Goal: Task Accomplishment & Management: Use online tool/utility

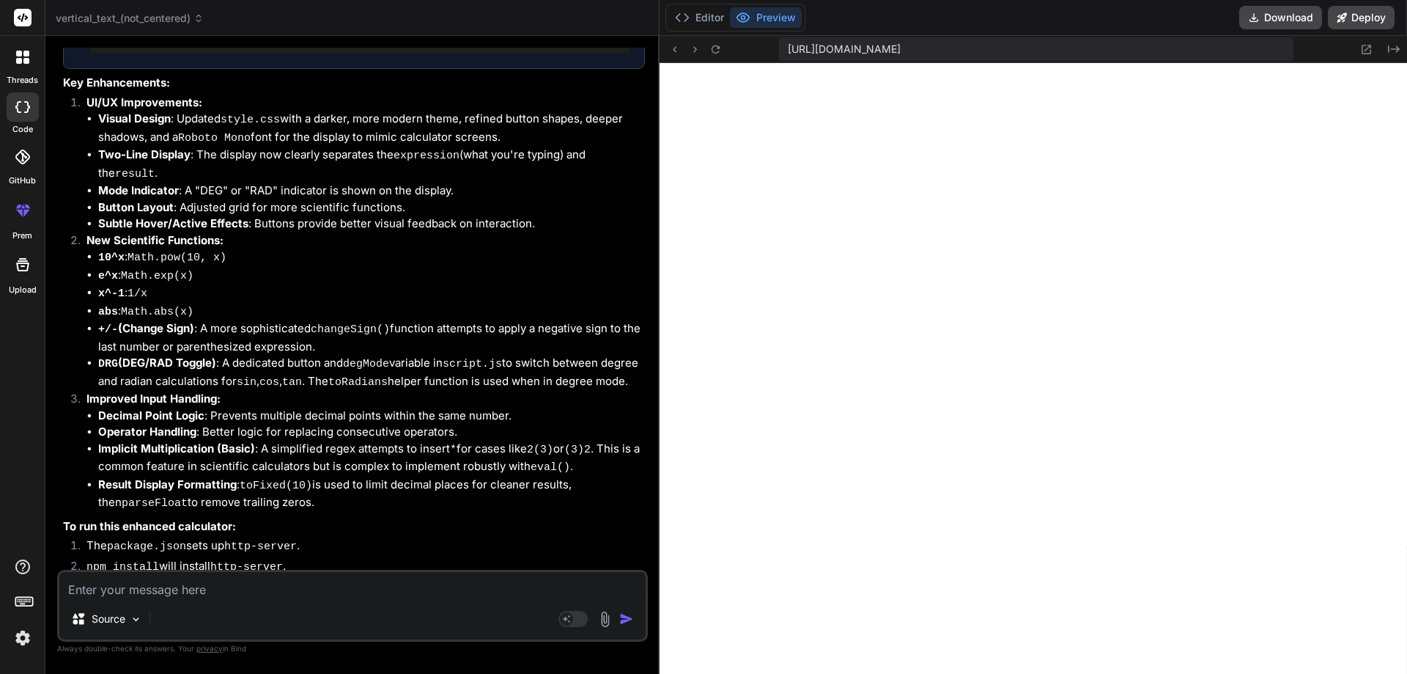
scroll to position [2884, 0]
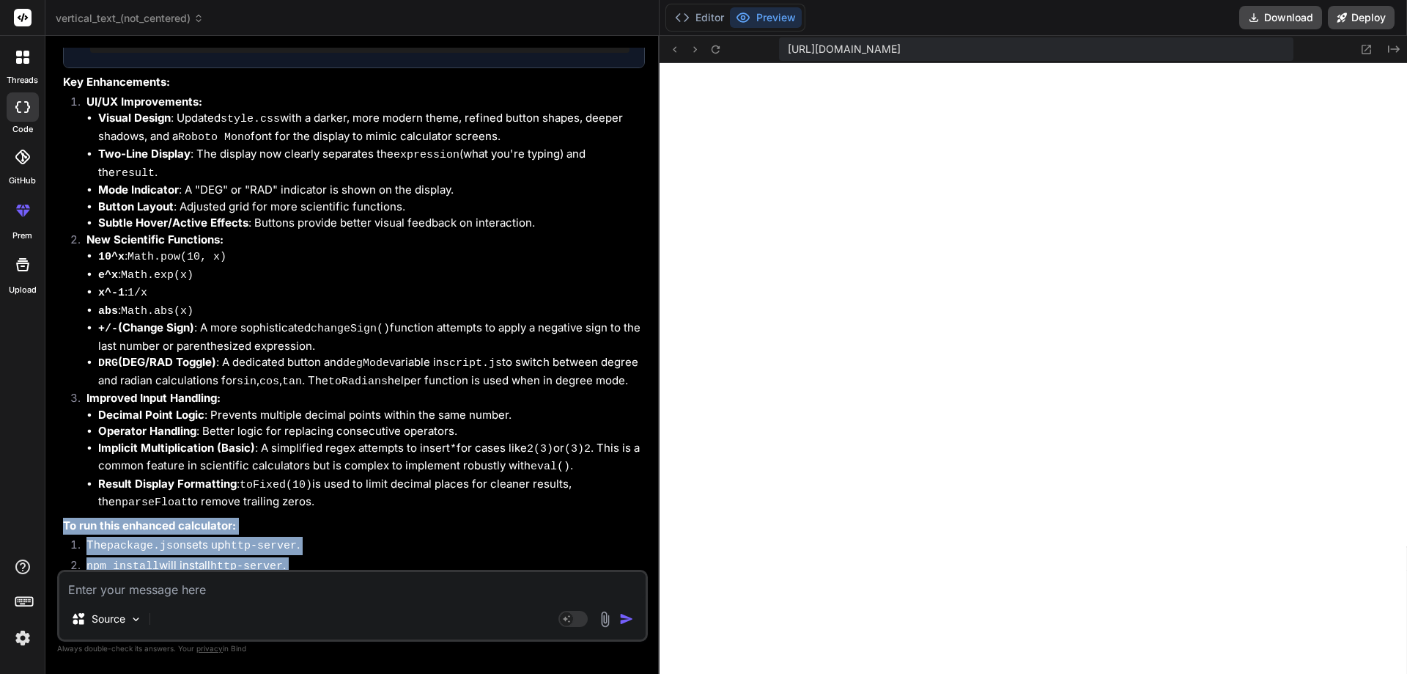
drag, startPoint x: 166, startPoint y: 557, endPoint x: 66, endPoint y: 451, distance: 145.2
click at [66, 451] on div "You're aiming for a more realistic and enhanced UI for the scientific calculato…" at bounding box center [354, 104] width 582 height 1066
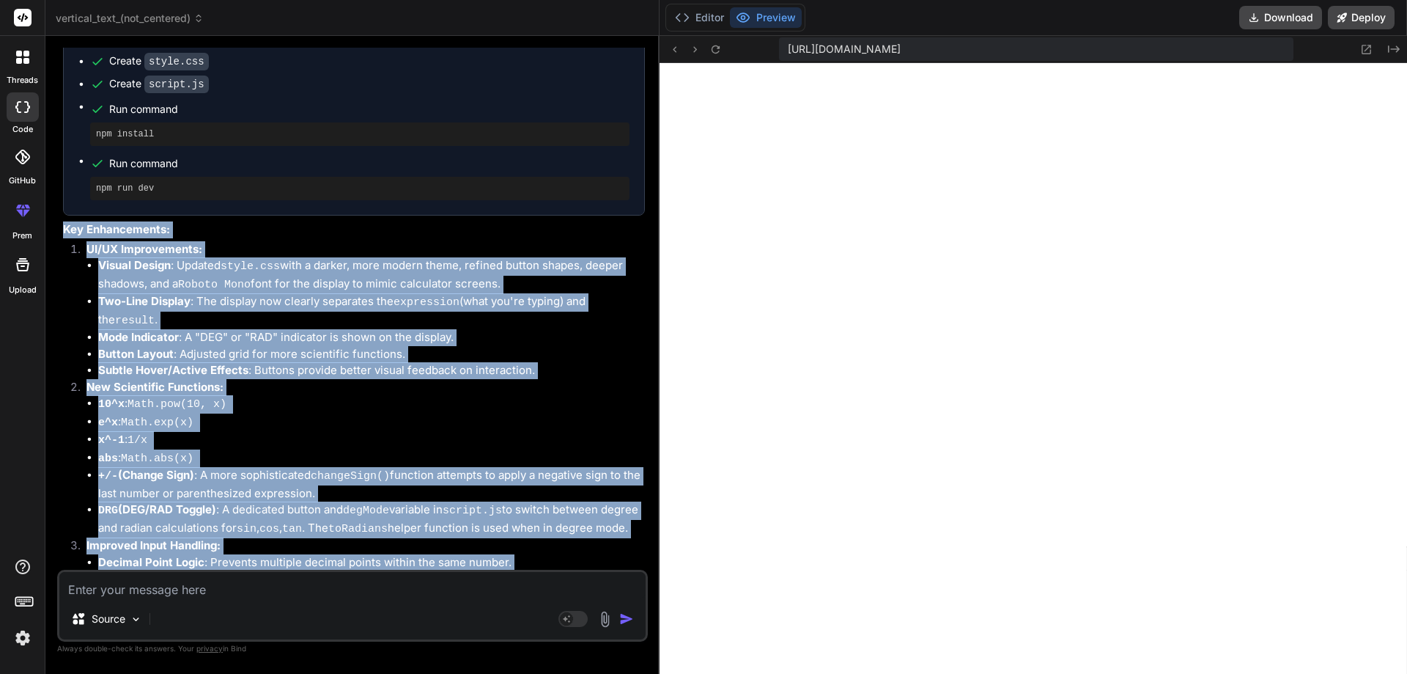
scroll to position [2800, 0]
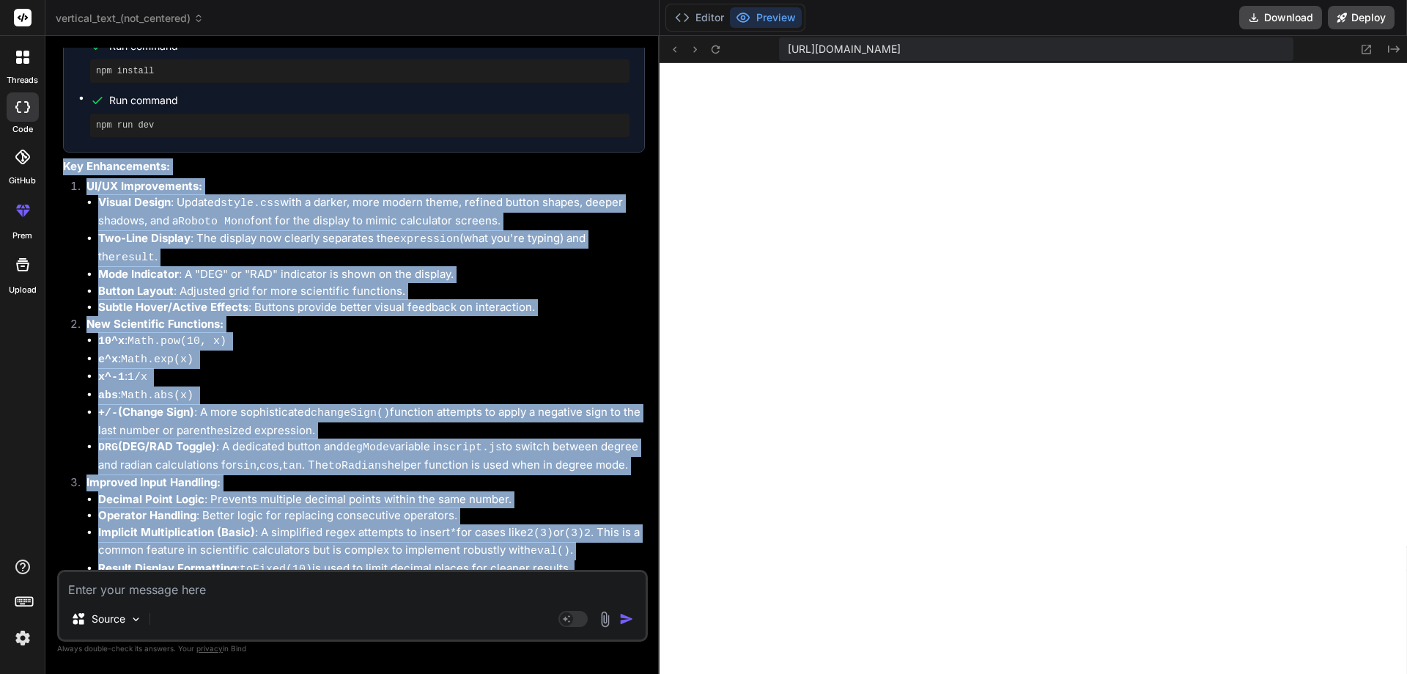
drag, startPoint x: 65, startPoint y: 325, endPoint x: 305, endPoint y: 518, distance: 308.0
click at [305, 518] on div "You're aiming for a more realistic and enhanced UI for the scientific calculato…" at bounding box center [354, 188] width 582 height 1066
click at [501, 491] on li "Decimal Point Logic : Prevents multiple decimal points within the same number." at bounding box center [371, 499] width 547 height 17
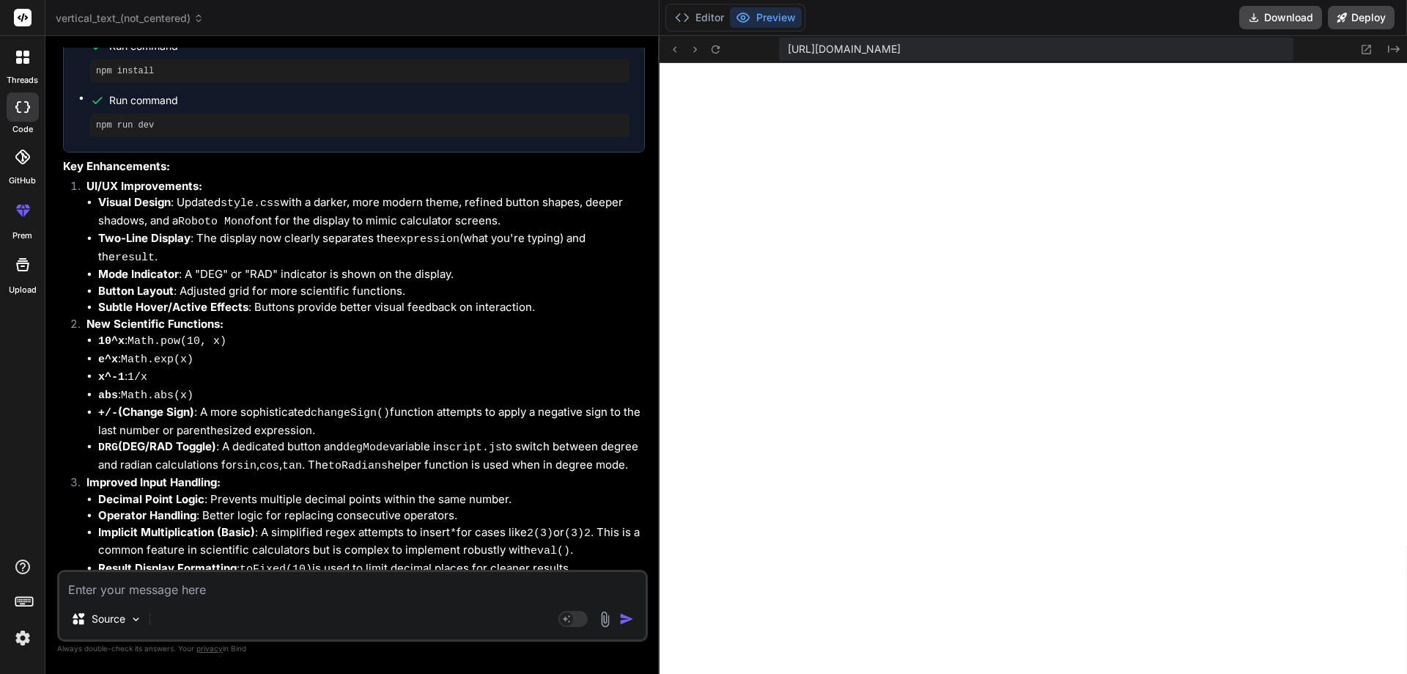
click at [698, 29] on div "Editor Preview" at bounding box center [735, 18] width 140 height 28
click at [698, 24] on button "Editor" at bounding box center [699, 17] width 61 height 21
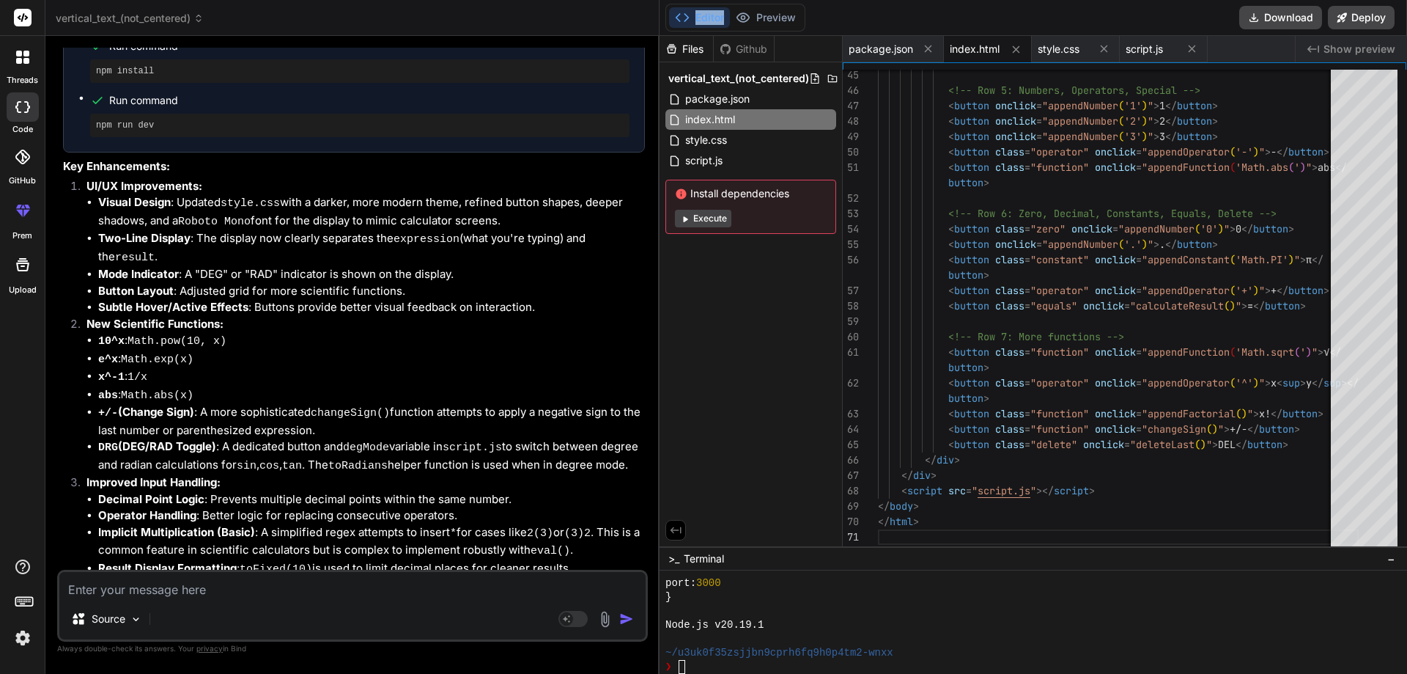
type textarea "</body> </html>"
type textarea "x"
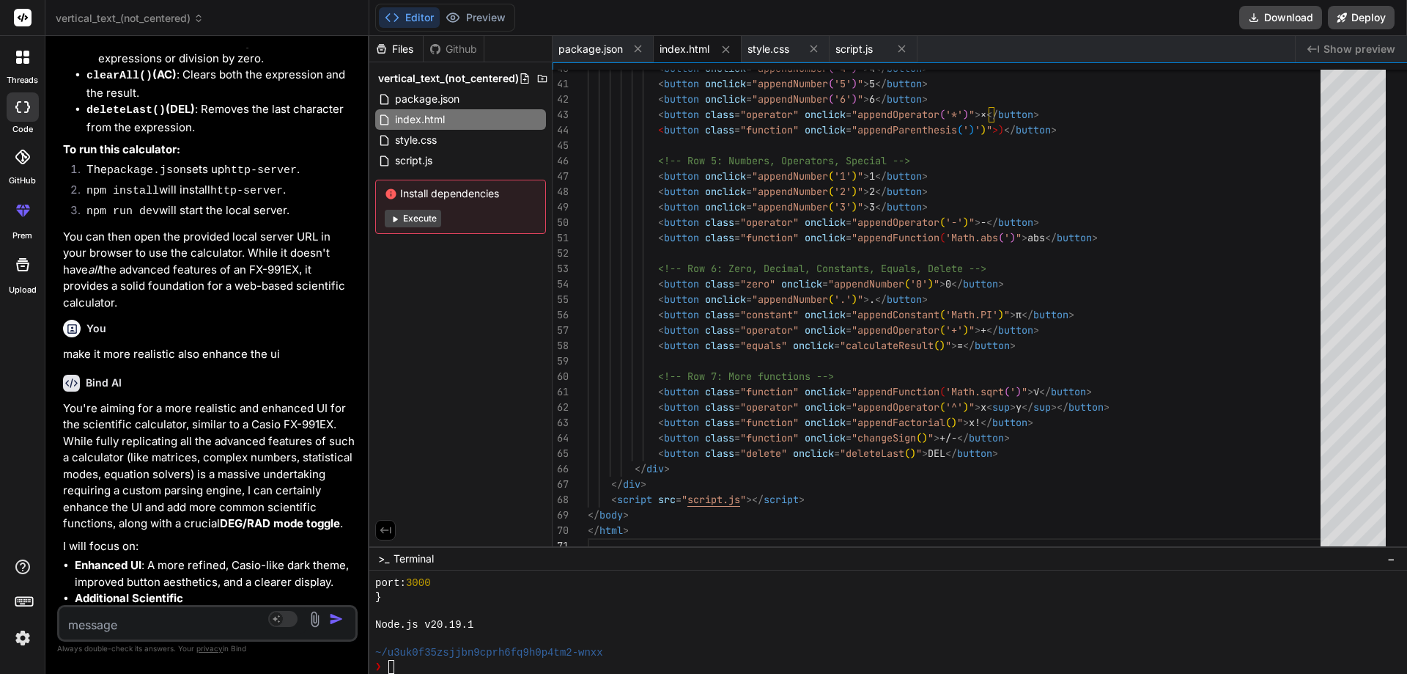
type textarea "x"
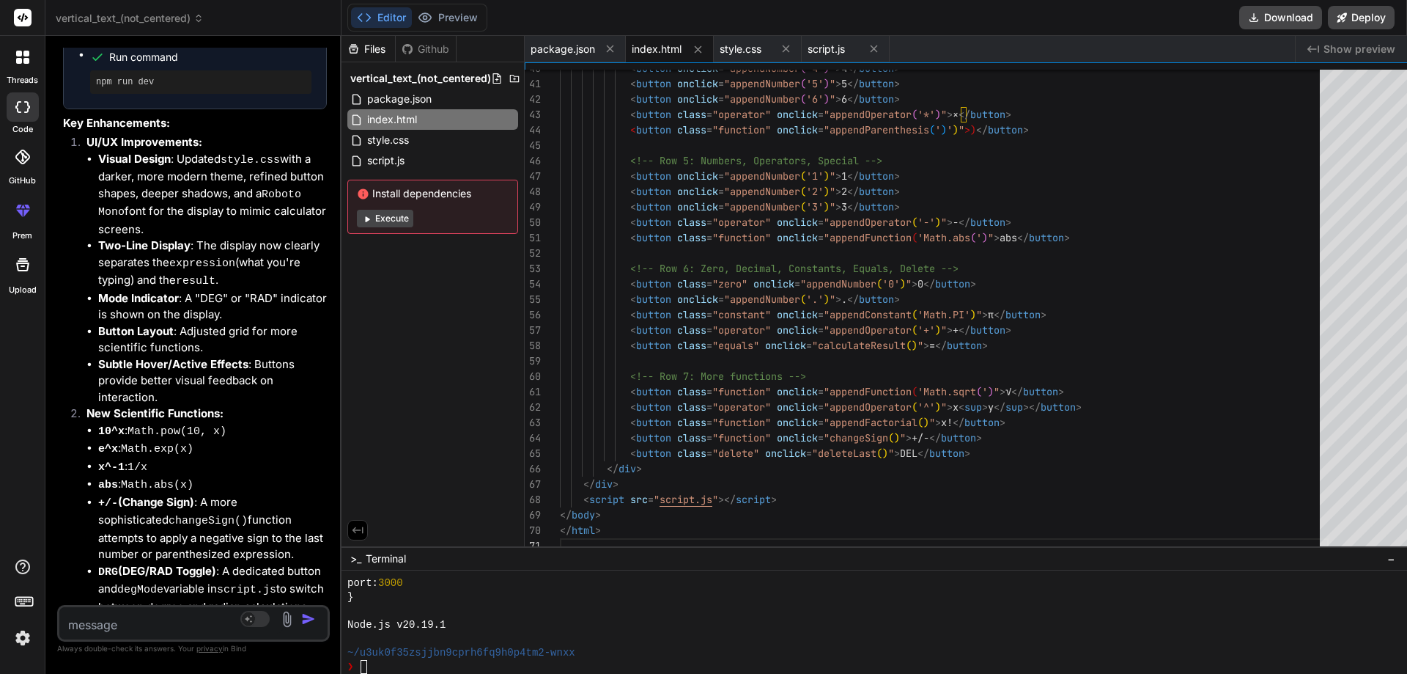
drag, startPoint x: 658, startPoint y: 226, endPoint x: 296, endPoint y: 207, distance: 362.6
click at [296, 207] on div "Bind AI Web Search Created with Pixso. Code Generator You extract the source co…" at bounding box center [193, 355] width 296 height 638
click at [693, 182] on div "< button onclick = "appendNumber ( '4' ) " > 4 </ button > < button onclick = "…" at bounding box center [944, 7] width 769 height 1093
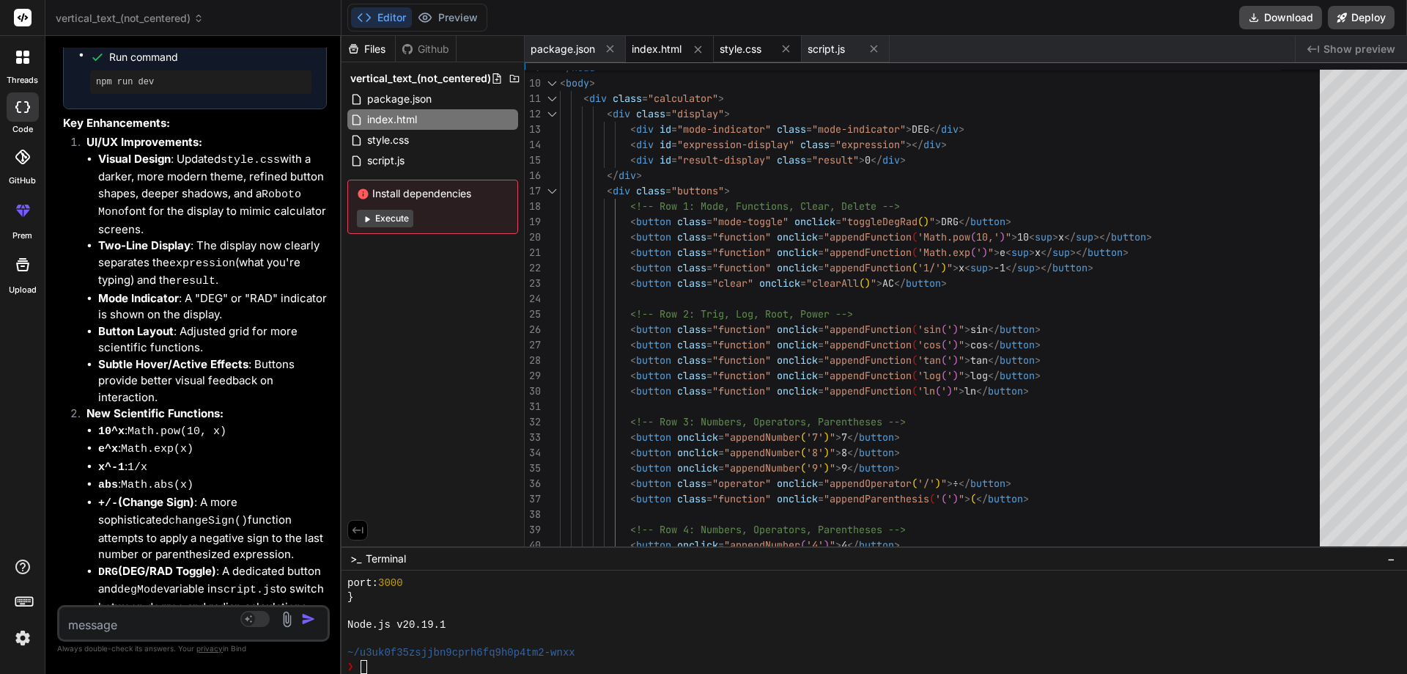
click at [720, 56] on span "style.css" at bounding box center [741, 49] width 42 height 15
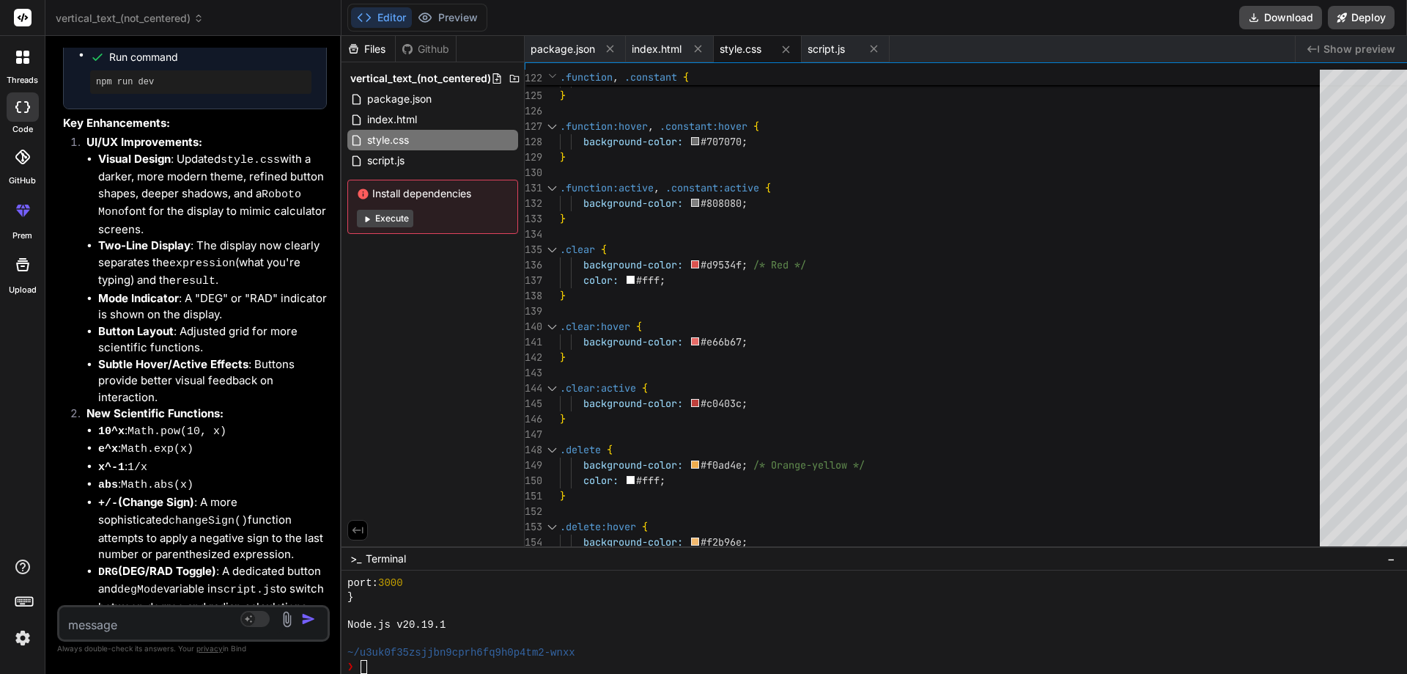
click at [1406, 411] on div at bounding box center [1412, 394] width 9 height 73
click at [802, 39] on div "script.js" at bounding box center [846, 49] width 88 height 26
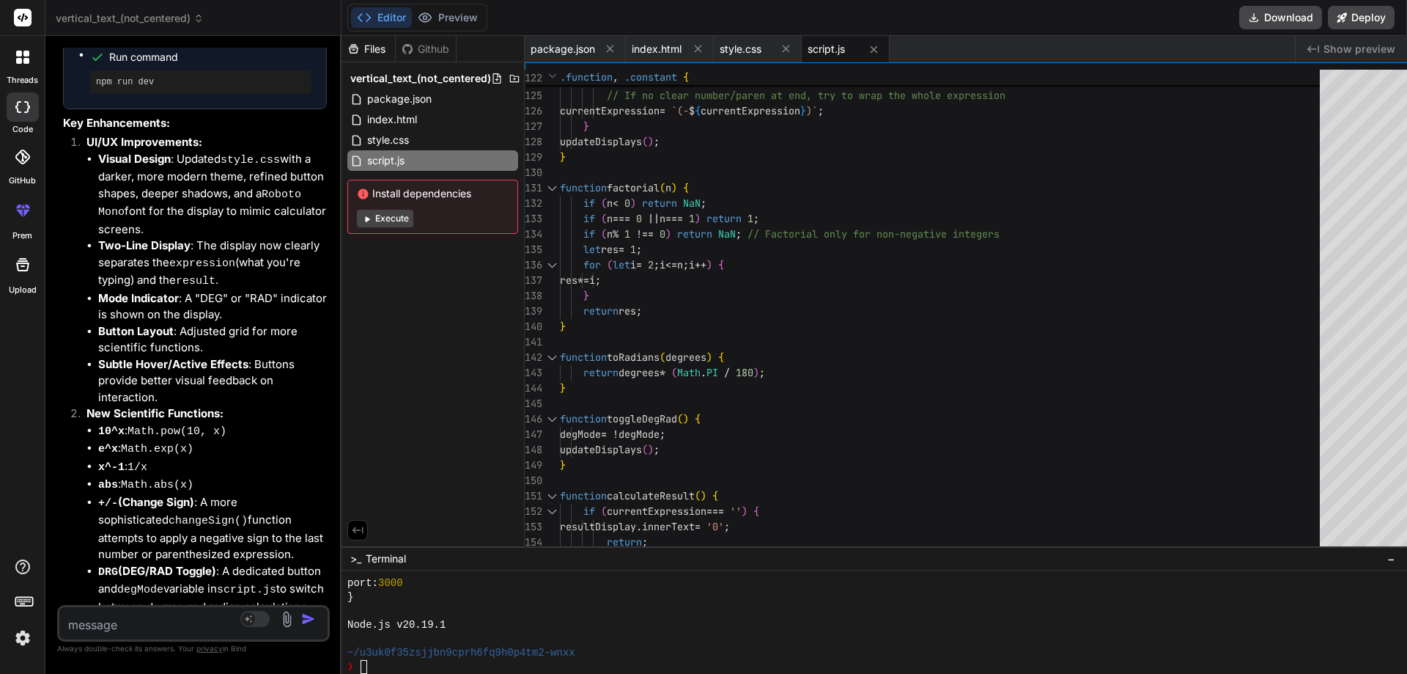
click at [1352, 54] on span "Show preview" at bounding box center [1360, 49] width 72 height 15
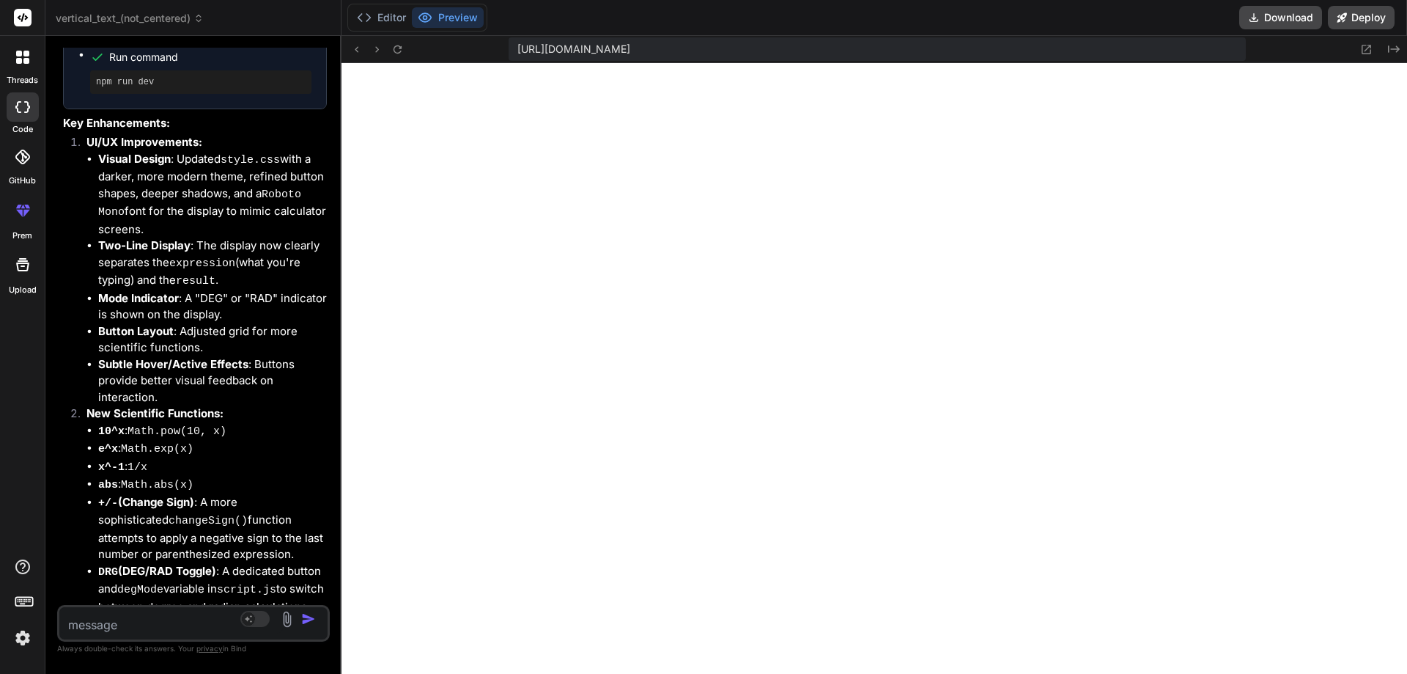
drag, startPoint x: 382, startPoint y: 12, endPoint x: 384, endPoint y: 29, distance: 17.7
click at [382, 12] on button "Editor" at bounding box center [381, 17] width 61 height 21
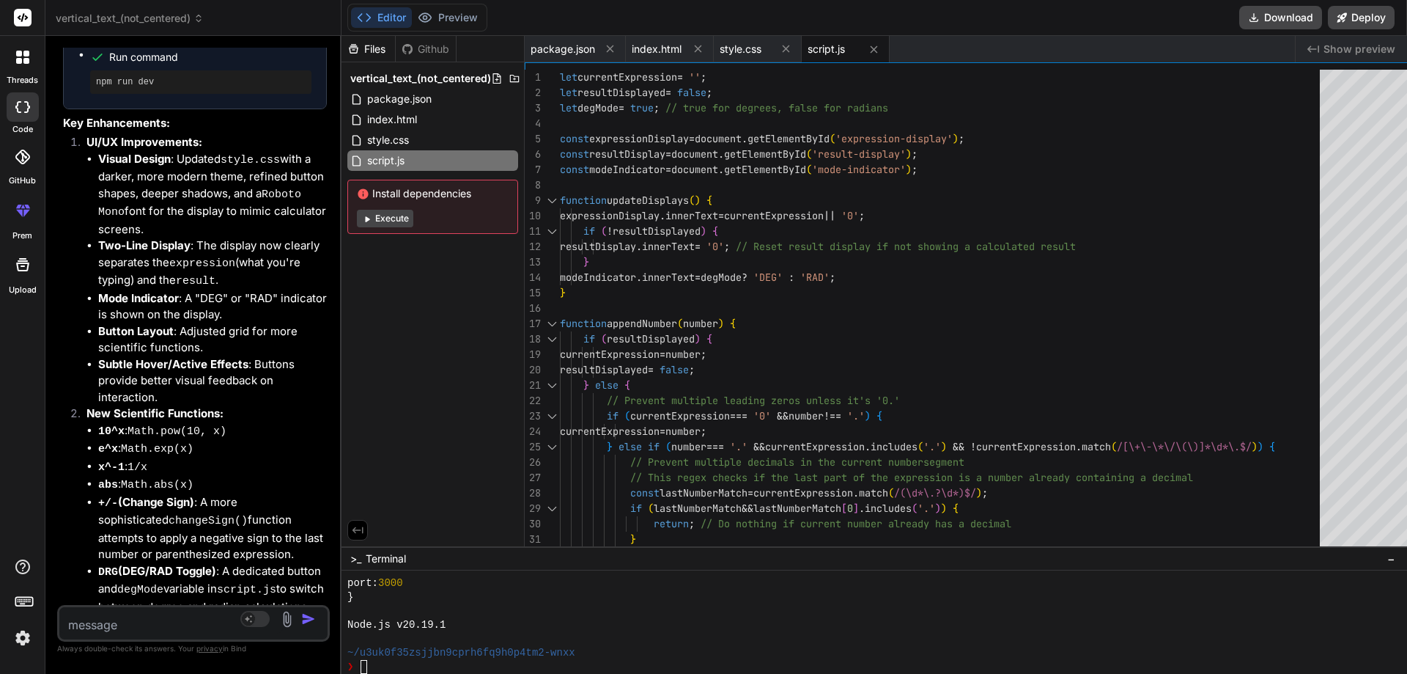
click at [542, 197] on div at bounding box center [551, 200] width 19 height 15
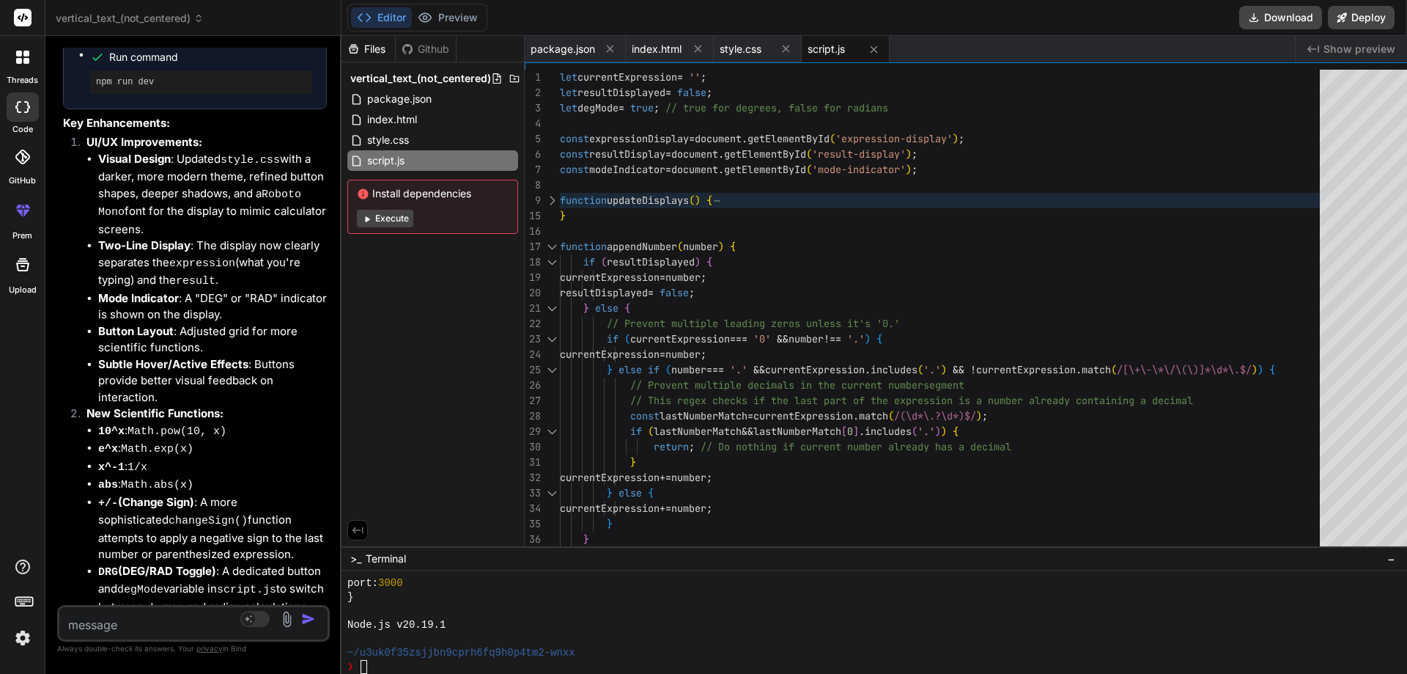
click at [542, 198] on div at bounding box center [551, 200] width 19 height 15
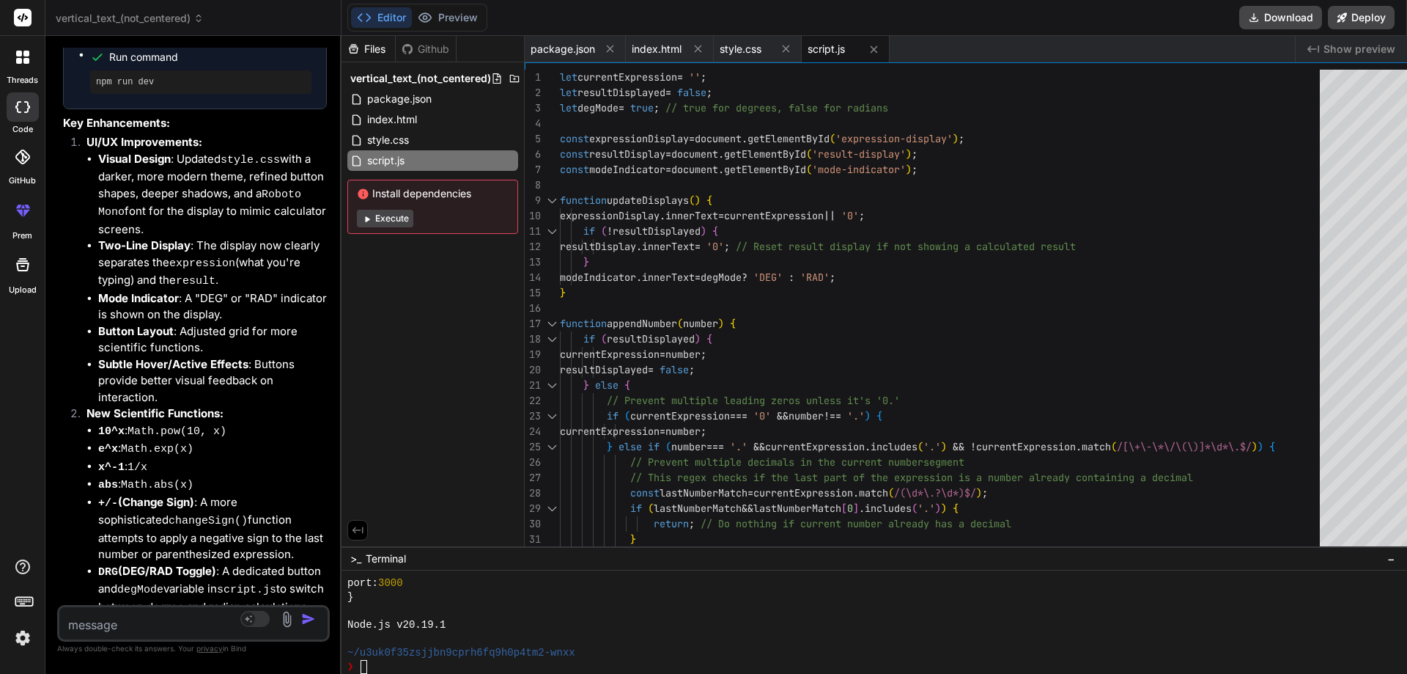
click at [542, 234] on div at bounding box center [551, 231] width 19 height 15
click at [542, 229] on div at bounding box center [551, 231] width 19 height 15
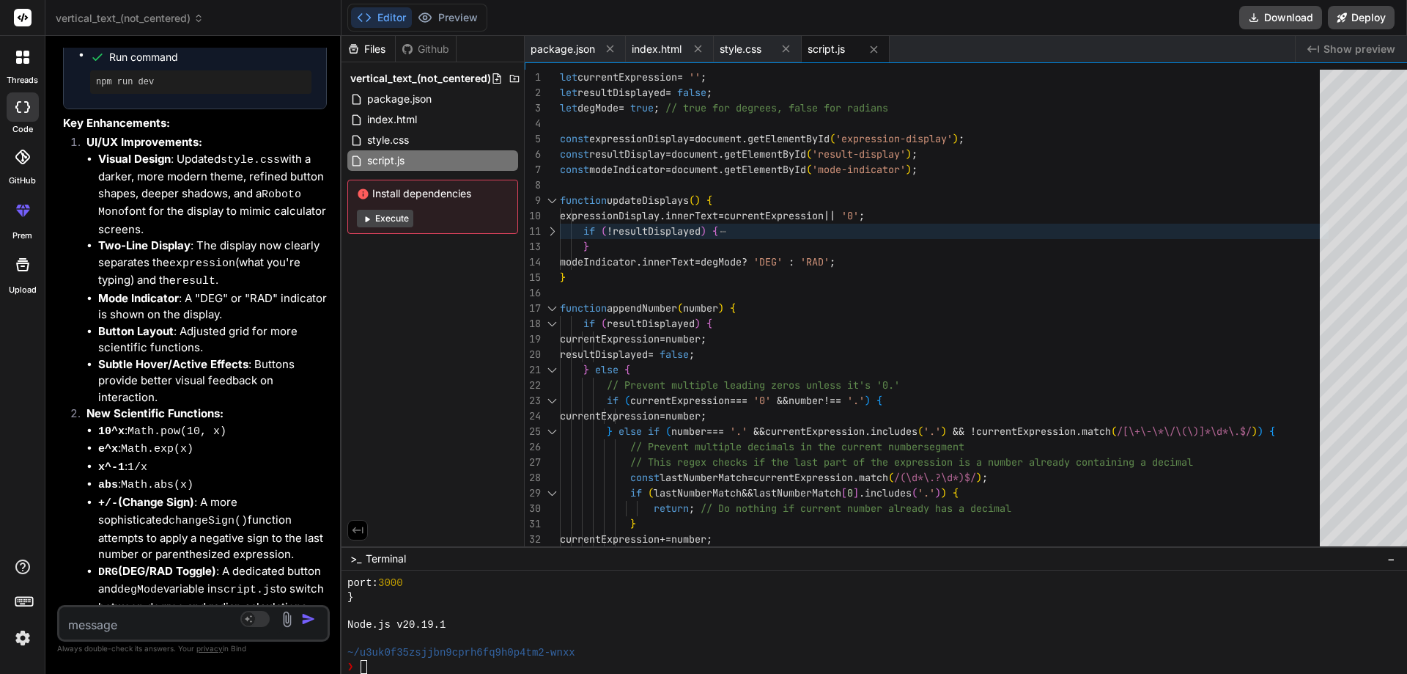
click at [542, 229] on div at bounding box center [551, 231] width 19 height 15
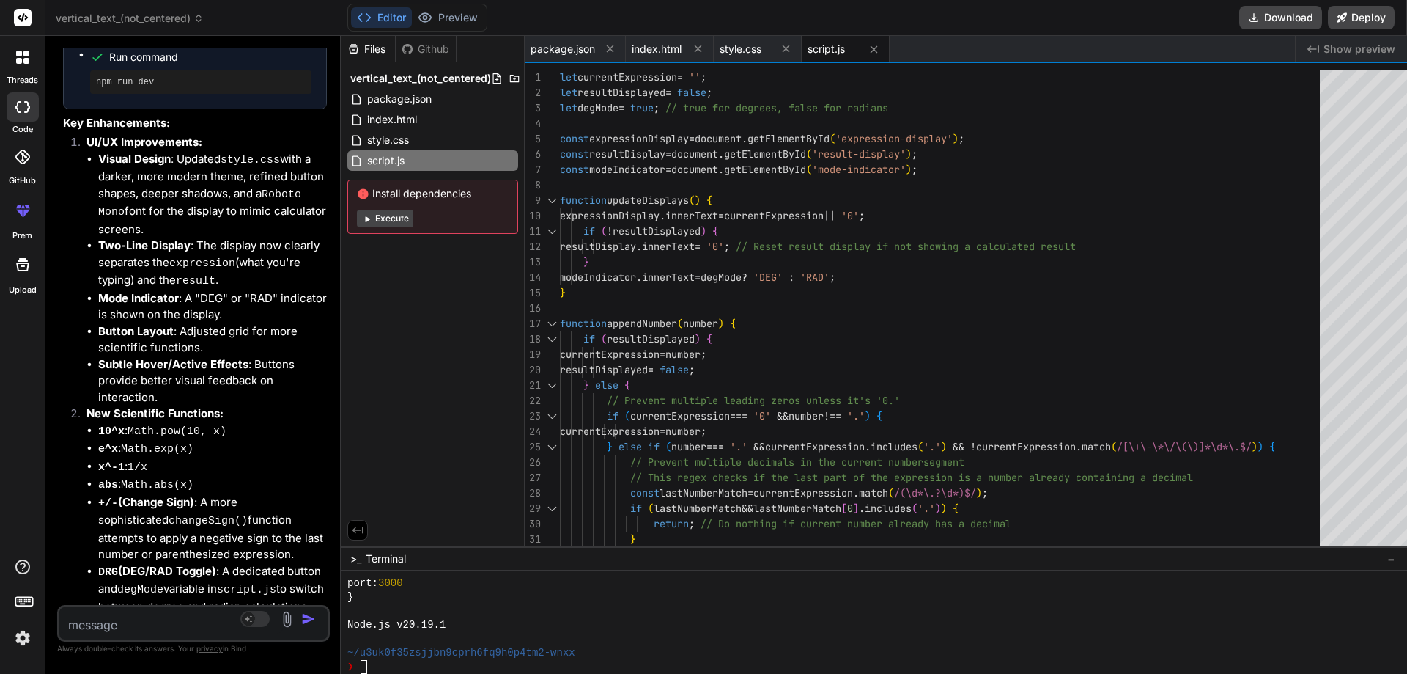
click at [542, 325] on div at bounding box center [551, 323] width 19 height 15
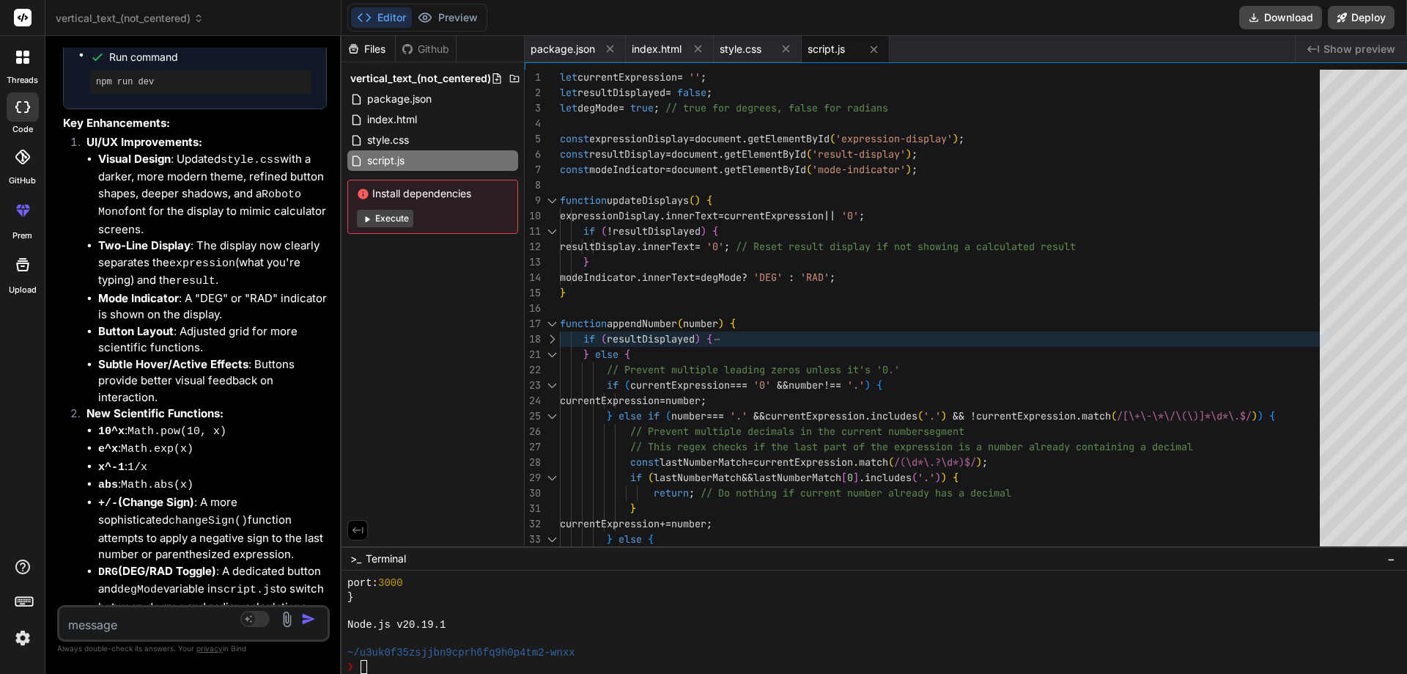
click at [542, 325] on div at bounding box center [551, 323] width 19 height 15
type textarea "} // Initialize display updateDisplays();"
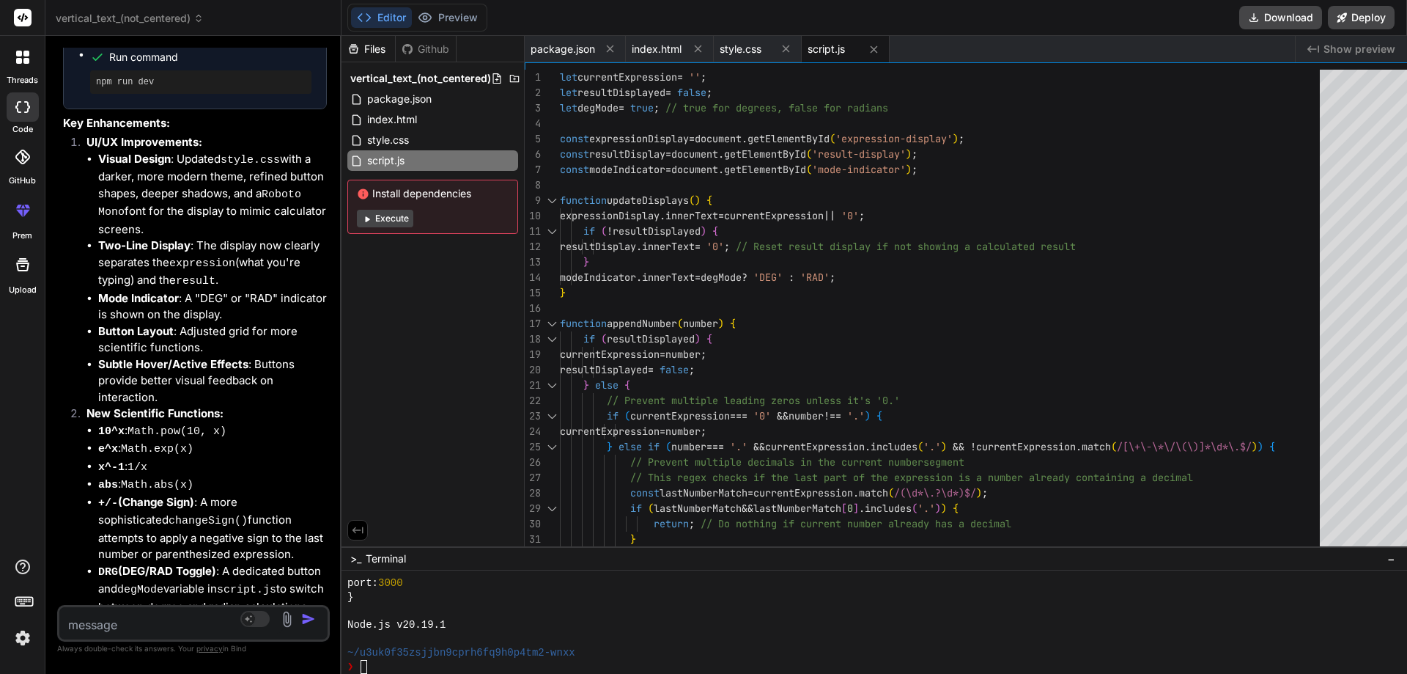
click at [542, 384] on div at bounding box center [551, 384] width 19 height 15
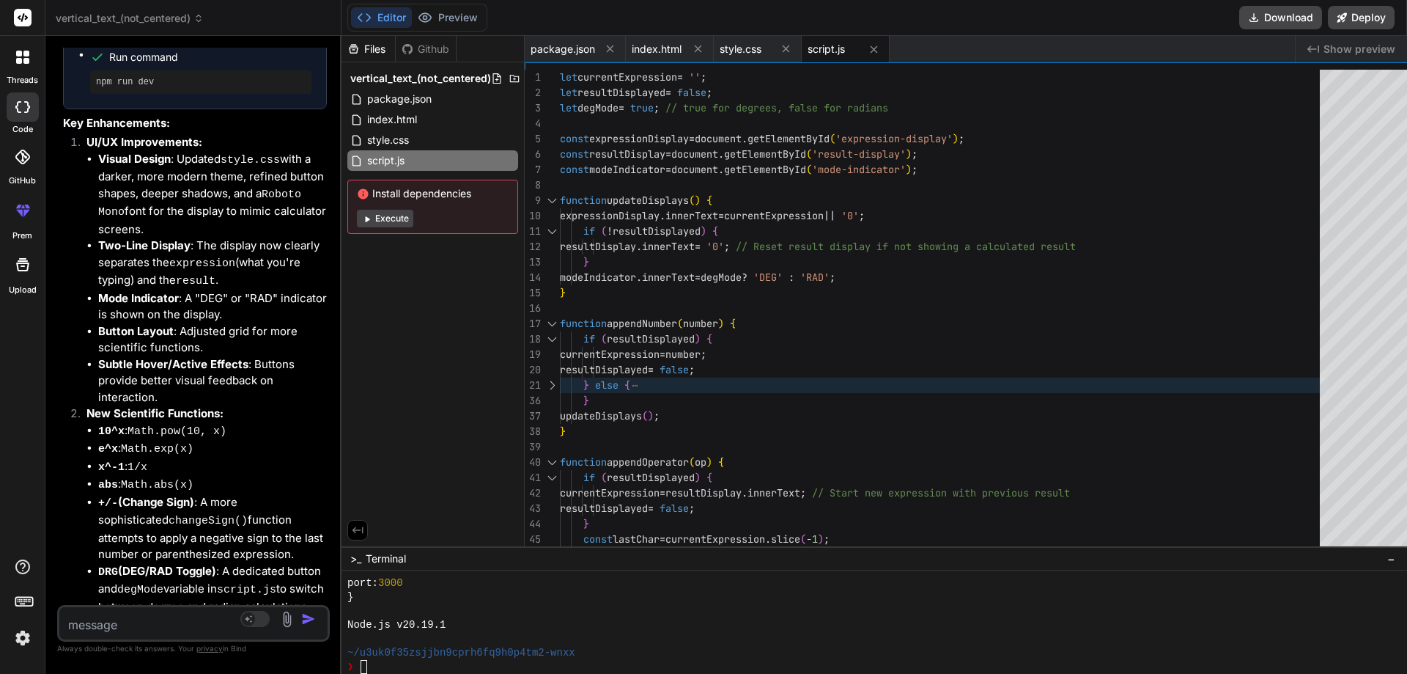
click at [542, 384] on div at bounding box center [551, 384] width 19 height 15
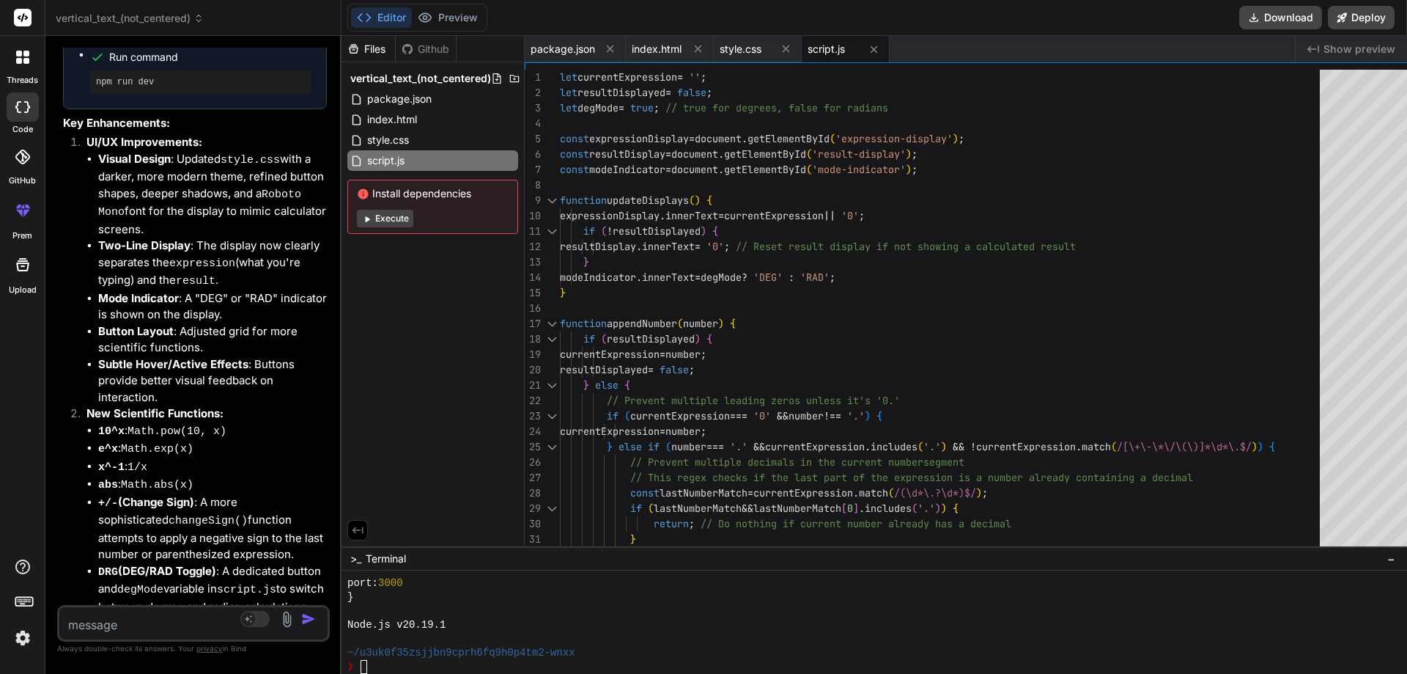
click at [545, 419] on div at bounding box center [551, 415] width 19 height 15
click at [544, 416] on div at bounding box center [551, 415] width 19 height 15
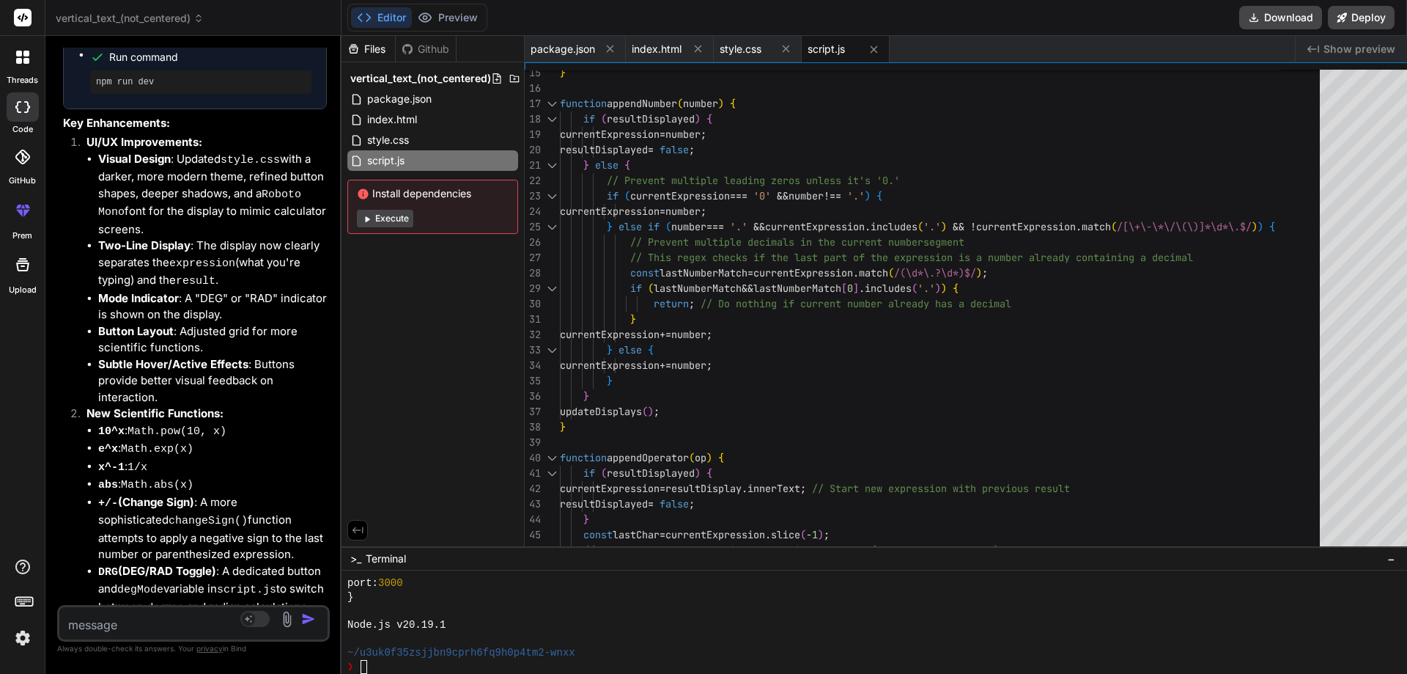
click at [542, 471] on div at bounding box center [551, 472] width 19 height 15
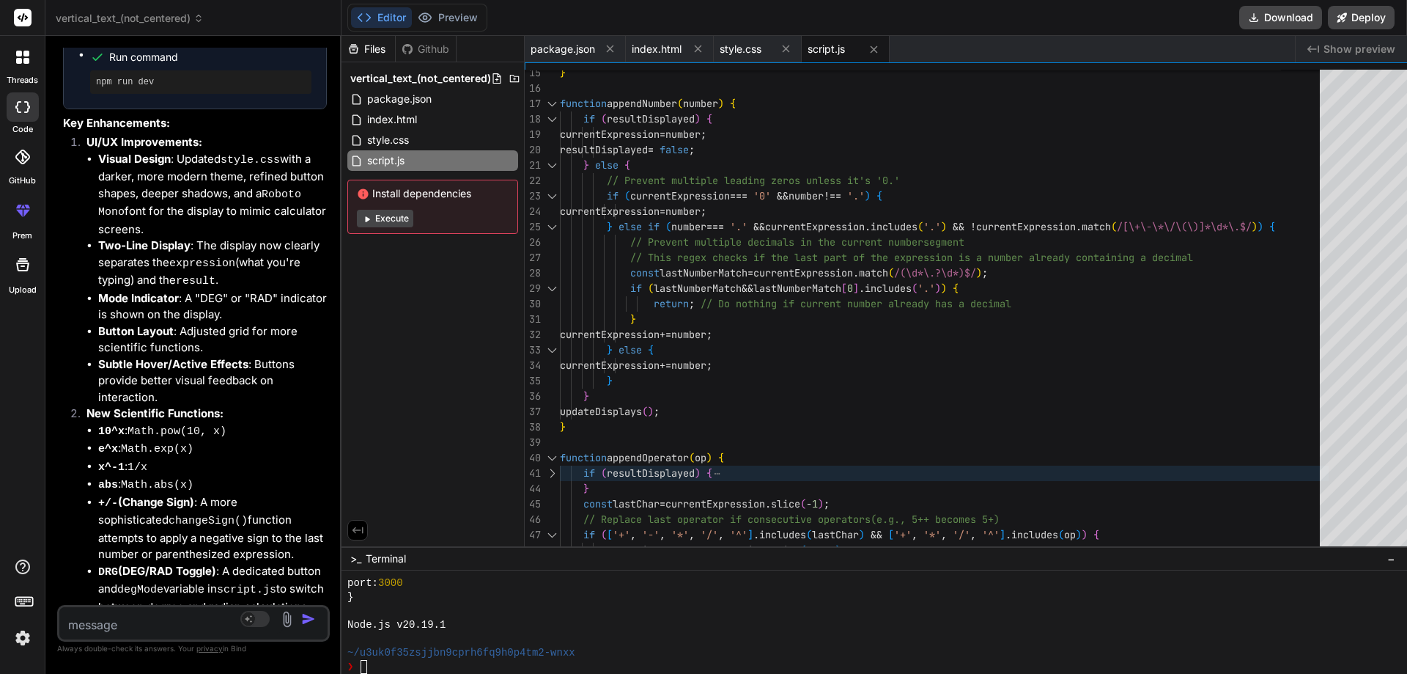
click at [542, 471] on div at bounding box center [551, 472] width 19 height 15
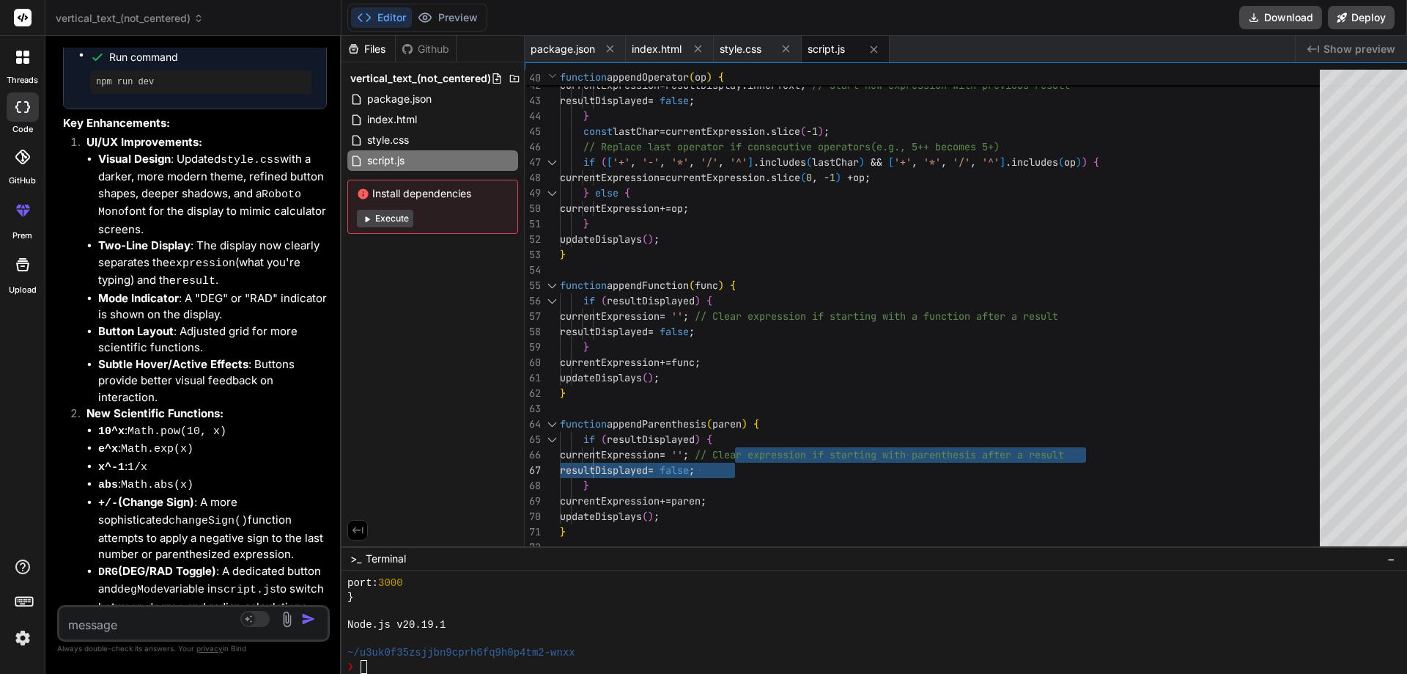
drag, startPoint x: 742, startPoint y: 452, endPoint x: 1132, endPoint y: 455, distance: 389.2
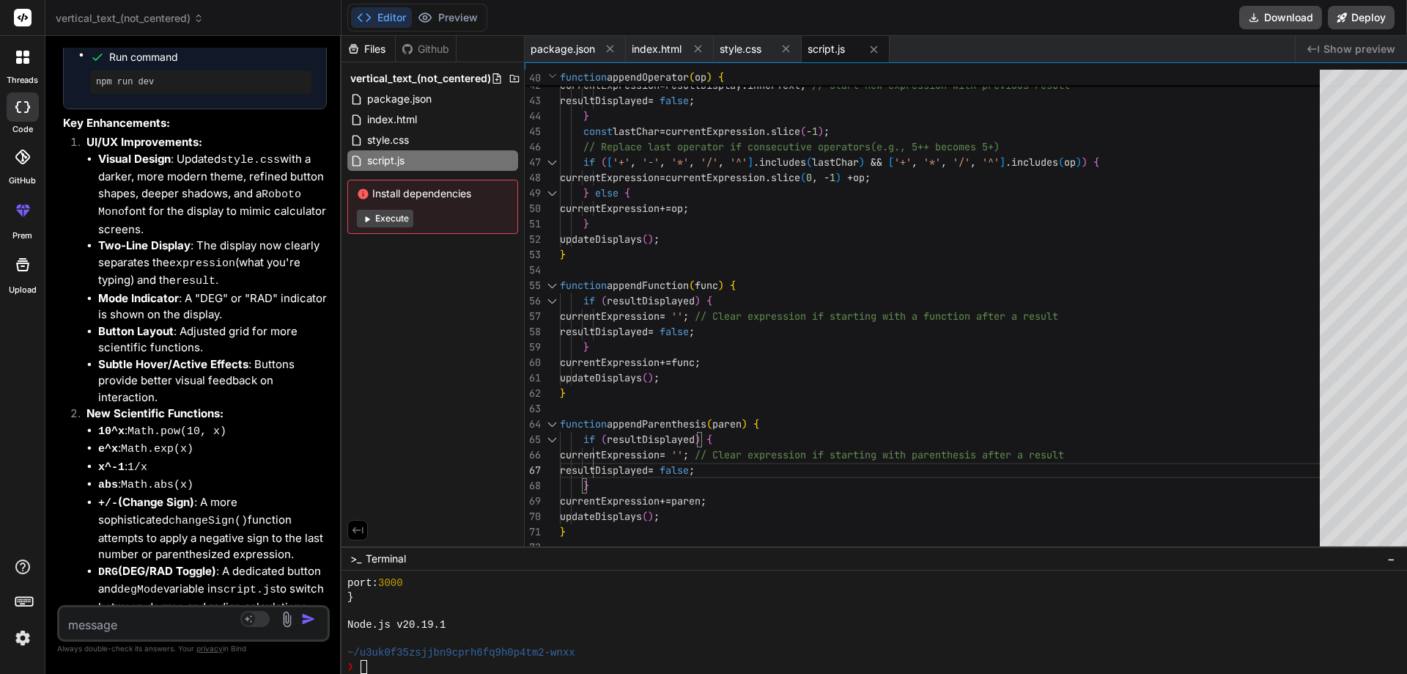
drag, startPoint x: 1118, startPoint y: 455, endPoint x: 728, endPoint y: 457, distance: 390.7
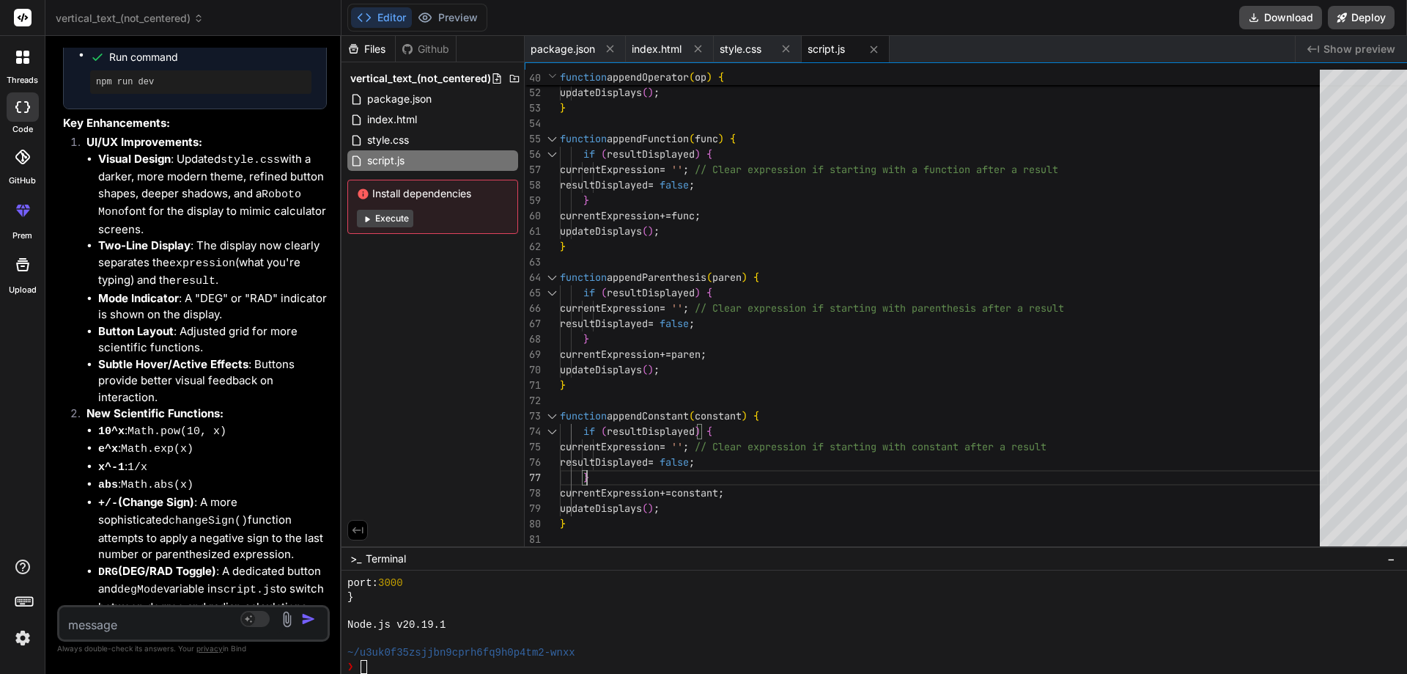
click at [360, 666] on textarea "Terminal input" at bounding box center [363, 667] width 6 height 14
drag, startPoint x: 575, startPoint y: 655, endPoint x: 290, endPoint y: 657, distance: 285.8
click at [290, 657] on div "threads code GitHub prem Upload vertical_text_(not_centered) Created with Pixso…" at bounding box center [703, 337] width 1407 height 674
click at [442, 624] on div "Node.js v20.19.1" at bounding box center [707, 625] width 720 height 14
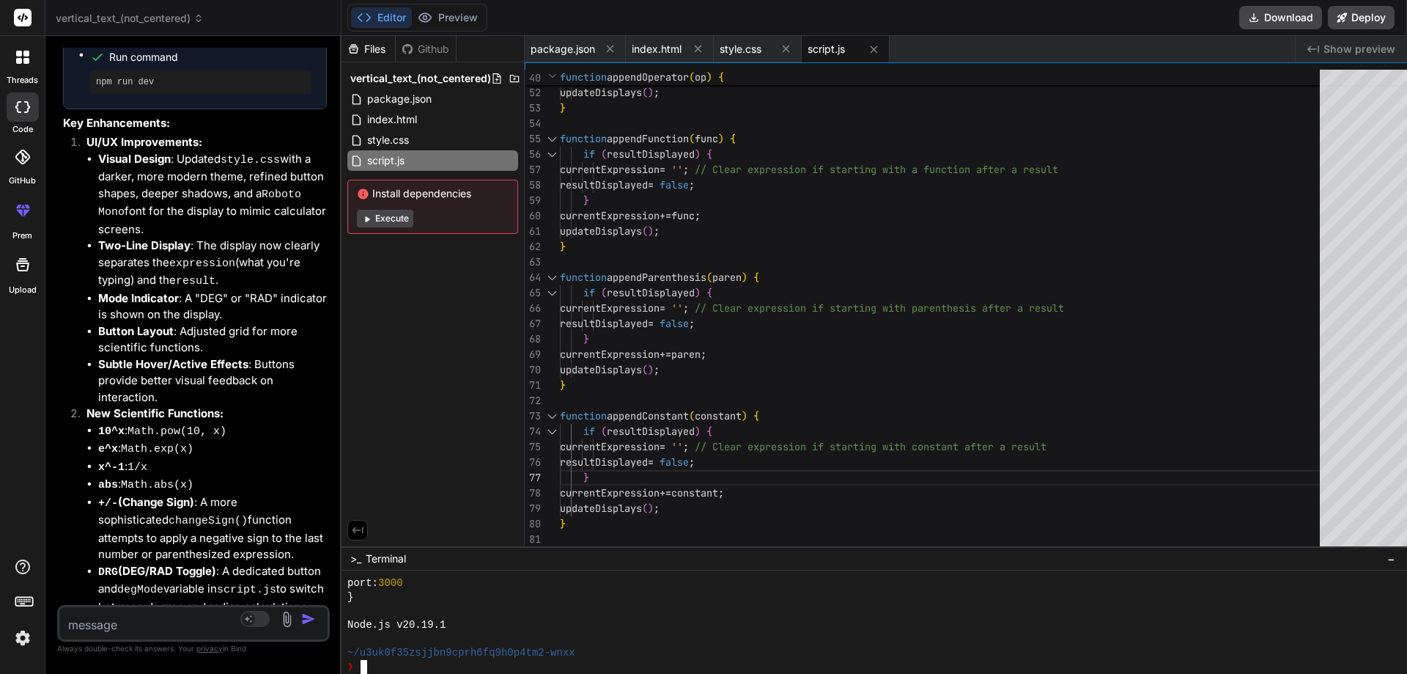
click at [441, 622] on div "Node.js v20.19.1" at bounding box center [707, 625] width 720 height 14
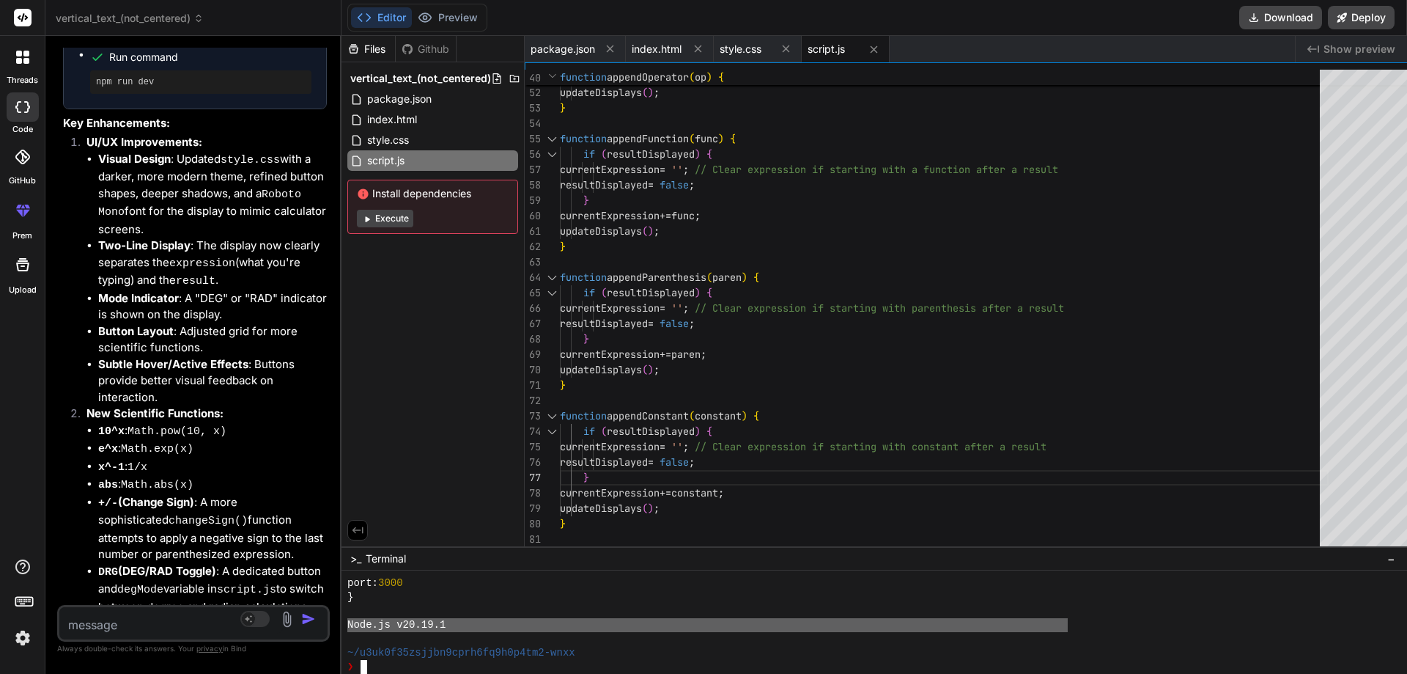
click at [441, 622] on div "Node.js v20.19.1" at bounding box center [707, 625] width 720 height 14
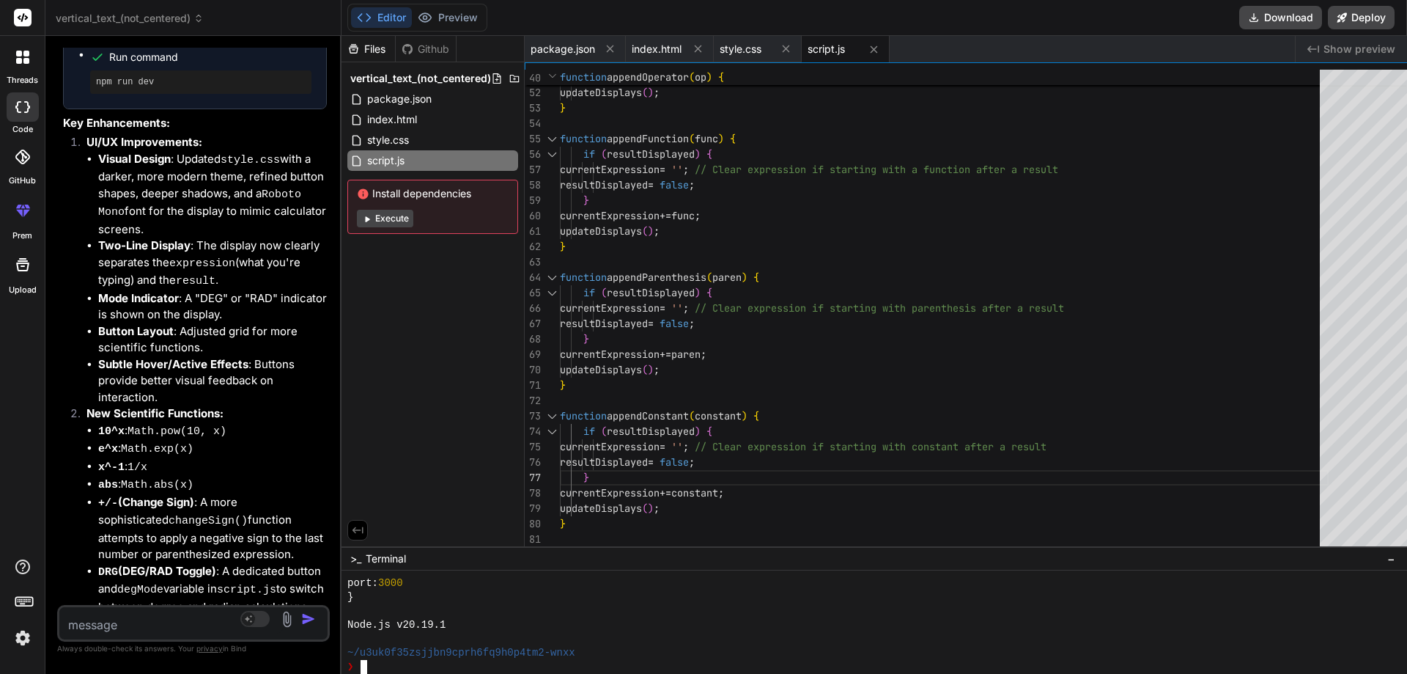
click at [441, 622] on div "Node.js v20.19.1" at bounding box center [707, 625] width 720 height 14
drag, startPoint x: 434, startPoint y: 623, endPoint x: 347, endPoint y: 618, distance: 87.4
drag, startPoint x: 339, startPoint y: 624, endPoint x: 435, endPoint y: 623, distance: 96.7
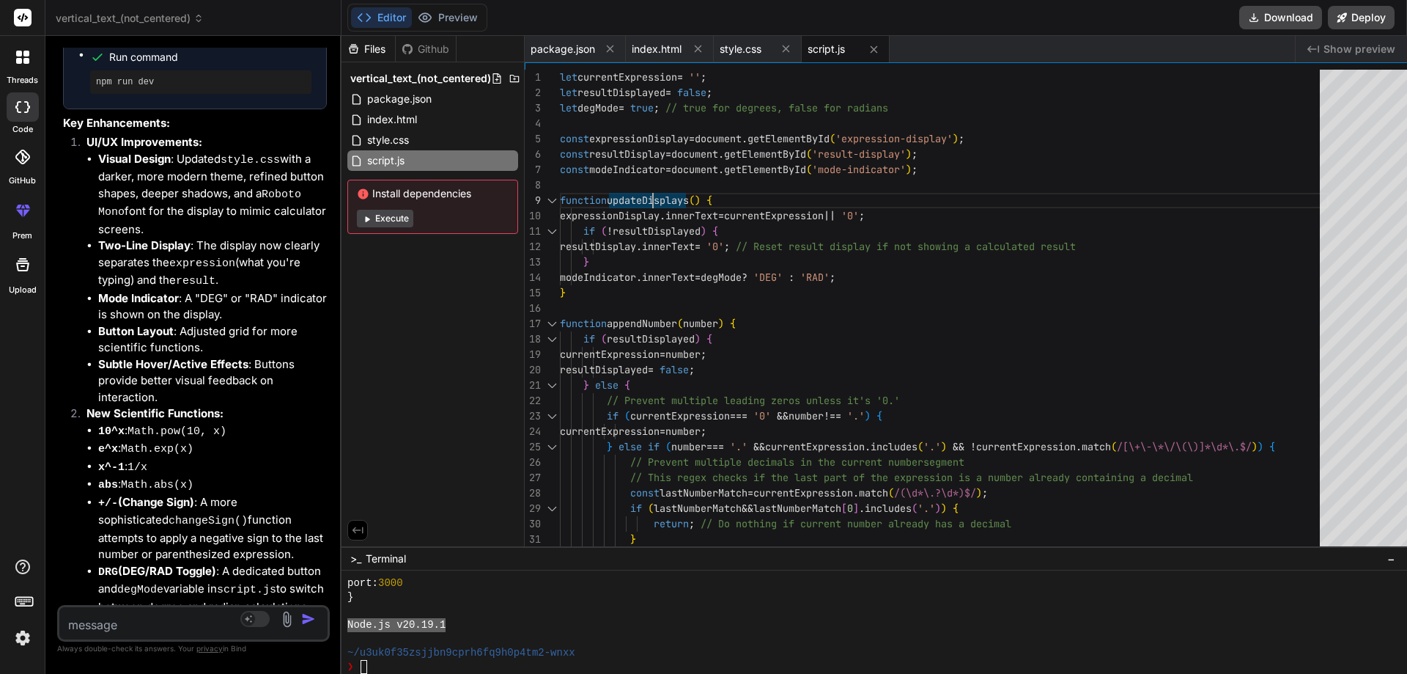
drag, startPoint x: 612, startPoint y: 200, endPoint x: 638, endPoint y: 235, distance: 44.0
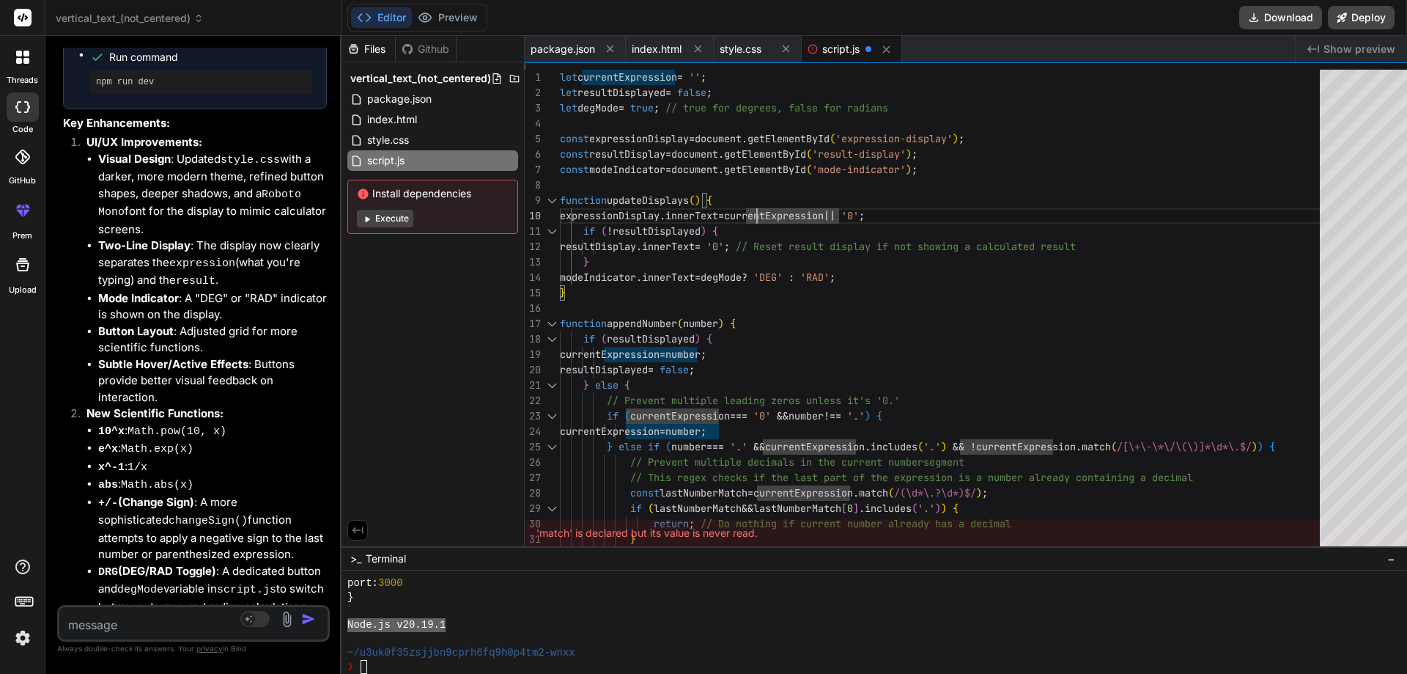
drag, startPoint x: 837, startPoint y: 325, endPoint x: 851, endPoint y: 324, distance: 13.9
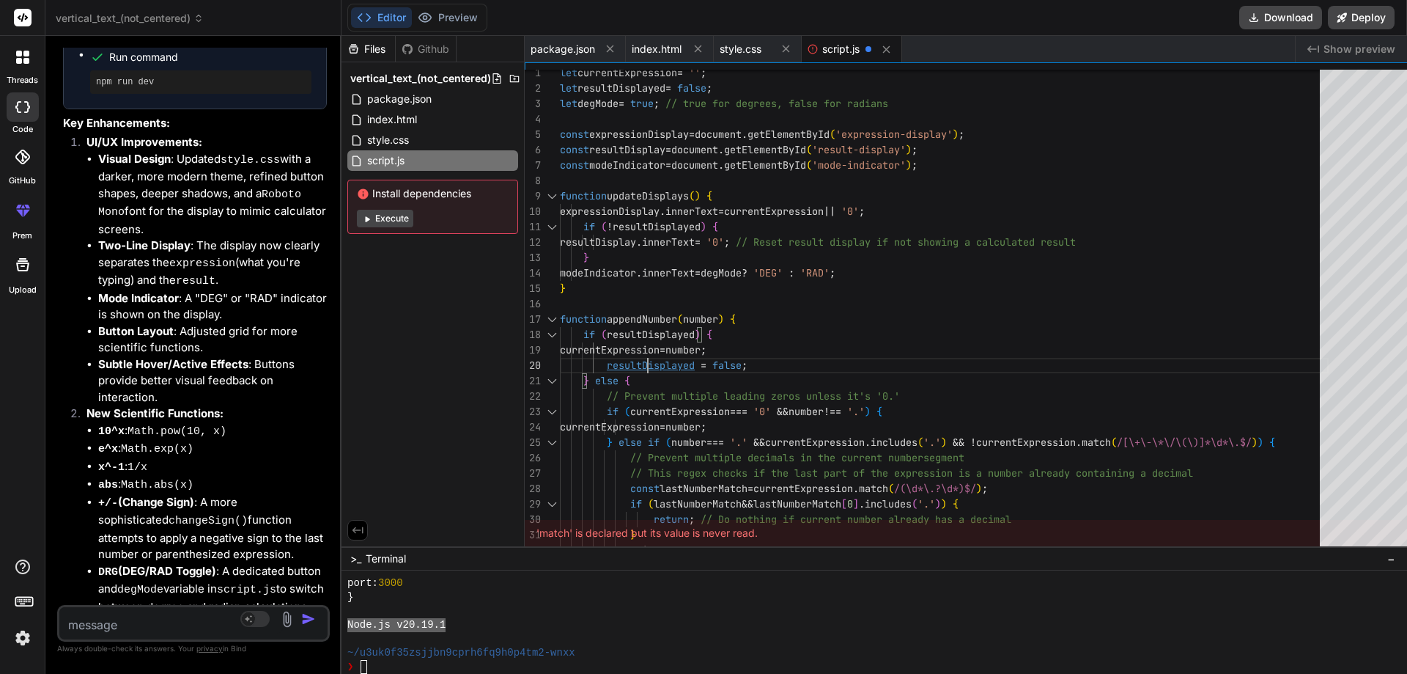
type textarea "let currentExpression = ''; let resultDisplayed = false; let degMode = true; //…"
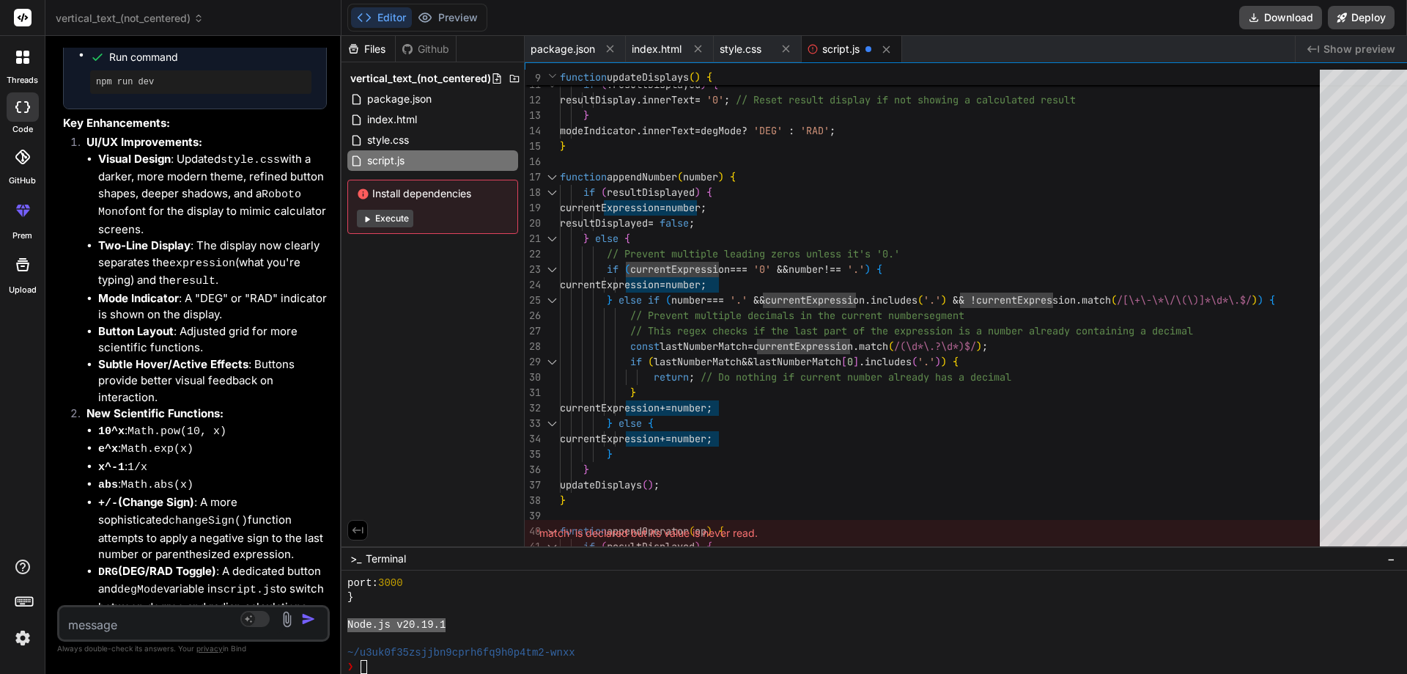
click at [389, 213] on button "Execute" at bounding box center [385, 219] width 56 height 18
type textarea "x"
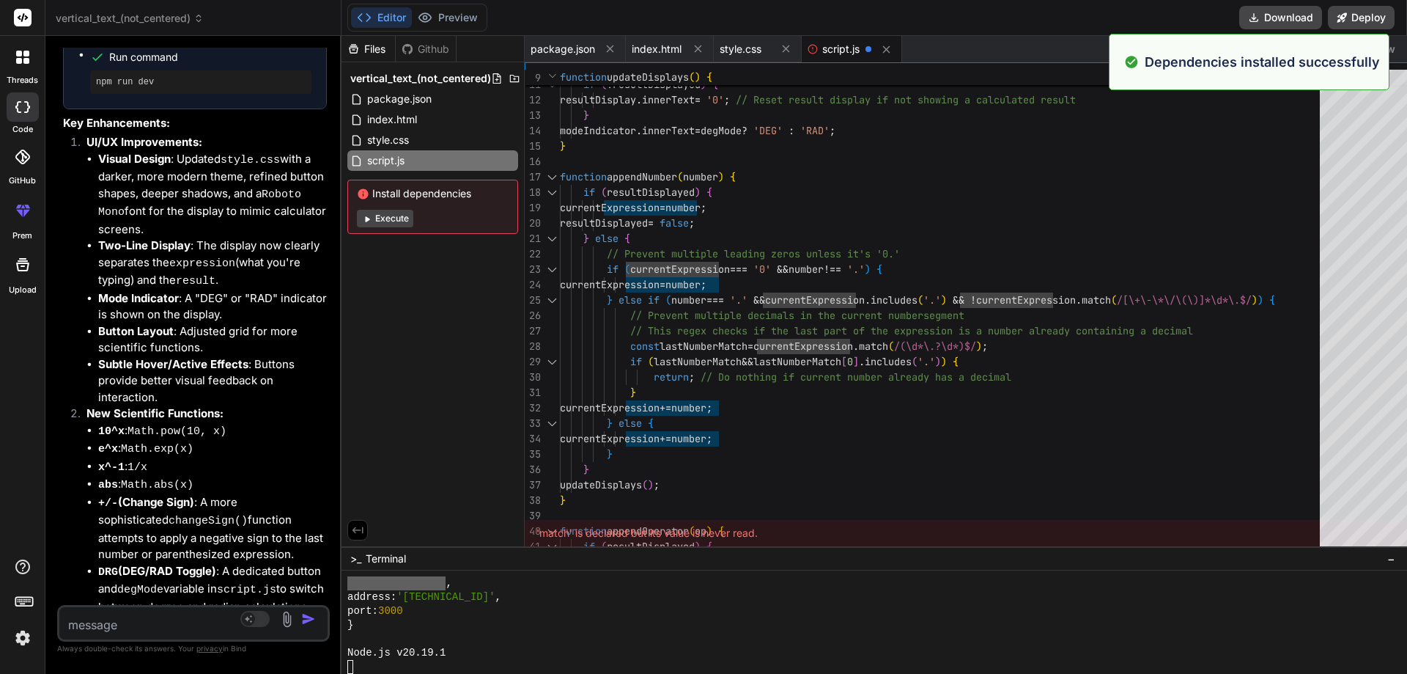
scroll to position [9358, 0]
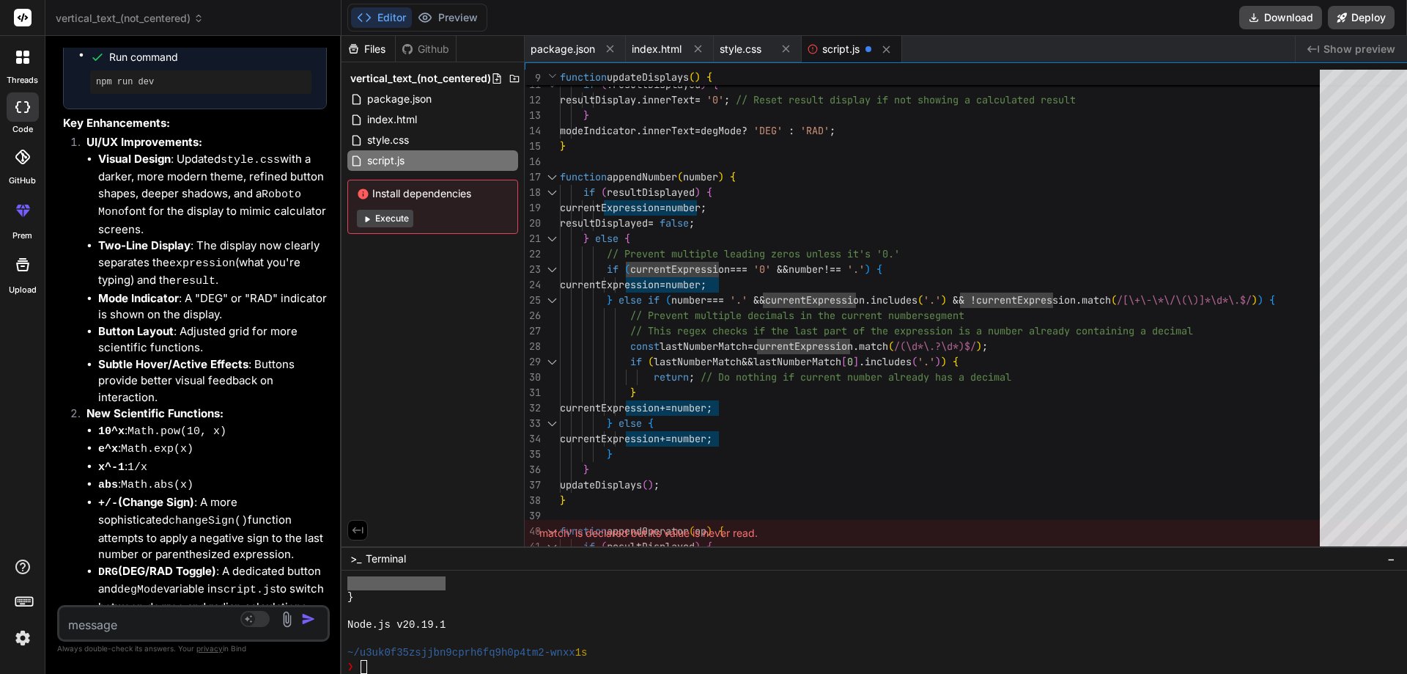
click at [358, 194] on icon at bounding box center [363, 193] width 10 height 10
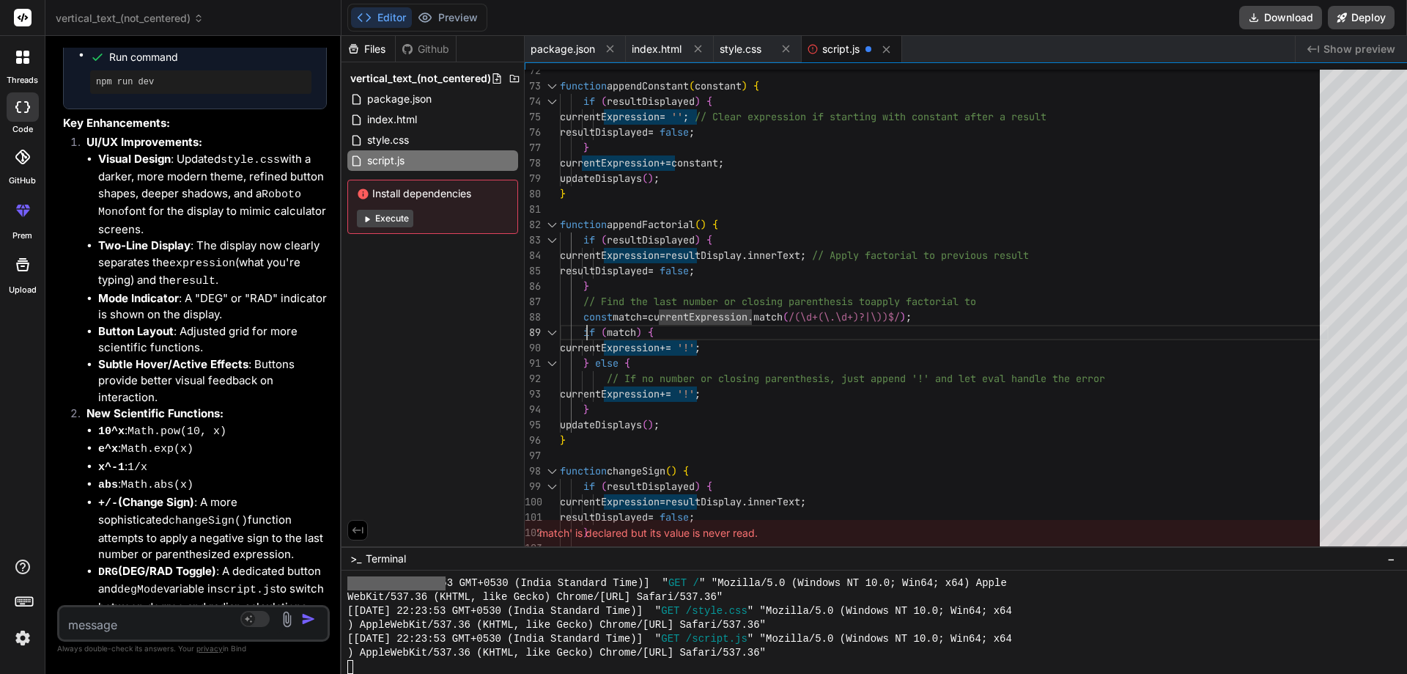
scroll to position [0, 0]
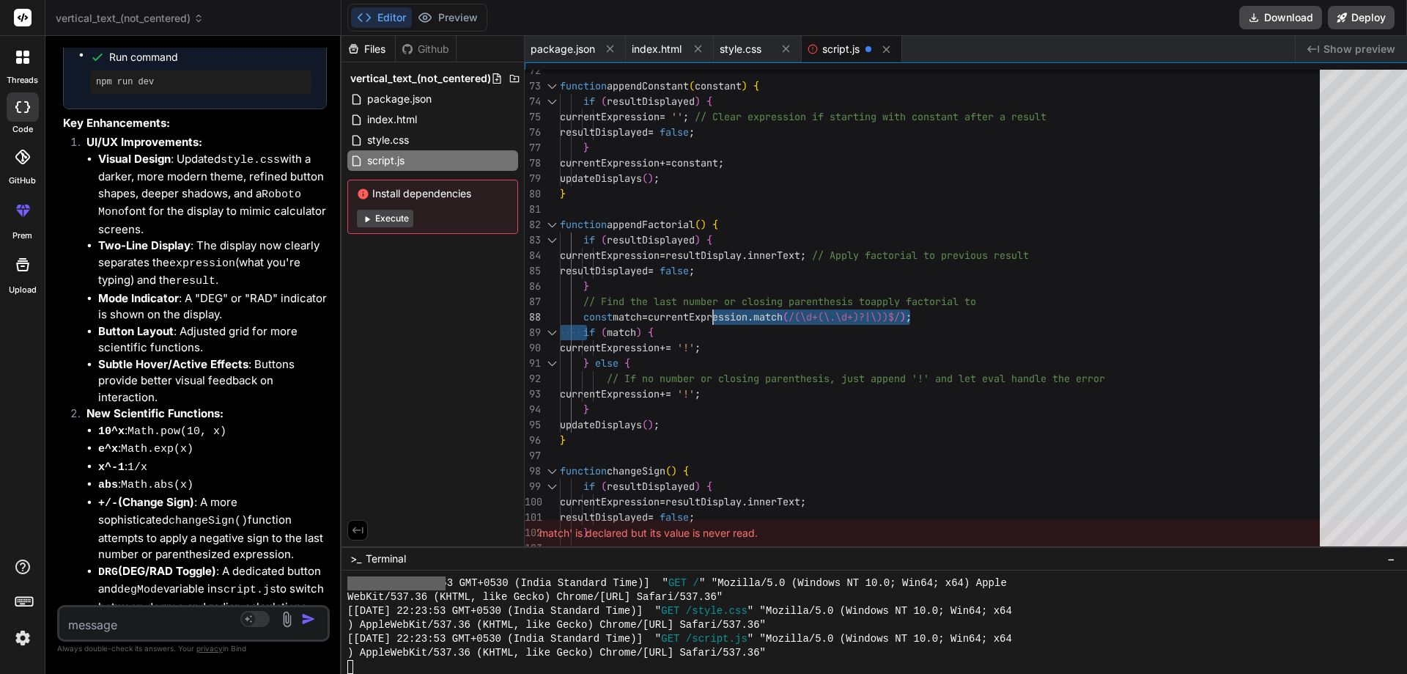
drag, startPoint x: 575, startPoint y: 317, endPoint x: 715, endPoint y: 316, distance: 140.0
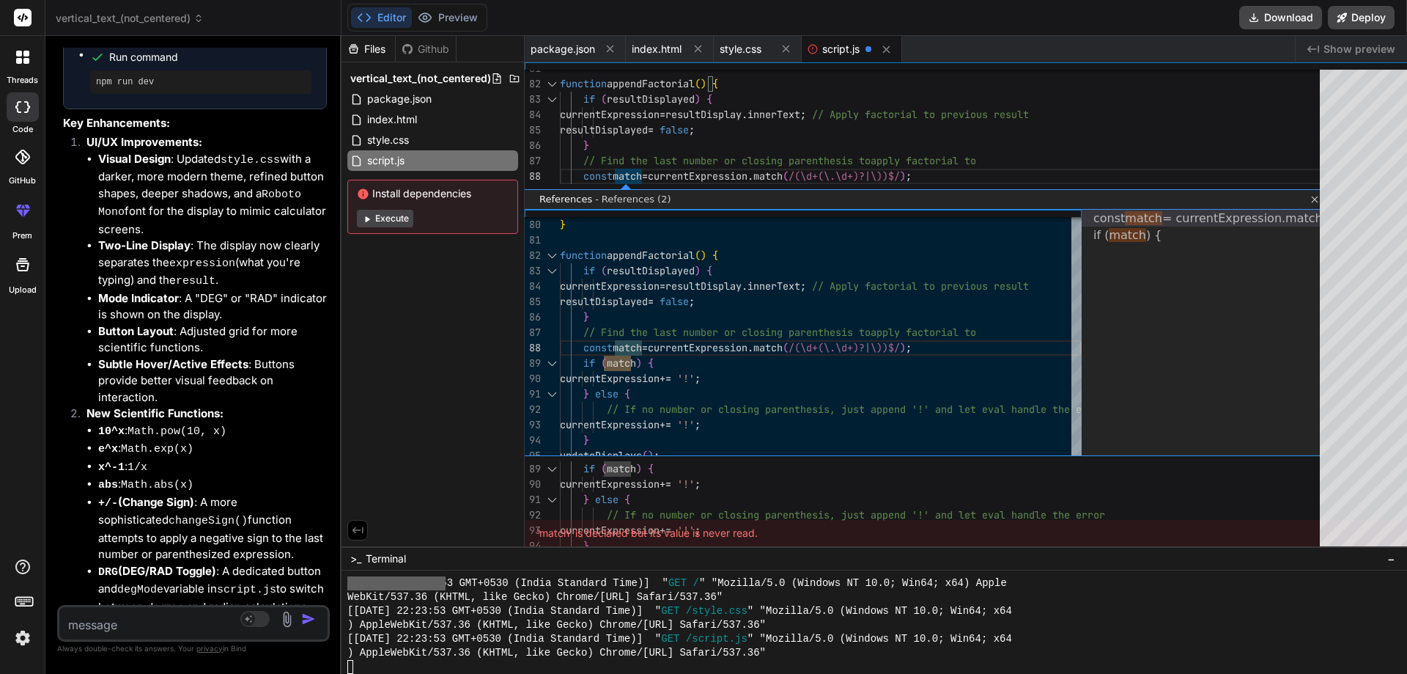
click at [1307, 201] on link "Close" at bounding box center [1313, 199] width 12 height 12
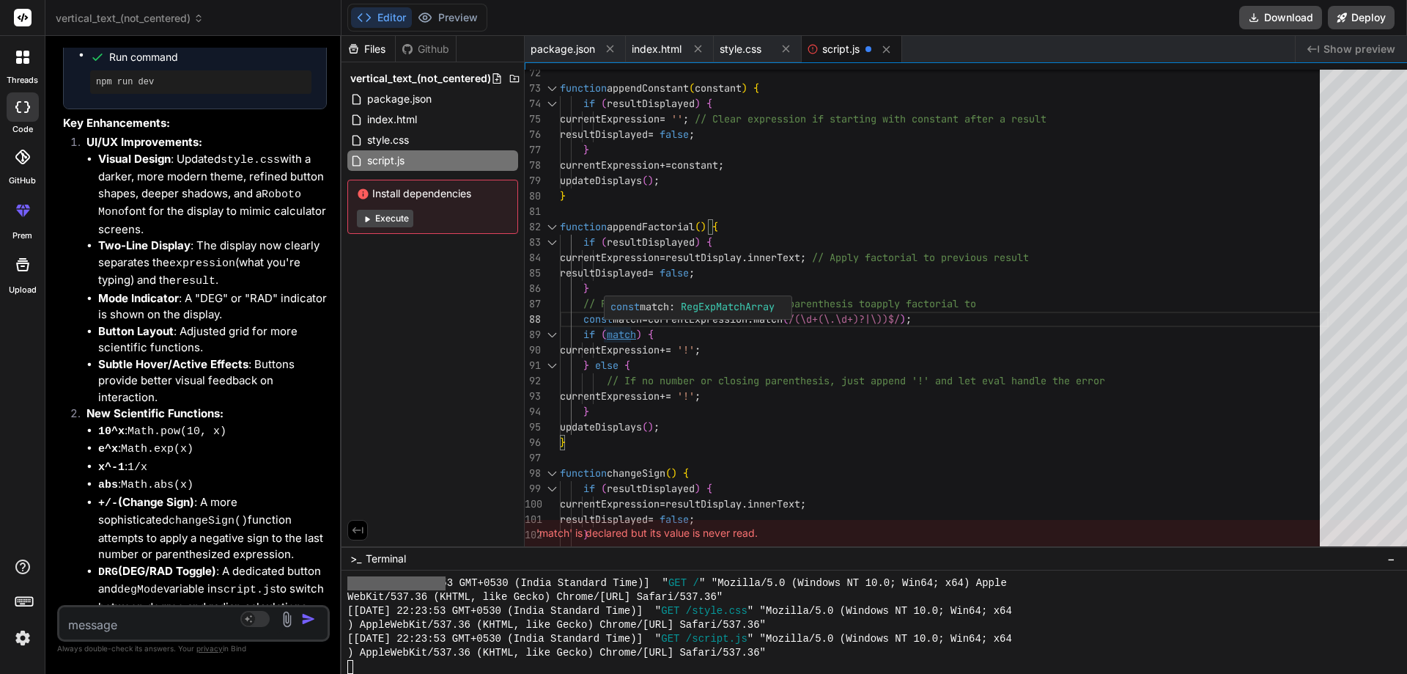
click at [628, 314] on div "const match : RegExpMatchArray" at bounding box center [693, 306] width 176 height 21
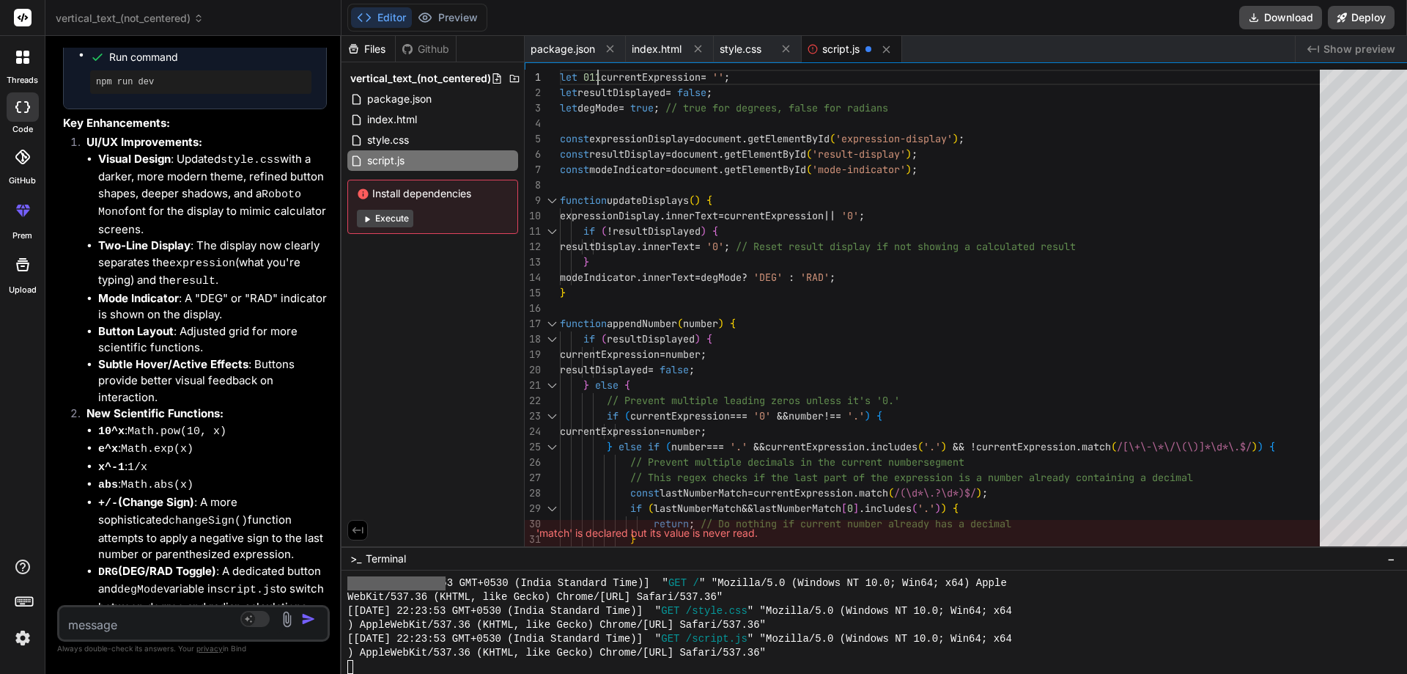
scroll to position [1, 0]
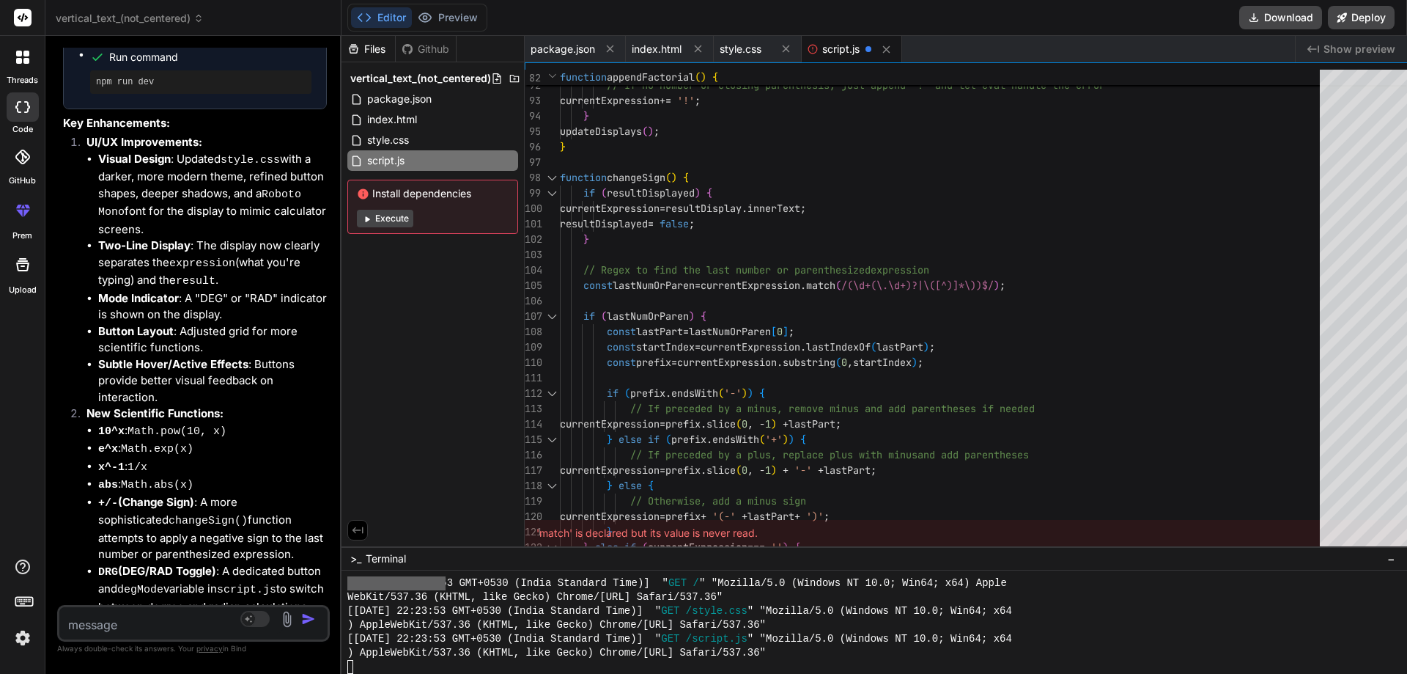
type textarea "if (prefix.endsWith('-')) { // If preceded by a minus, remove minus and add par…"
click at [756, 473] on div "} else { // If no number or closing parenthesis, just appen d '!' and let eval …" at bounding box center [944, 562] width 769 height 3771
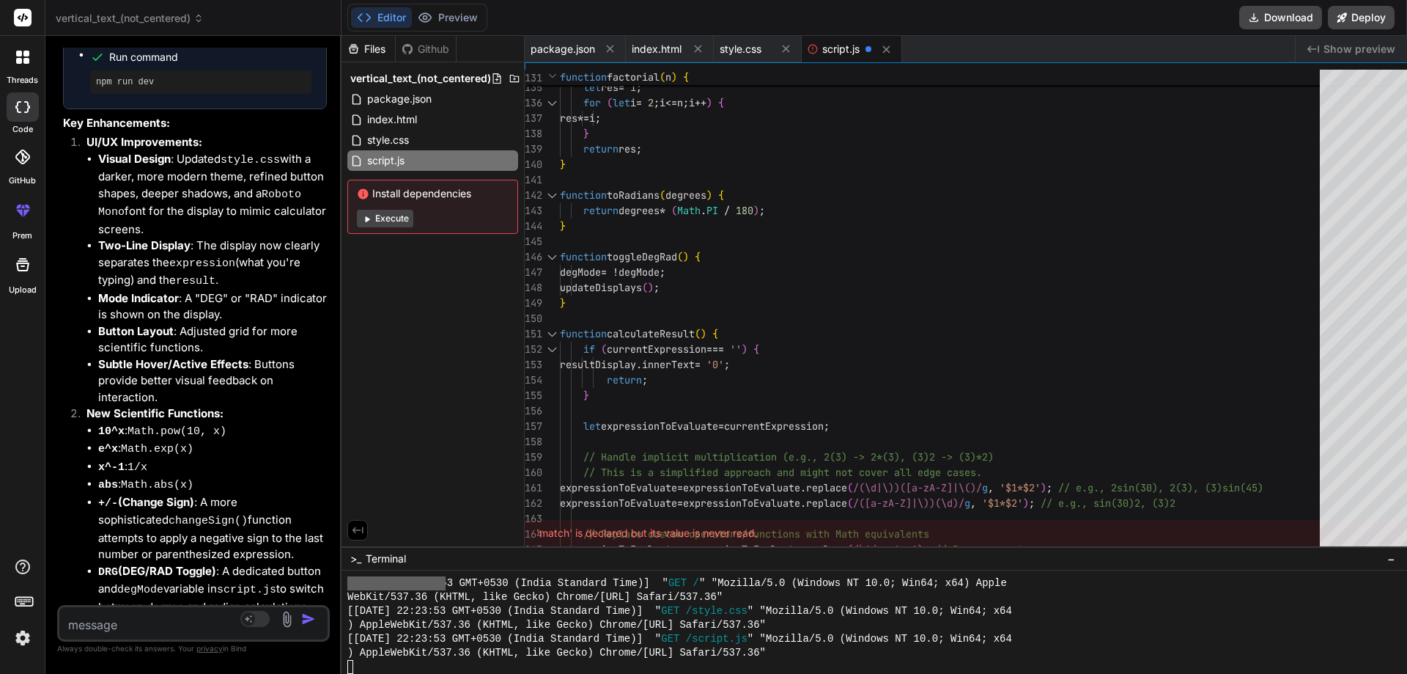
click at [1389, 560] on span "−" at bounding box center [1391, 558] width 8 height 15
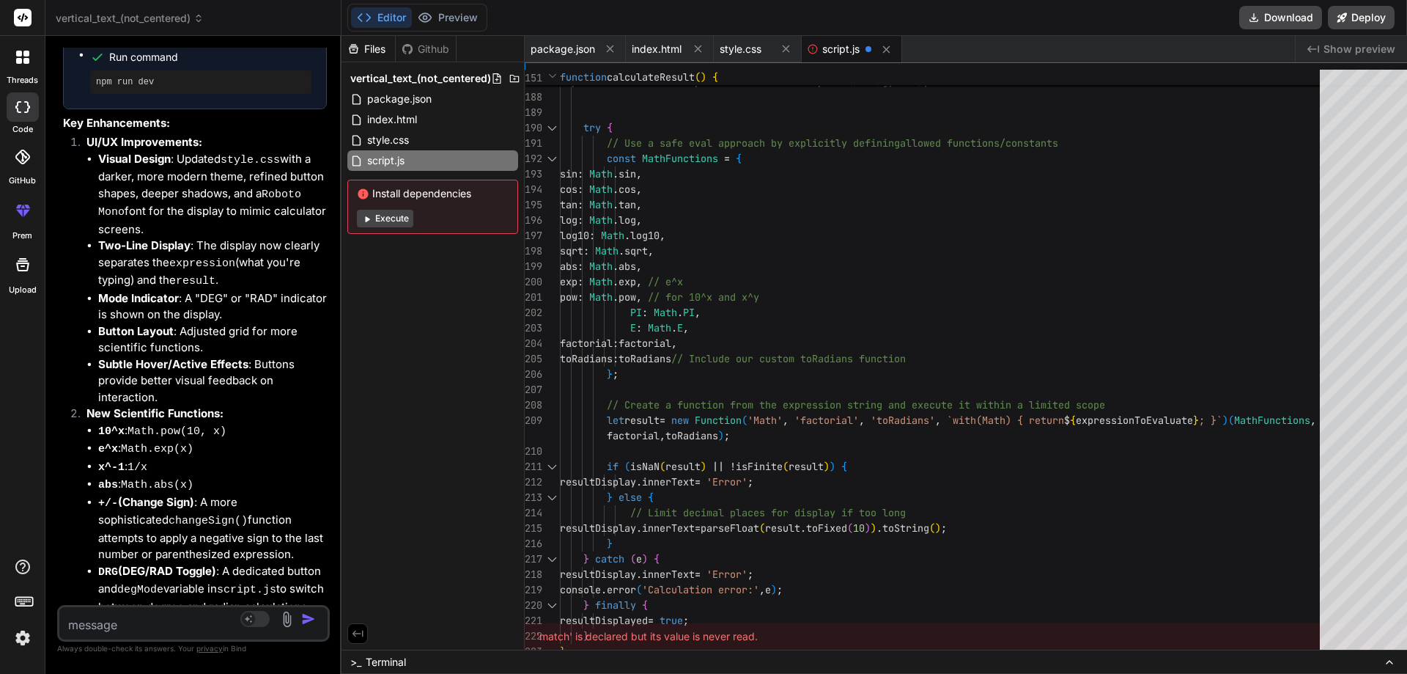
type textarea "if (isNaN(result) || !isFinite(result)) { resultDisplay.innerText = 'Error'; } …"
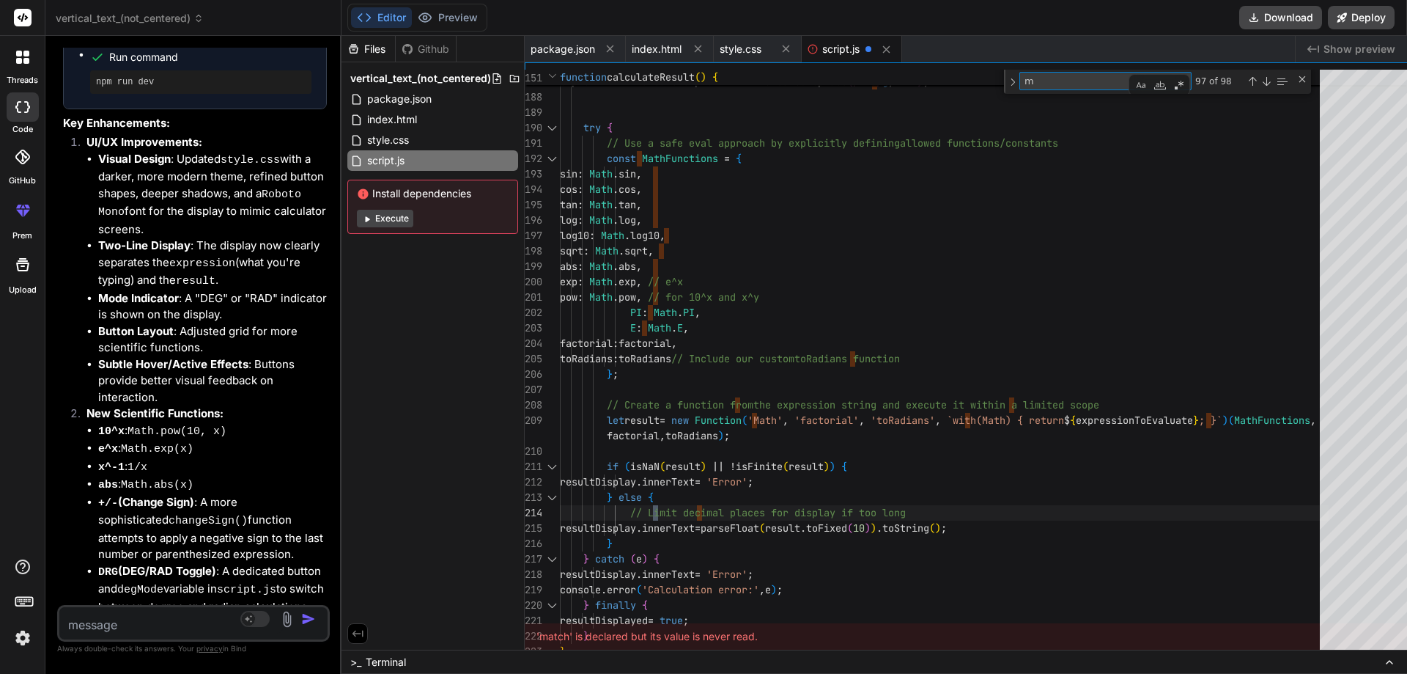
type textarea "ma"
type textarea "} else { // Prevent multiple leading zeros unless it's '0.' if (currentExpressi…"
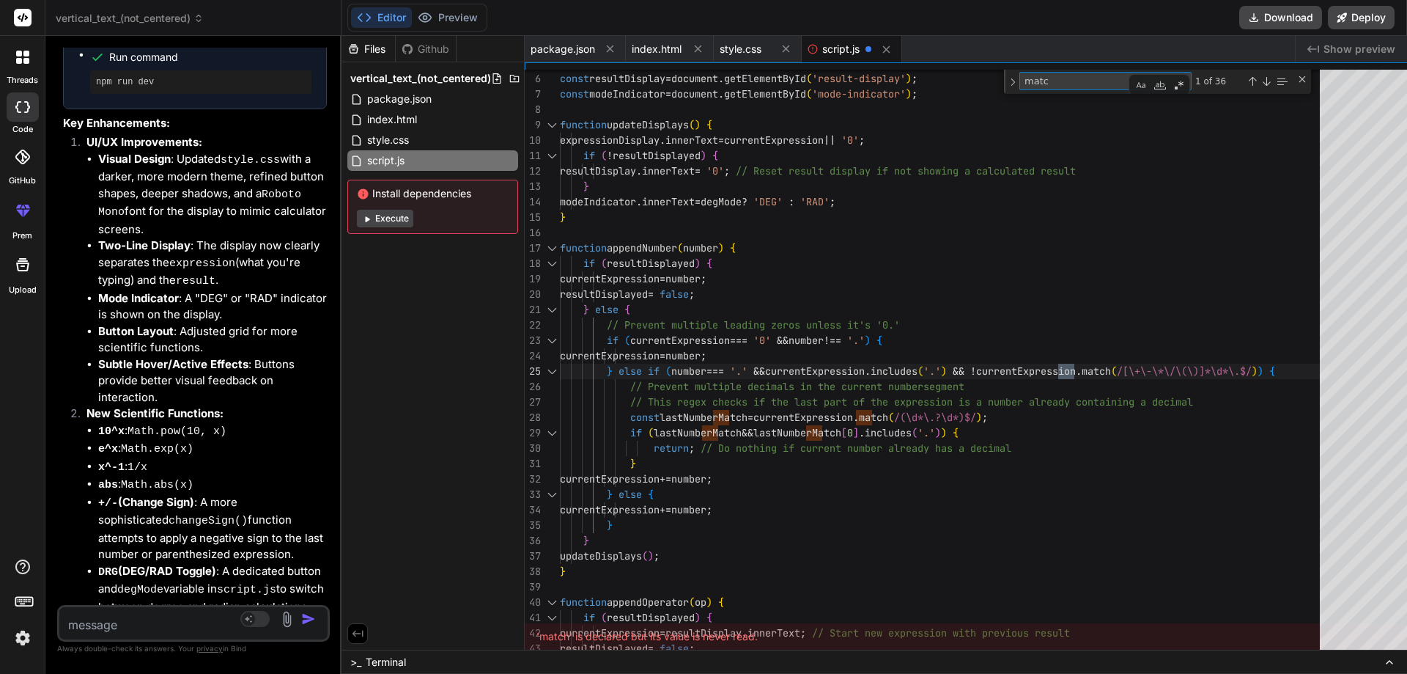
type textarea "match"
type textarea "} else { // Prevent multiple leading zeros unless it's '0.' if (currentExpressi…"
type textarea "match"
click at [1247, 81] on div "Previous Match (Shift+Enter)" at bounding box center [1253, 81] width 12 height 12
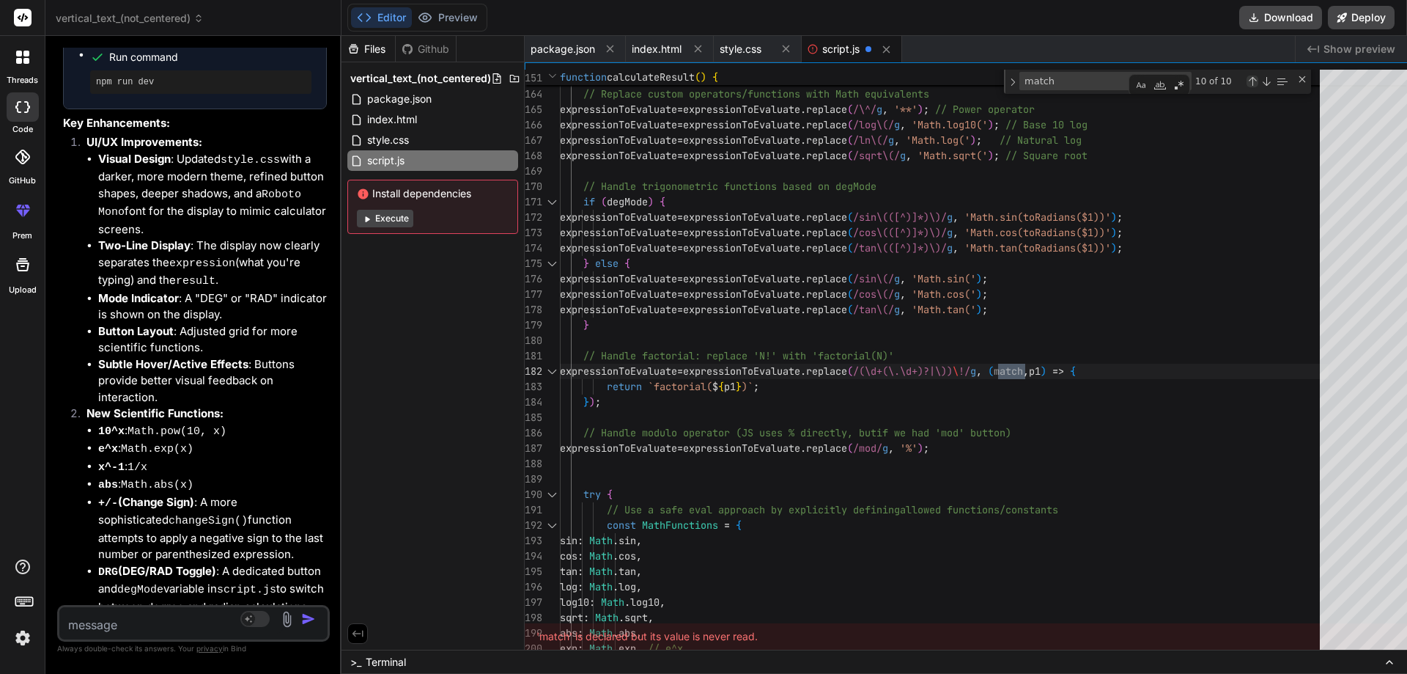
click at [1247, 81] on div "Previous Match (Shift+Enter)" at bounding box center [1253, 81] width 12 height 12
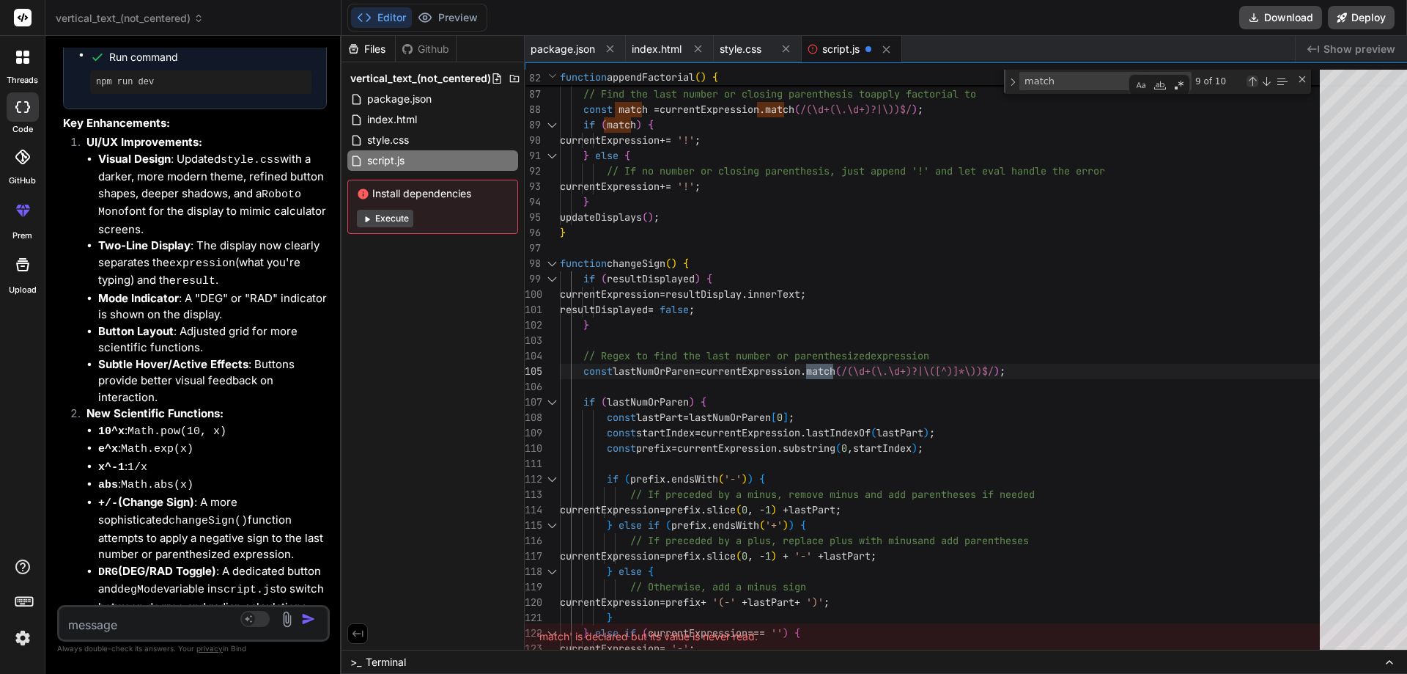
click at [1247, 81] on div "Previous Match (Shift+Enter)" at bounding box center [1253, 81] width 12 height 12
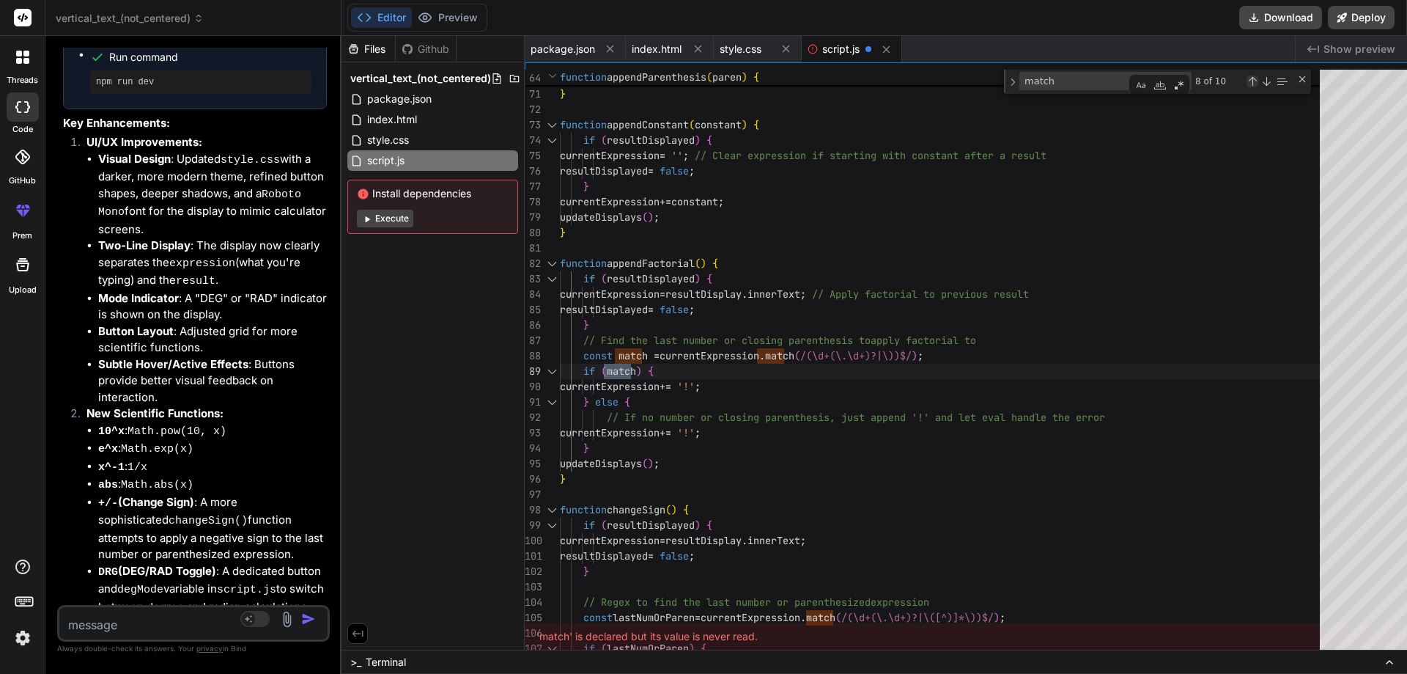
click at [1247, 81] on div "Previous Match (Shift+Enter)" at bounding box center [1253, 81] width 12 height 12
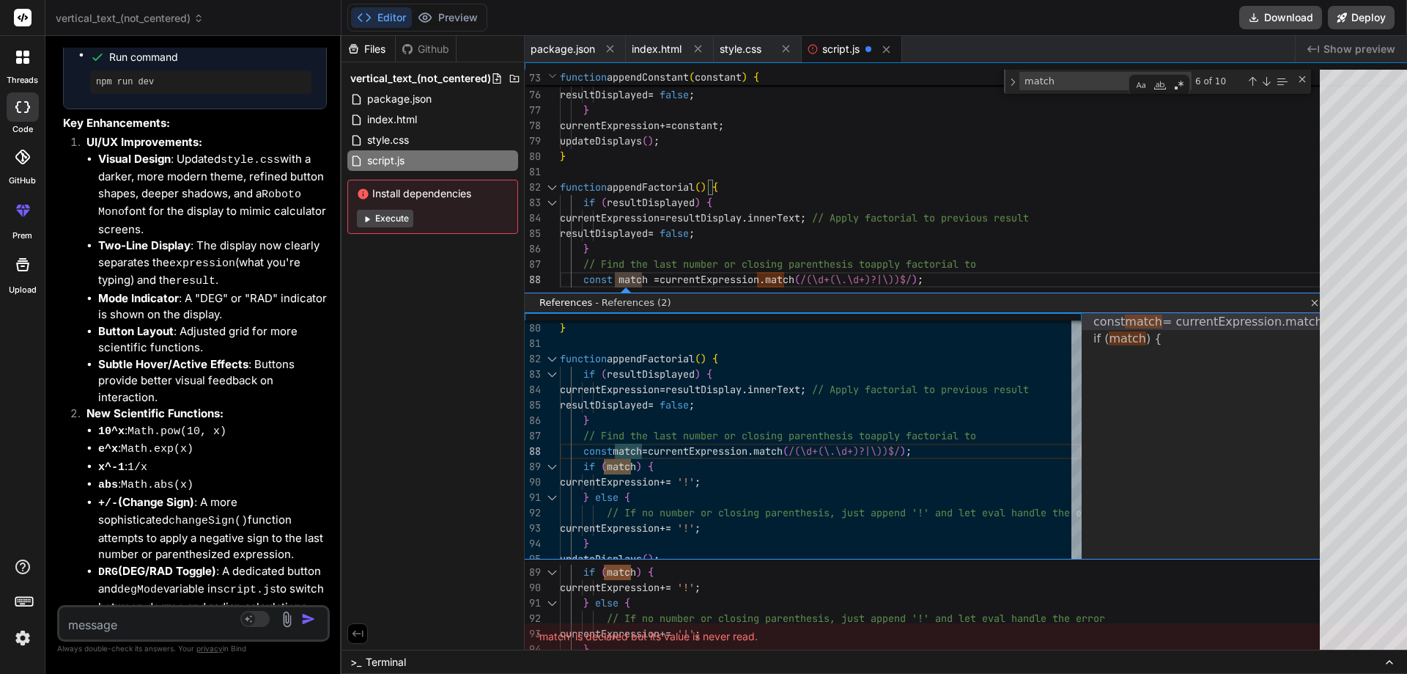
click at [1307, 305] on link "Close" at bounding box center [1313, 303] width 12 height 12
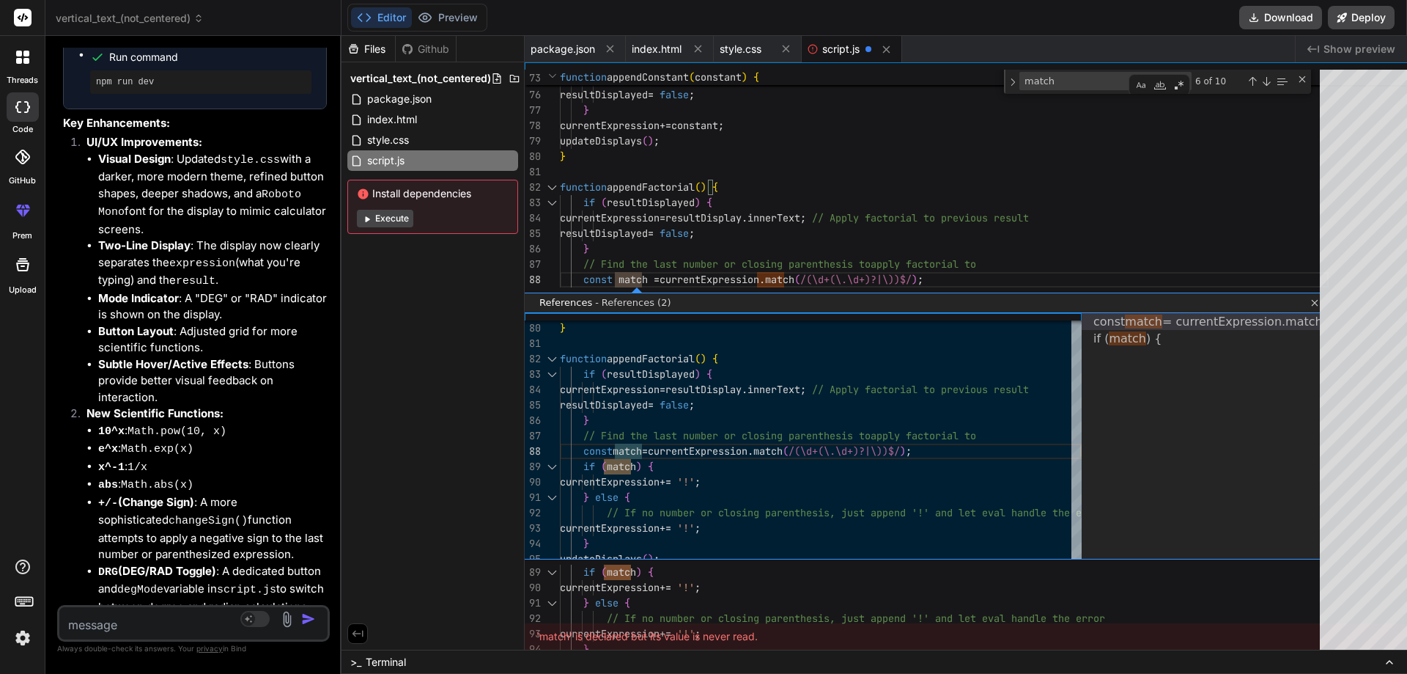
click at [1307, 303] on link "Close" at bounding box center [1313, 303] width 12 height 12
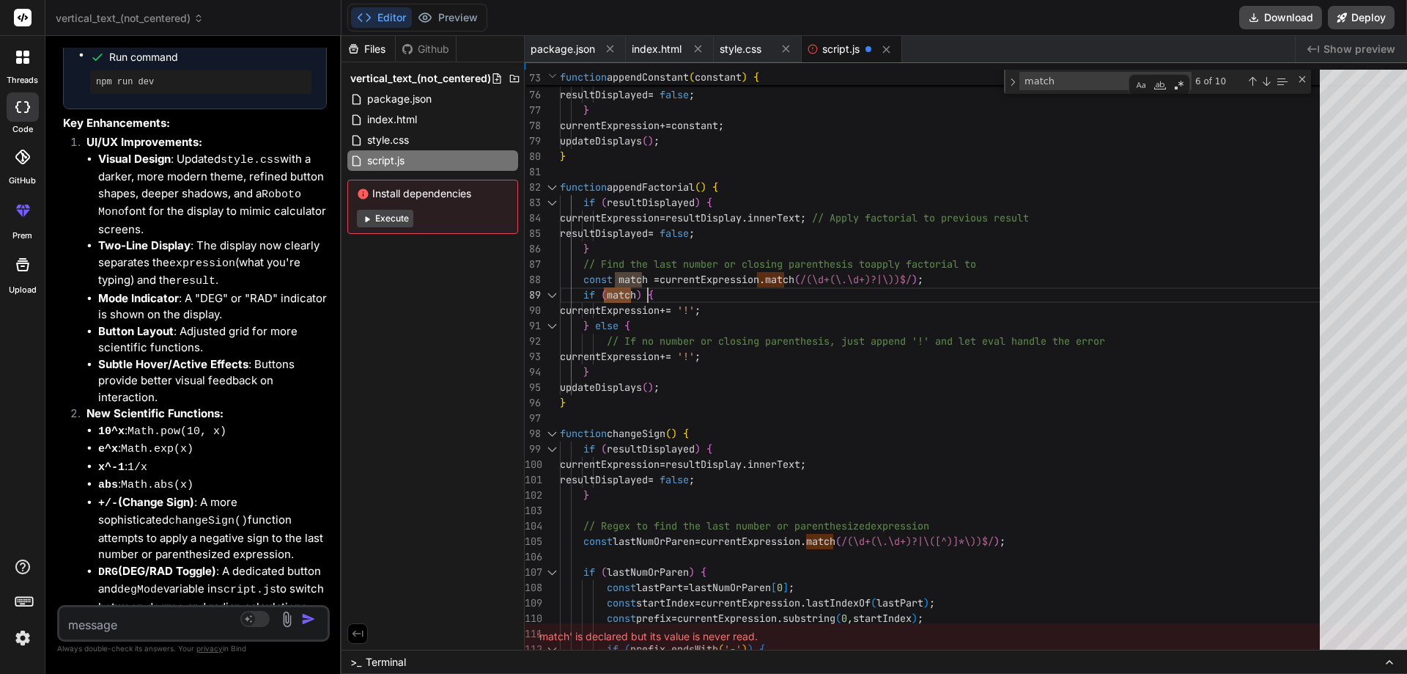
click at [1376, 47] on span "Show preview" at bounding box center [1360, 49] width 72 height 15
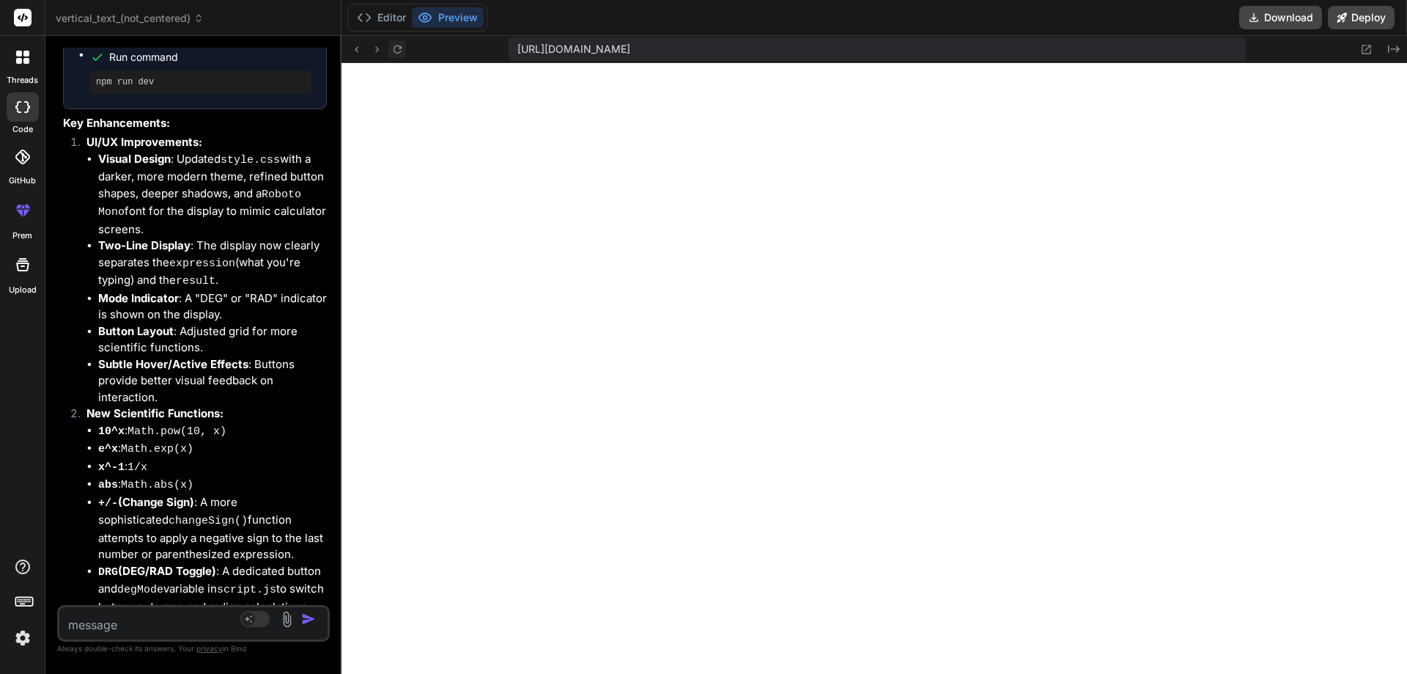
click at [393, 51] on icon at bounding box center [397, 49] width 12 height 12
click at [375, 18] on button "Editor" at bounding box center [381, 17] width 61 height 21
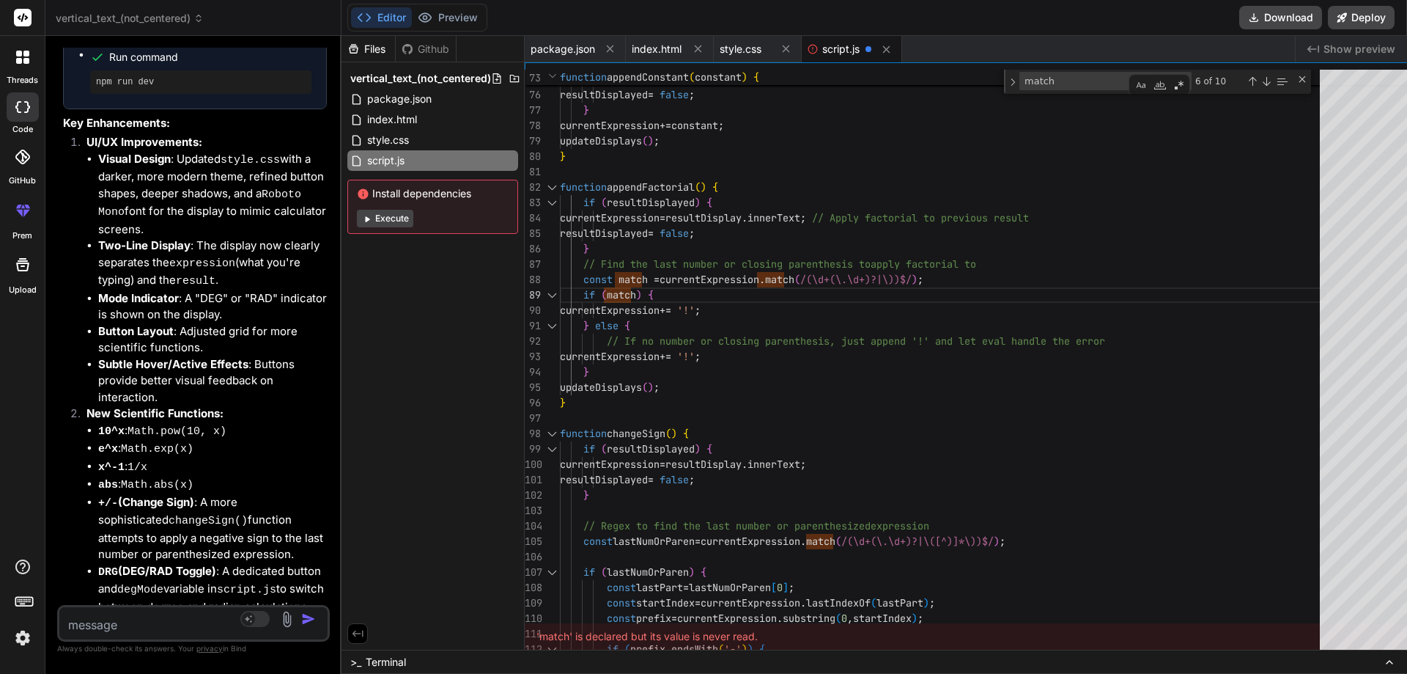
click at [917, 638] on div "'match' is declared but its value is never read." at bounding box center [966, 636] width 882 height 26
click at [462, 597] on div "Files Github vertical_text_(not_centered) package.json index.html style.css scr…" at bounding box center [433, 342] width 183 height 613
click at [351, 627] on icon at bounding box center [357, 633] width 13 height 13
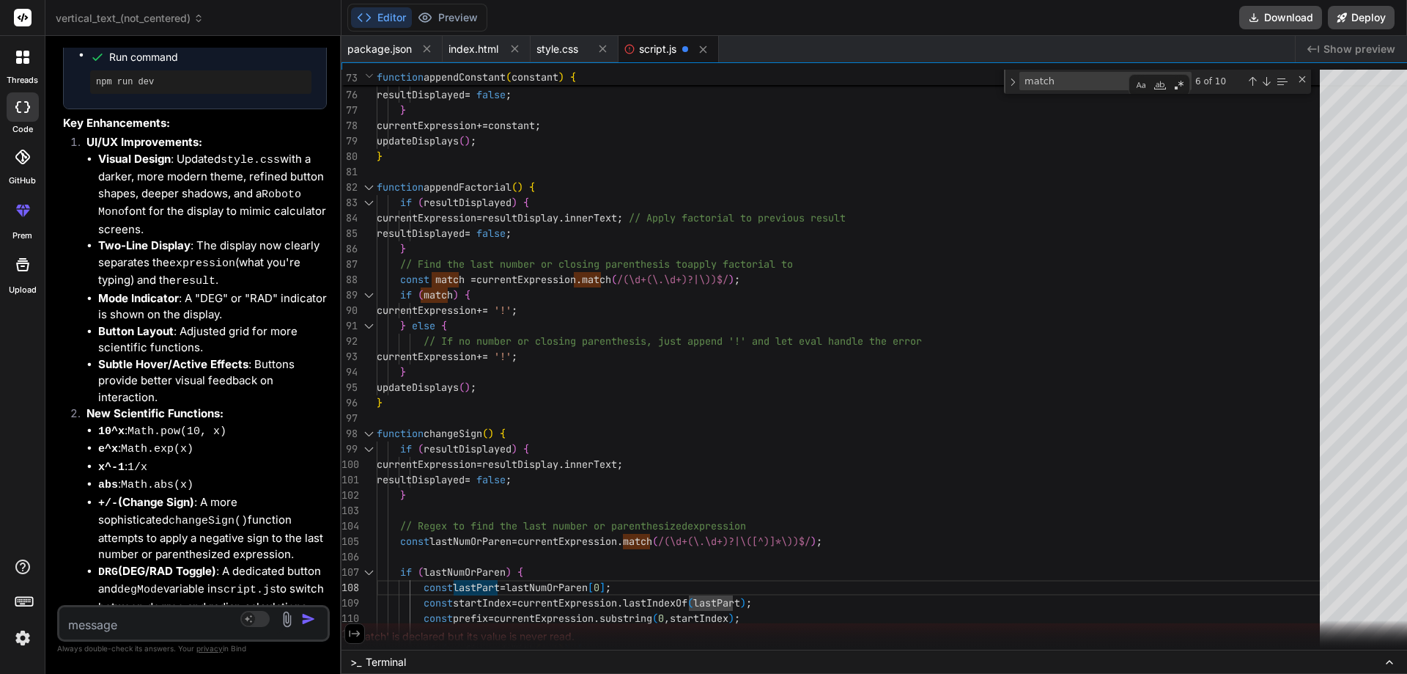
click at [346, 626] on button at bounding box center [354, 633] width 21 height 21
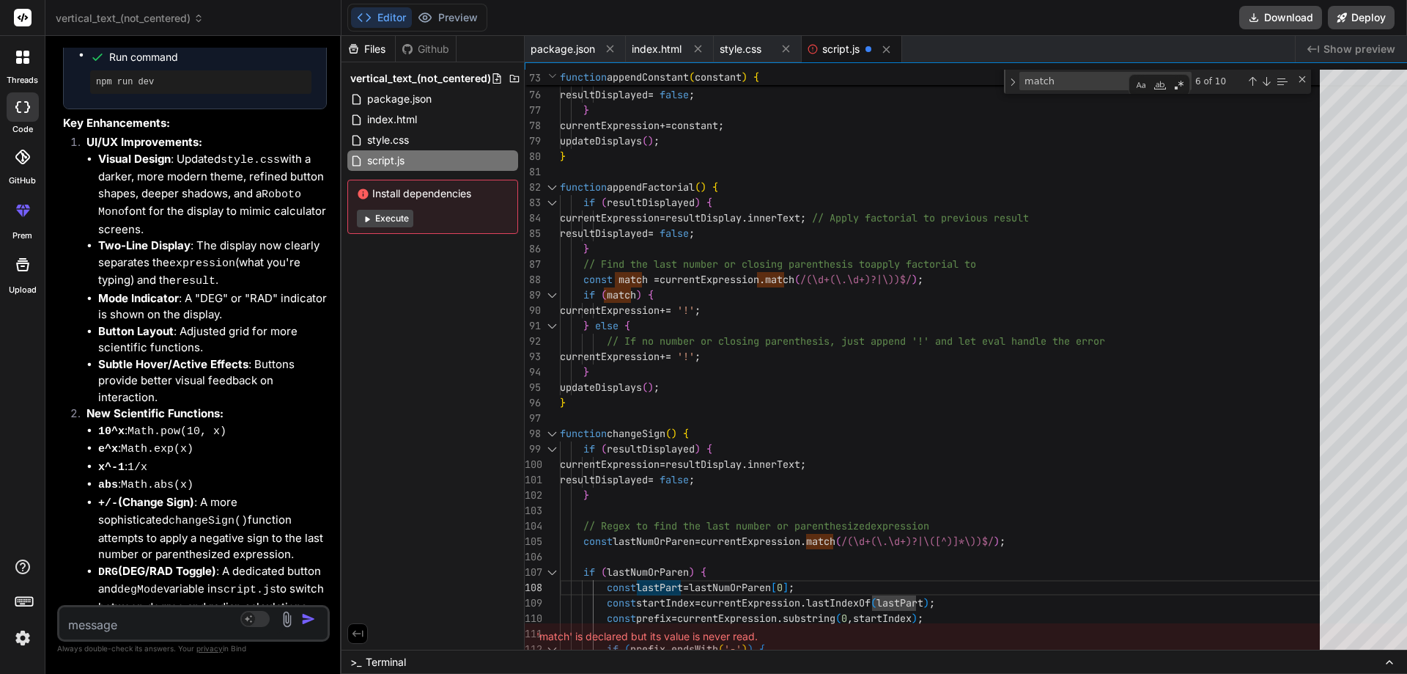
click at [351, 627] on icon at bounding box center [357, 633] width 13 height 13
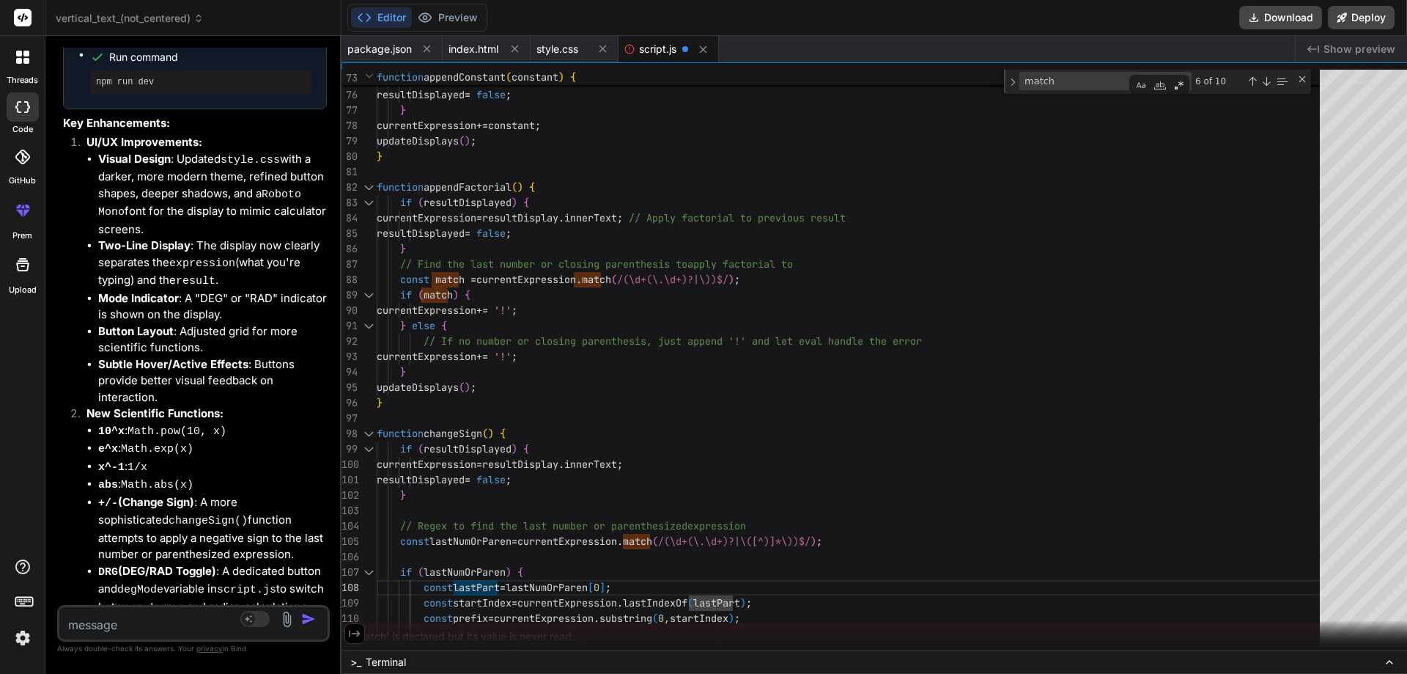
click at [346, 626] on button at bounding box center [354, 633] width 21 height 21
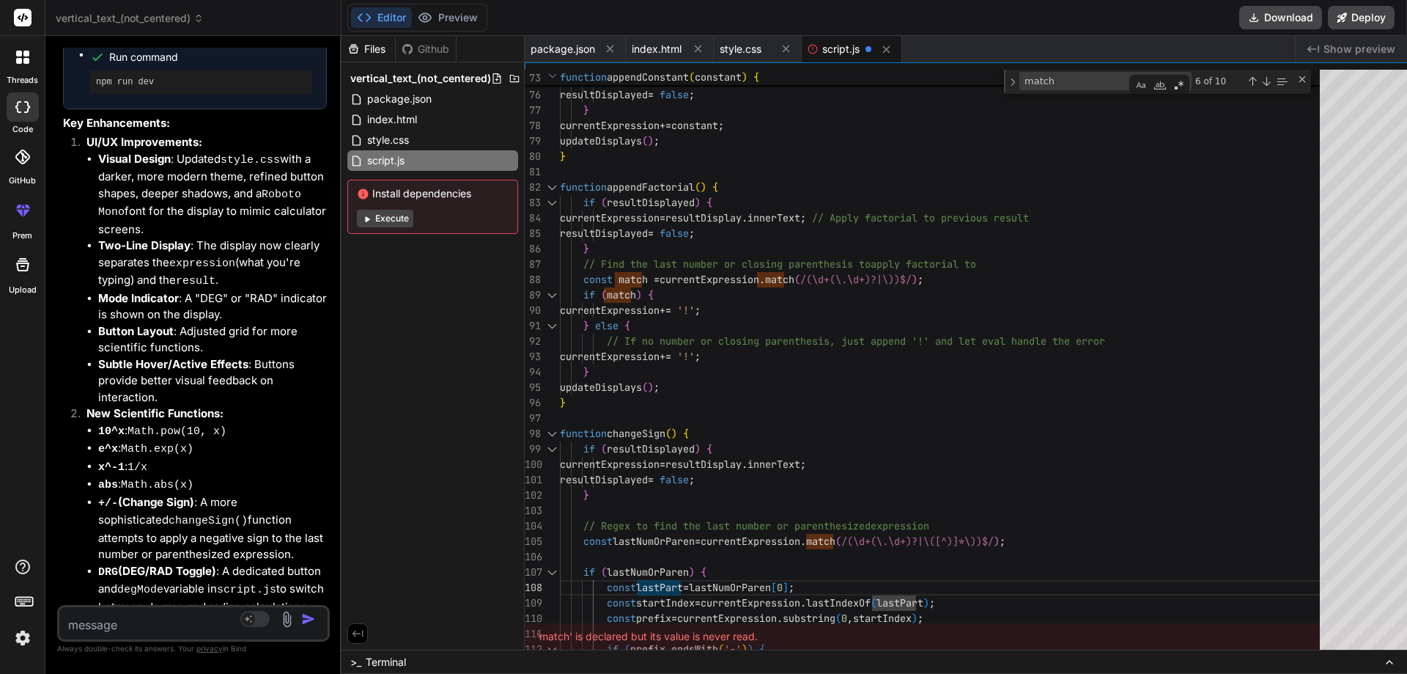
click at [351, 627] on icon at bounding box center [357, 633] width 13 height 13
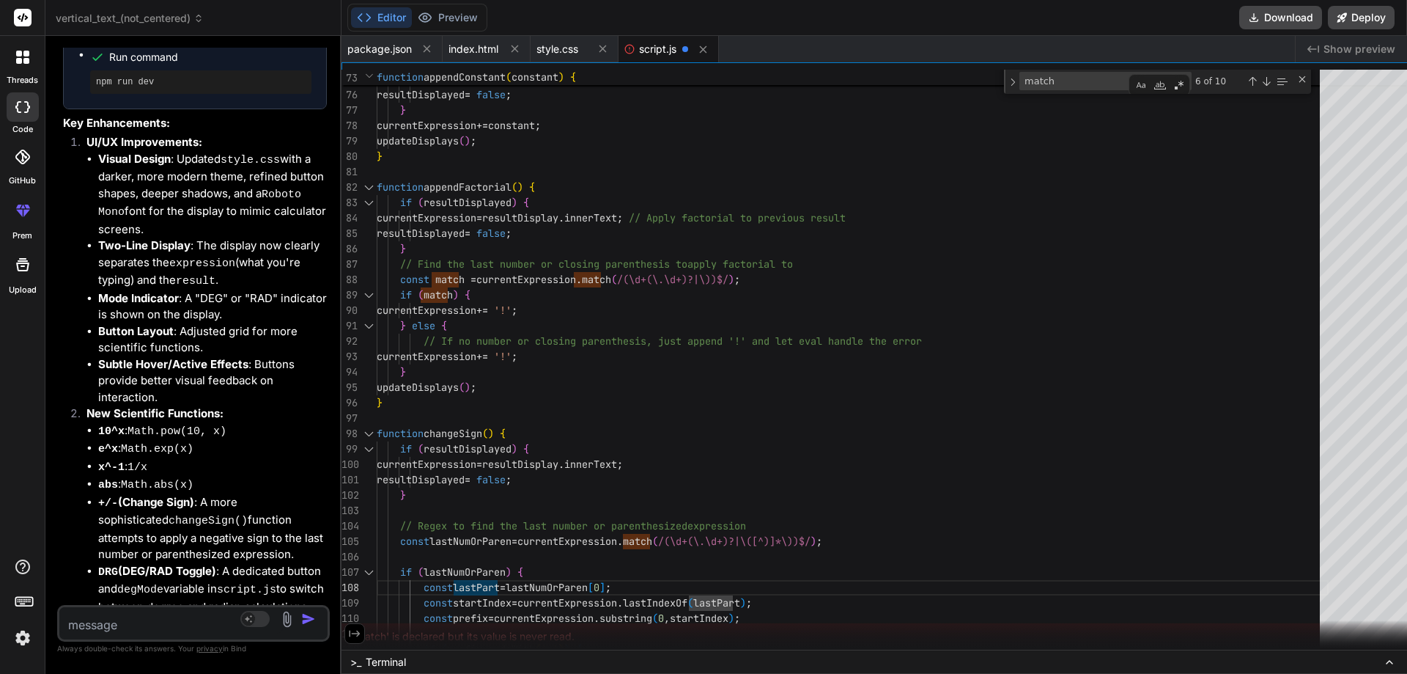
click at [349, 638] on icon at bounding box center [354, 633] width 13 height 13
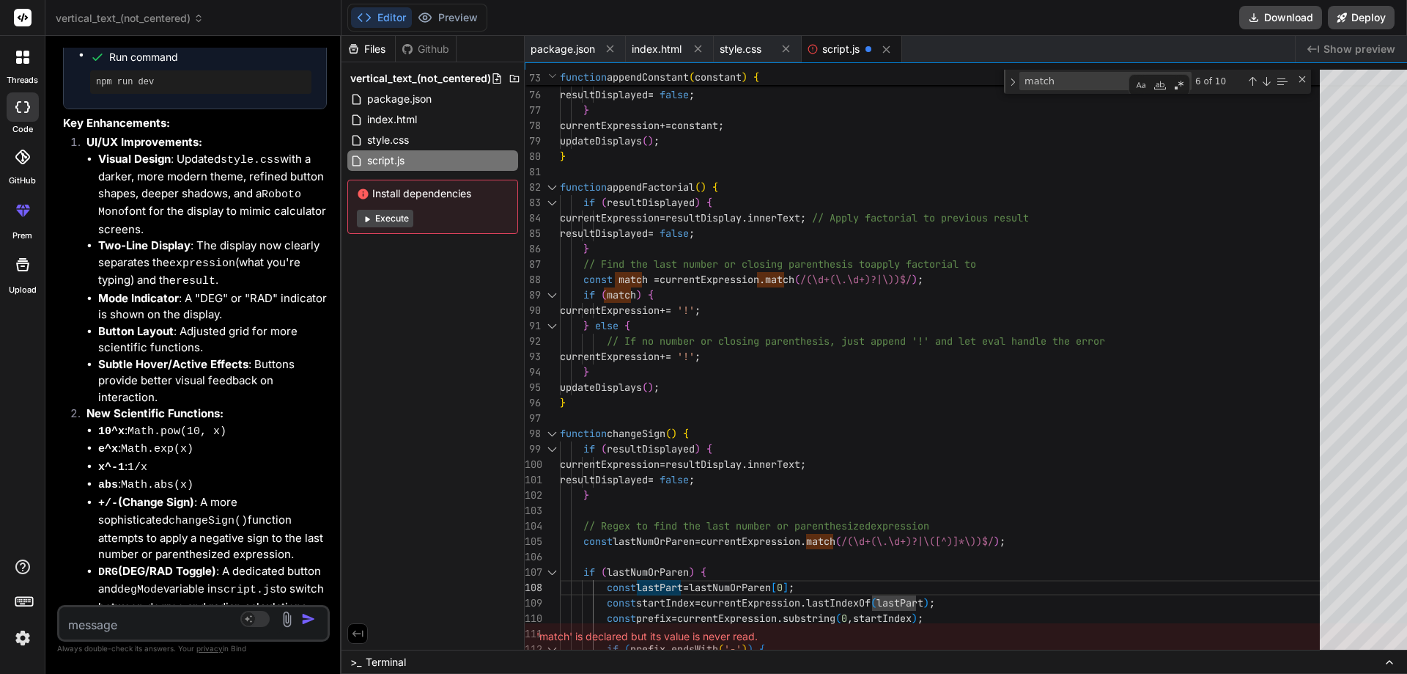
click at [1384, 662] on icon at bounding box center [1390, 662] width 12 height 12
click at [1388, 661] on icon at bounding box center [1390, 661] width 6 height 3
click at [1395, 581] on div "Files Github vertical_text_(not_centered) package.json index.html style.css scr…" at bounding box center [875, 355] width 1066 height 638
click at [1319, 566] on div "Files Github vertical_text_(not_centered) package.json index.html style.css scr…" at bounding box center [875, 355] width 1066 height 638
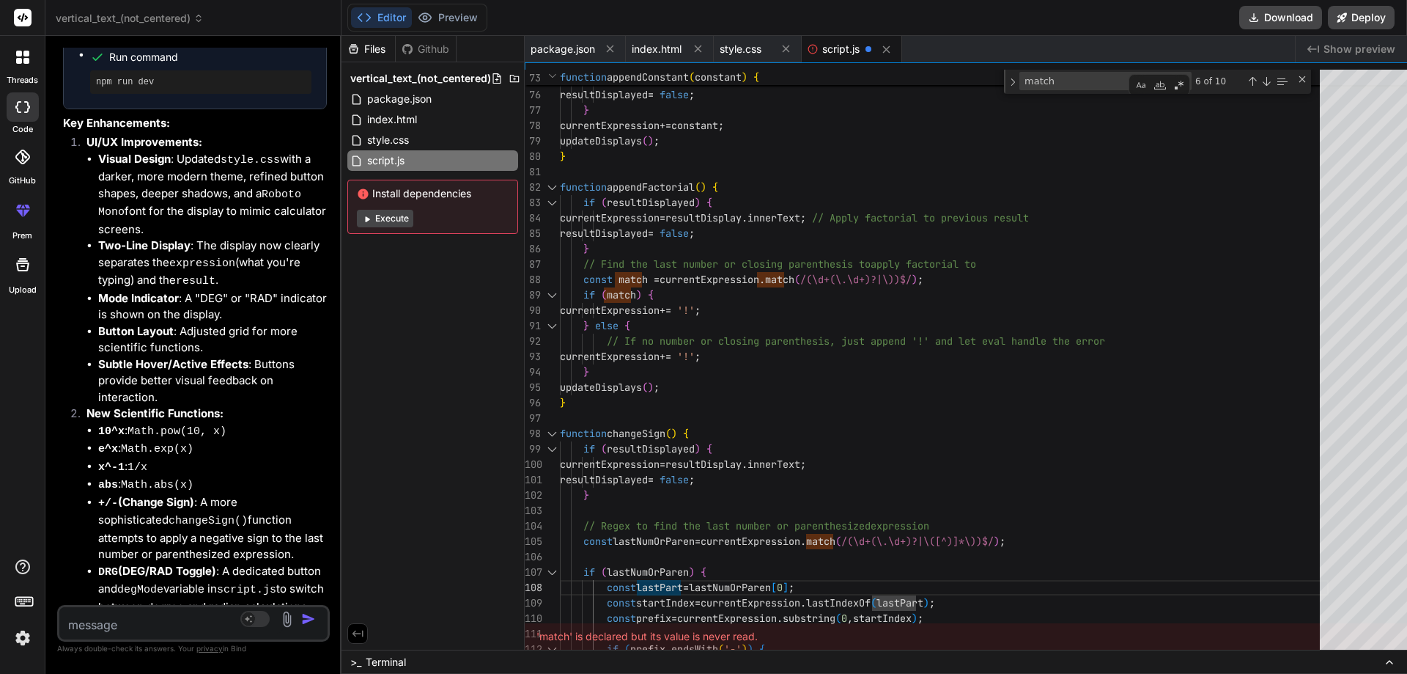
click at [352, 633] on icon at bounding box center [357, 633] width 13 height 13
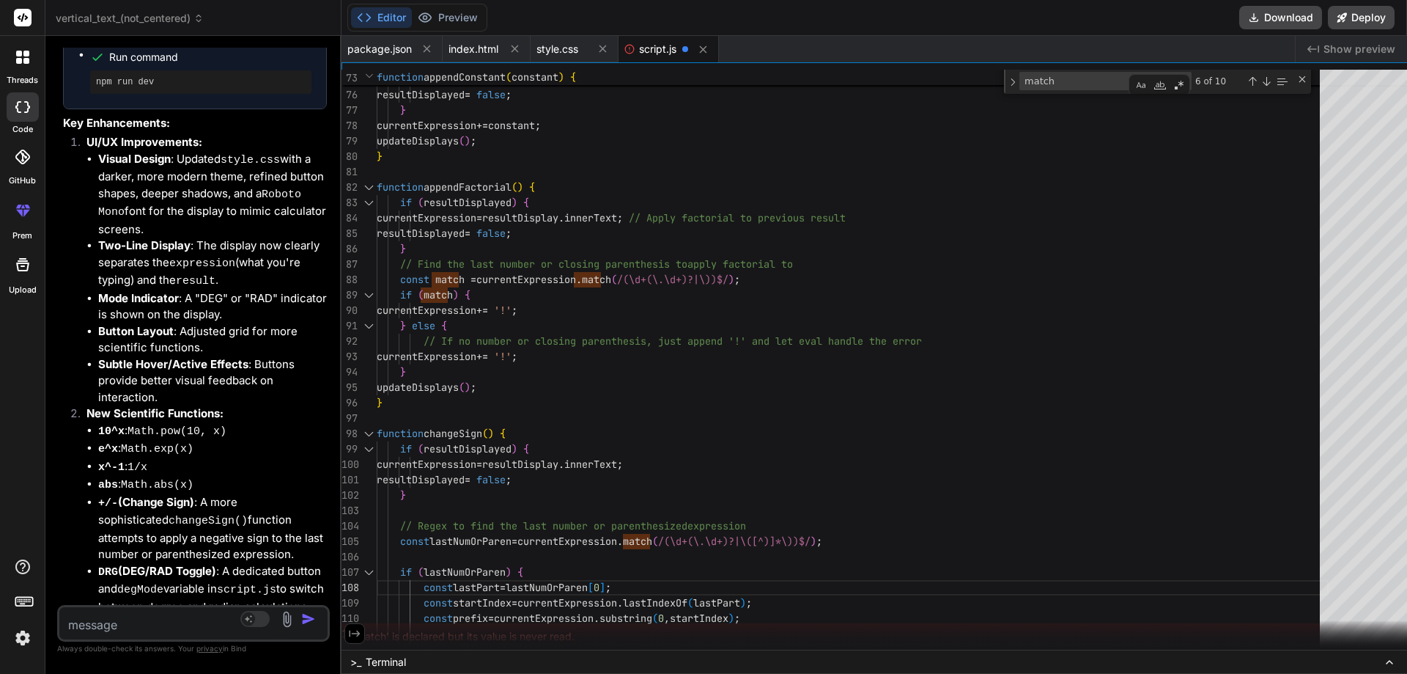
drag, startPoint x: 389, startPoint y: 448, endPoint x: 514, endPoint y: 476, distance: 127.8
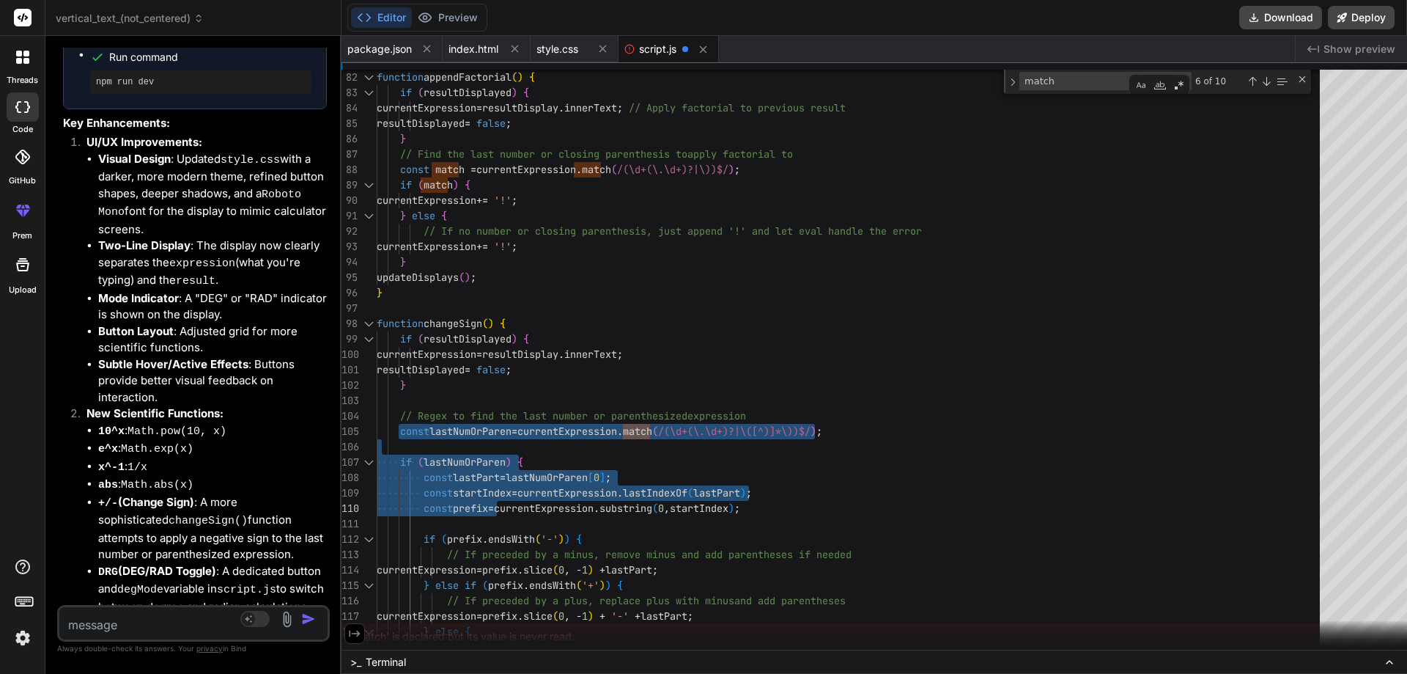
drag, startPoint x: 390, startPoint y: 430, endPoint x: 496, endPoint y: 504, distance: 129.5
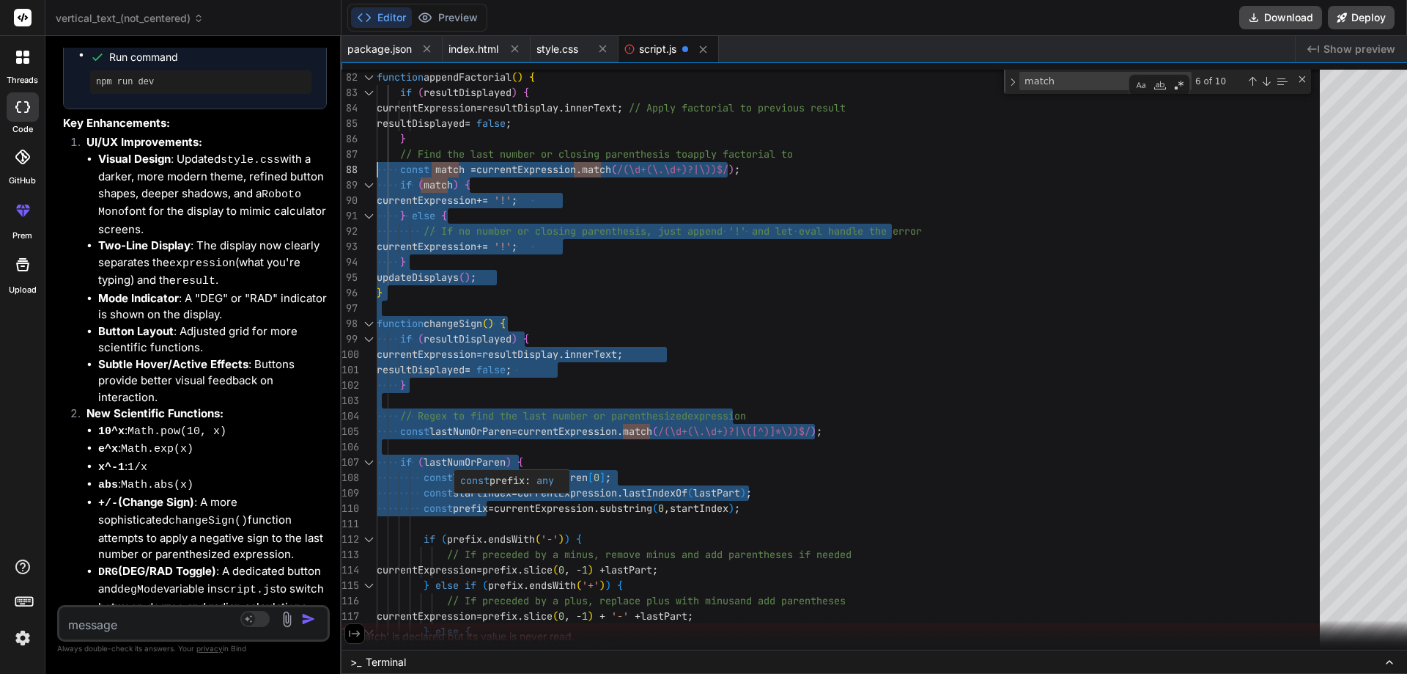
drag, startPoint x: 487, startPoint y: 506, endPoint x: 355, endPoint y: 166, distance: 363.8
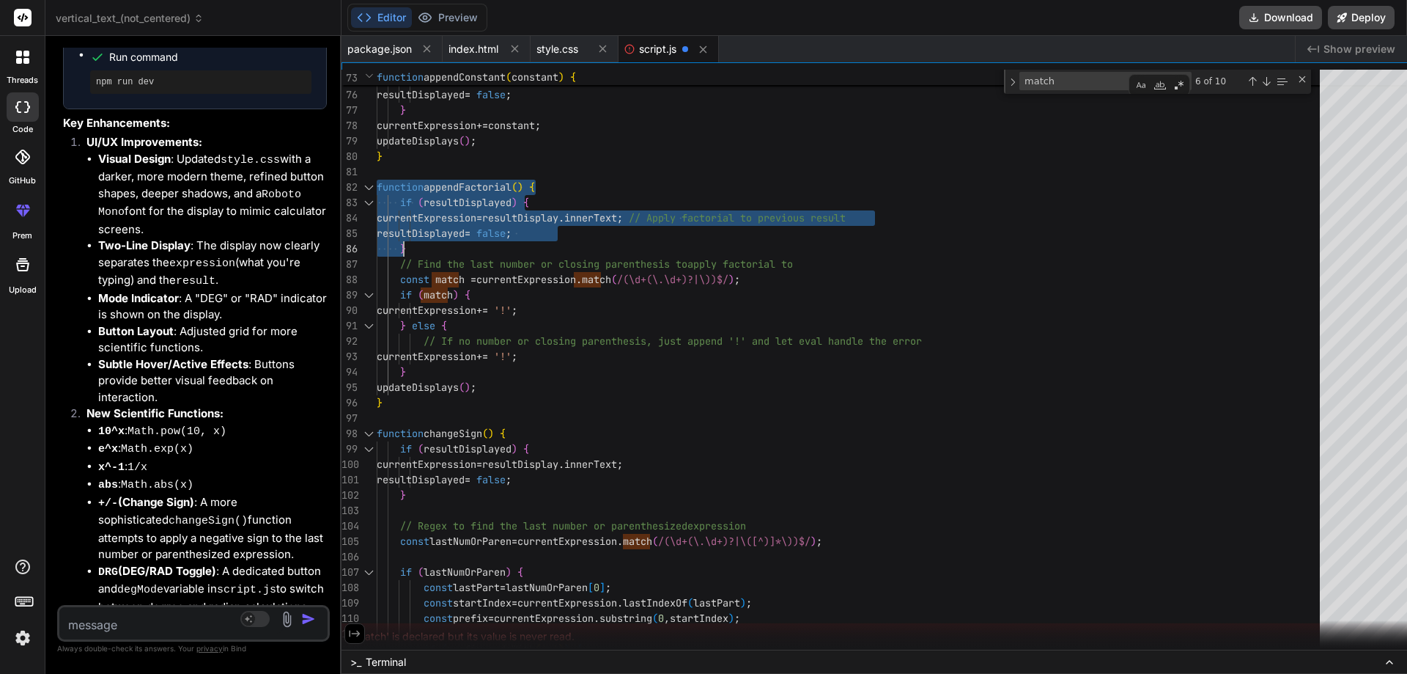
drag, startPoint x: 368, startPoint y: 185, endPoint x: 412, endPoint y: 243, distance: 73.3
drag, startPoint x: 562, startPoint y: 232, endPoint x: 391, endPoint y: 201, distance: 174.2
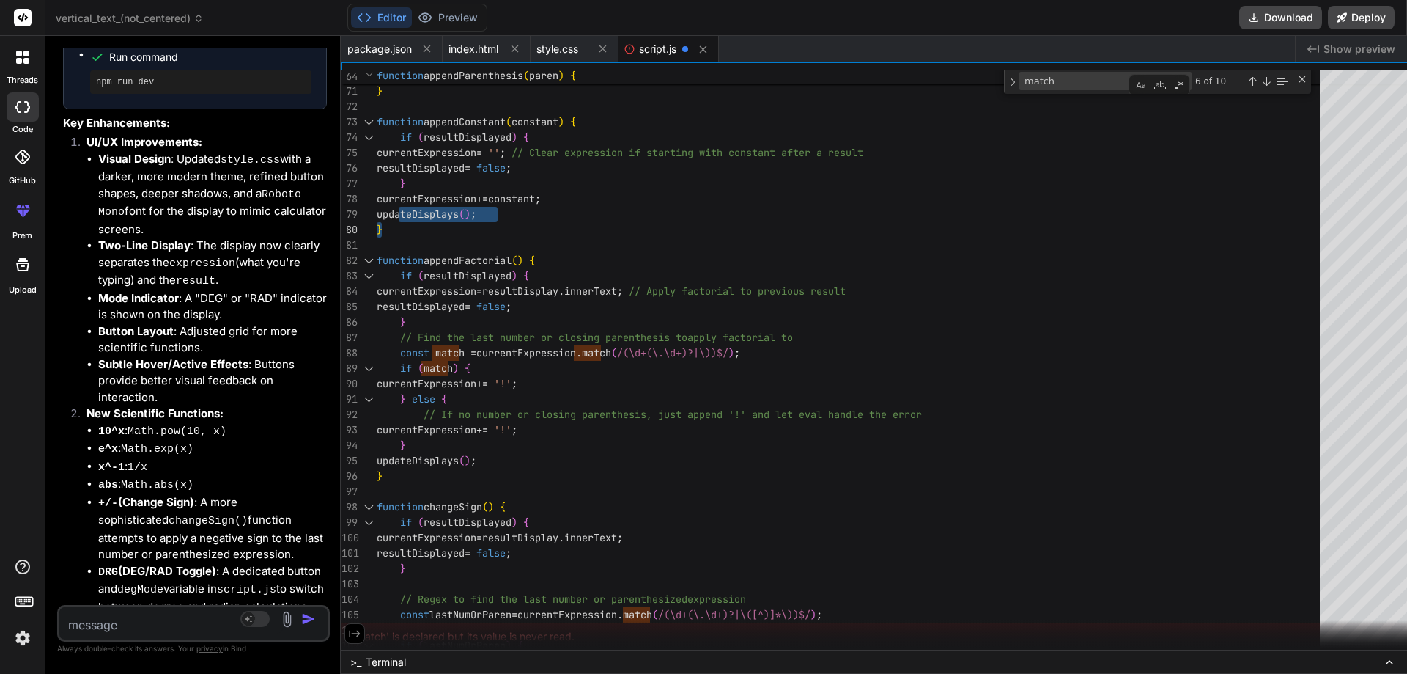
drag, startPoint x: 389, startPoint y: 213, endPoint x: 501, endPoint y: 215, distance: 112.2
drag, startPoint x: 388, startPoint y: 198, endPoint x: 568, endPoint y: 199, distance: 180.3
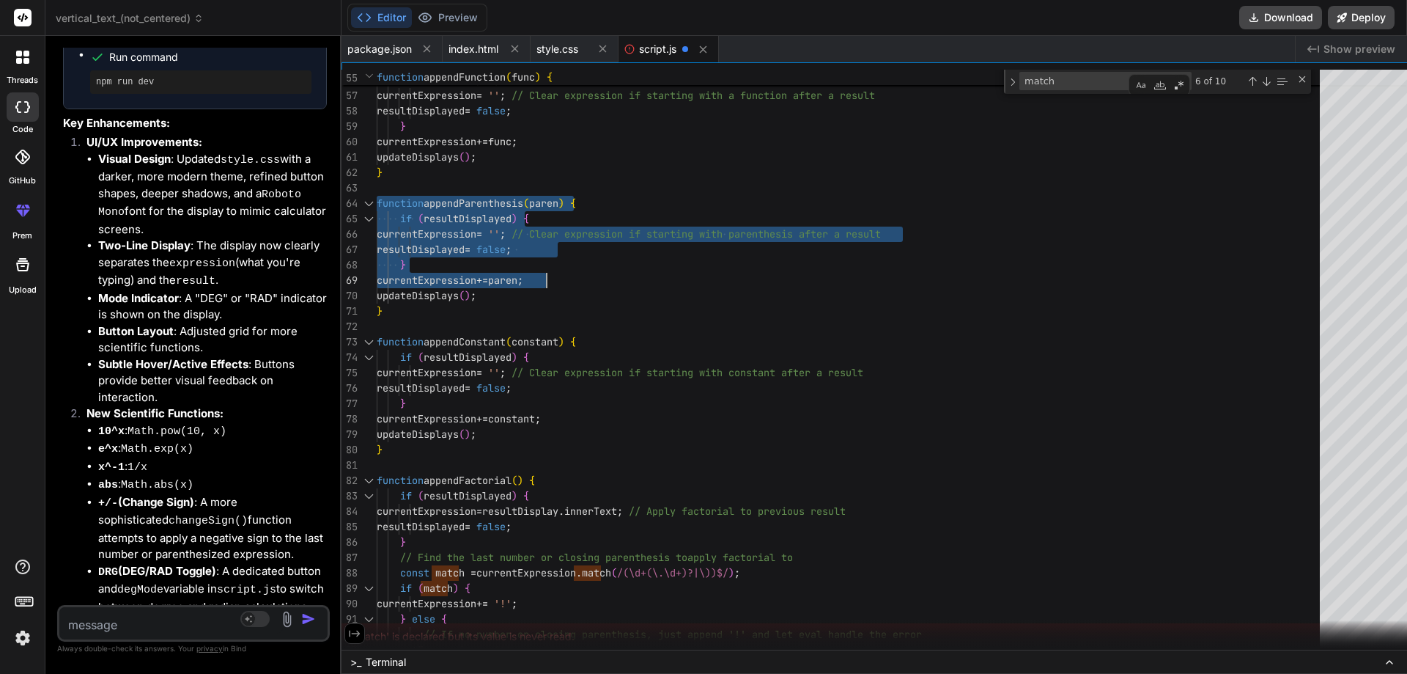
drag, startPoint x: 369, startPoint y: 202, endPoint x: 541, endPoint y: 279, distance: 187.7
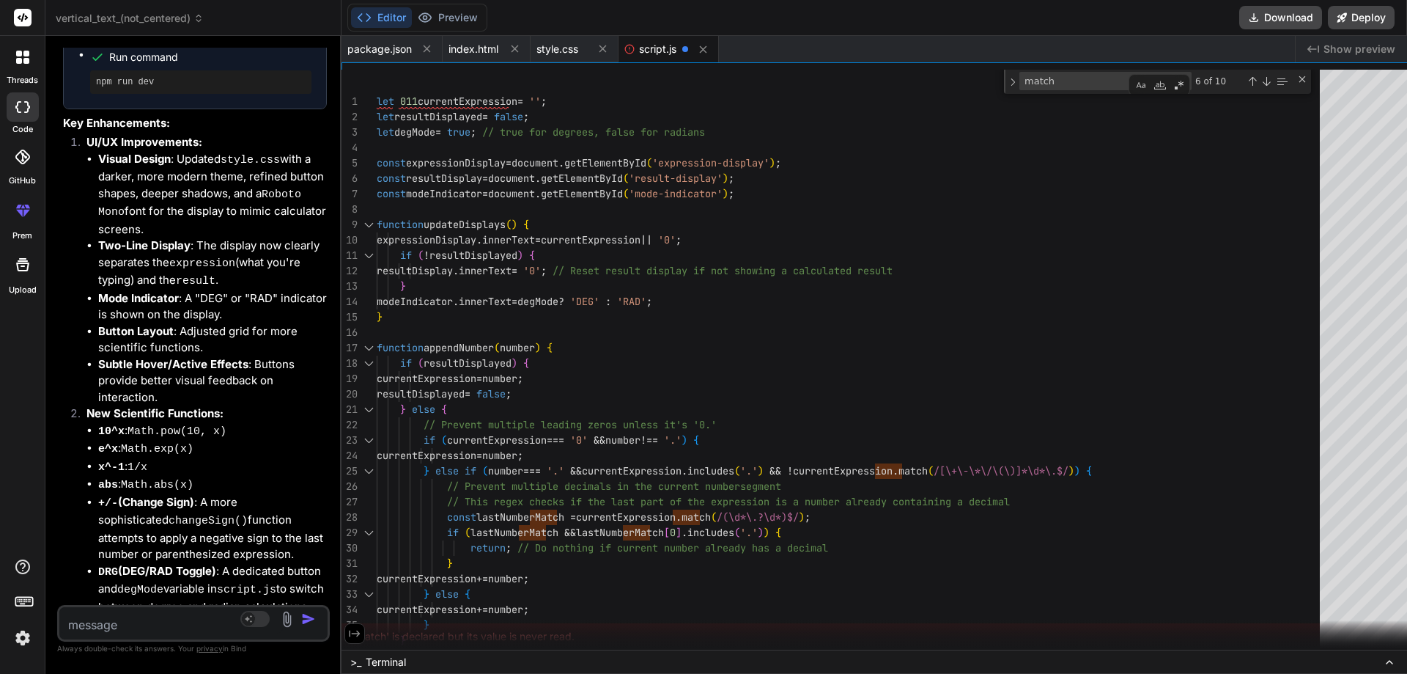
click at [1406, 107] on div at bounding box center [1412, 115] width 9 height 91
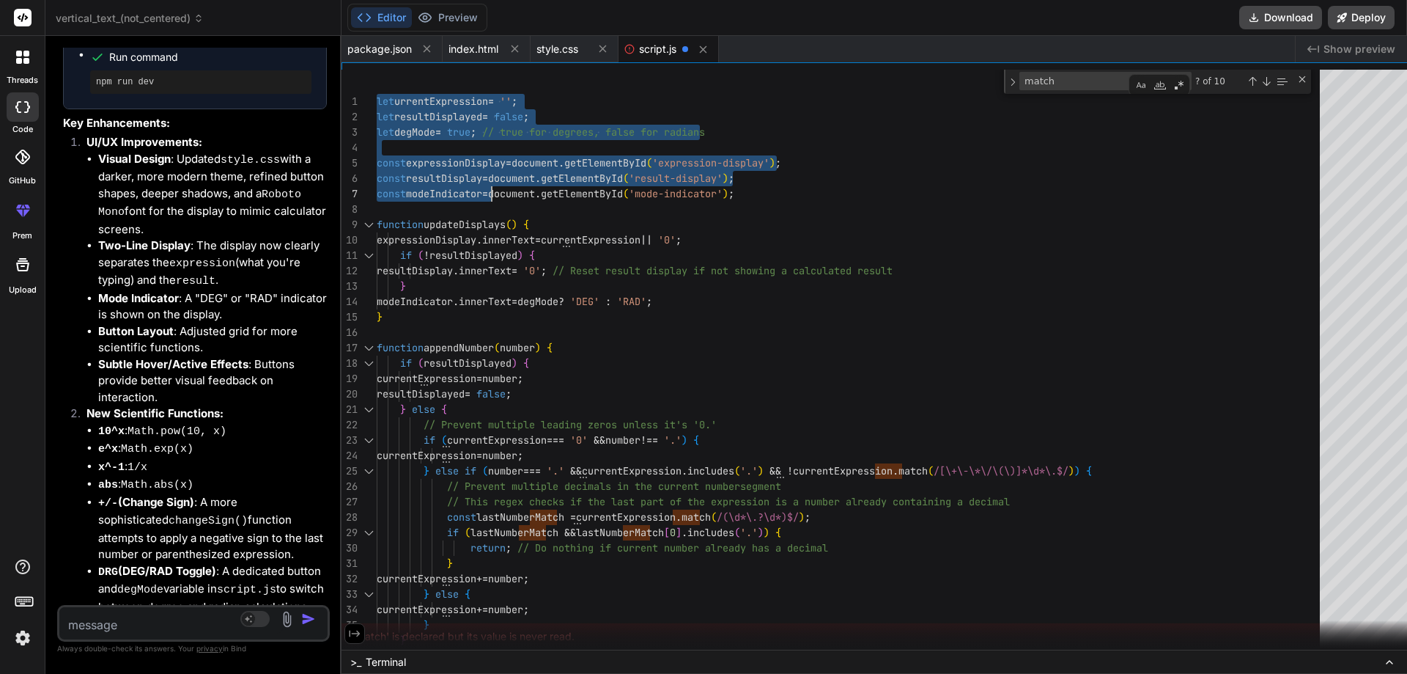
drag, startPoint x: 369, startPoint y: 100, endPoint x: 491, endPoint y: 191, distance: 152.4
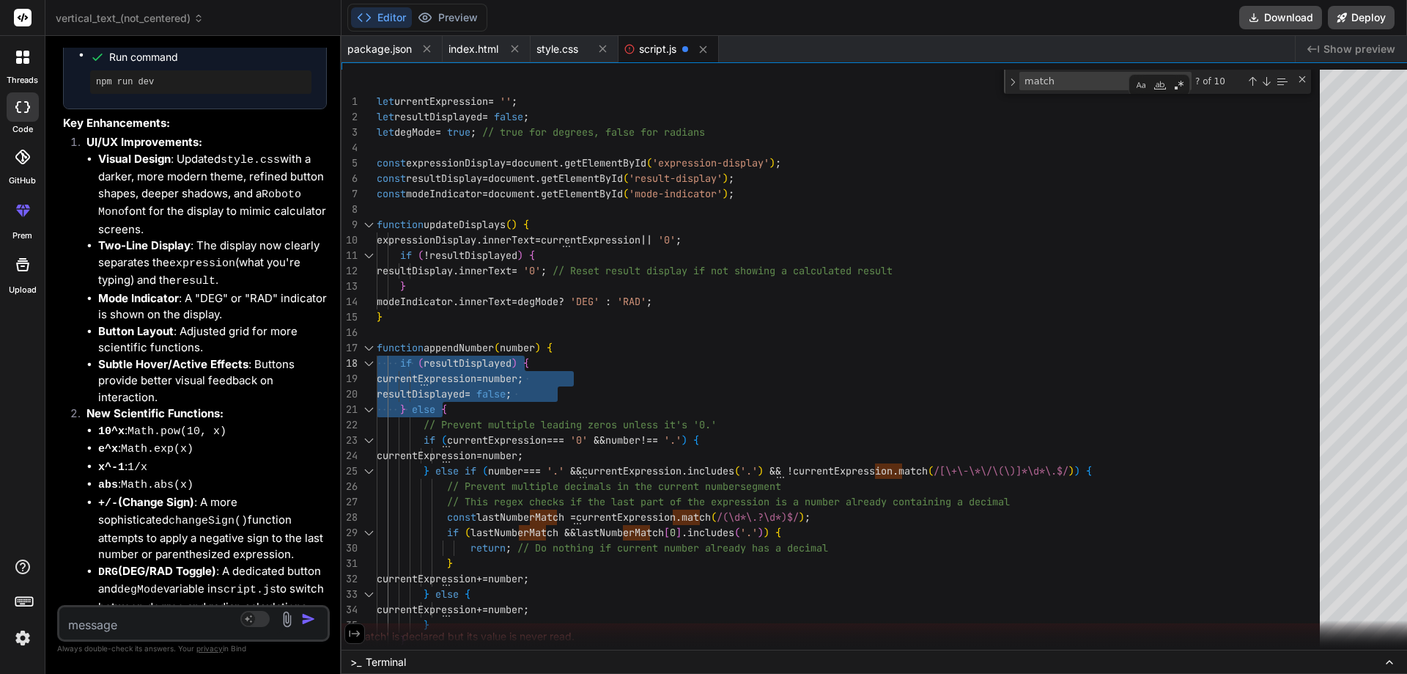
drag, startPoint x: 446, startPoint y: 408, endPoint x: 366, endPoint y: 361, distance: 93.0
drag, startPoint x: 442, startPoint y: 407, endPoint x: 366, endPoint y: 362, distance: 87.7
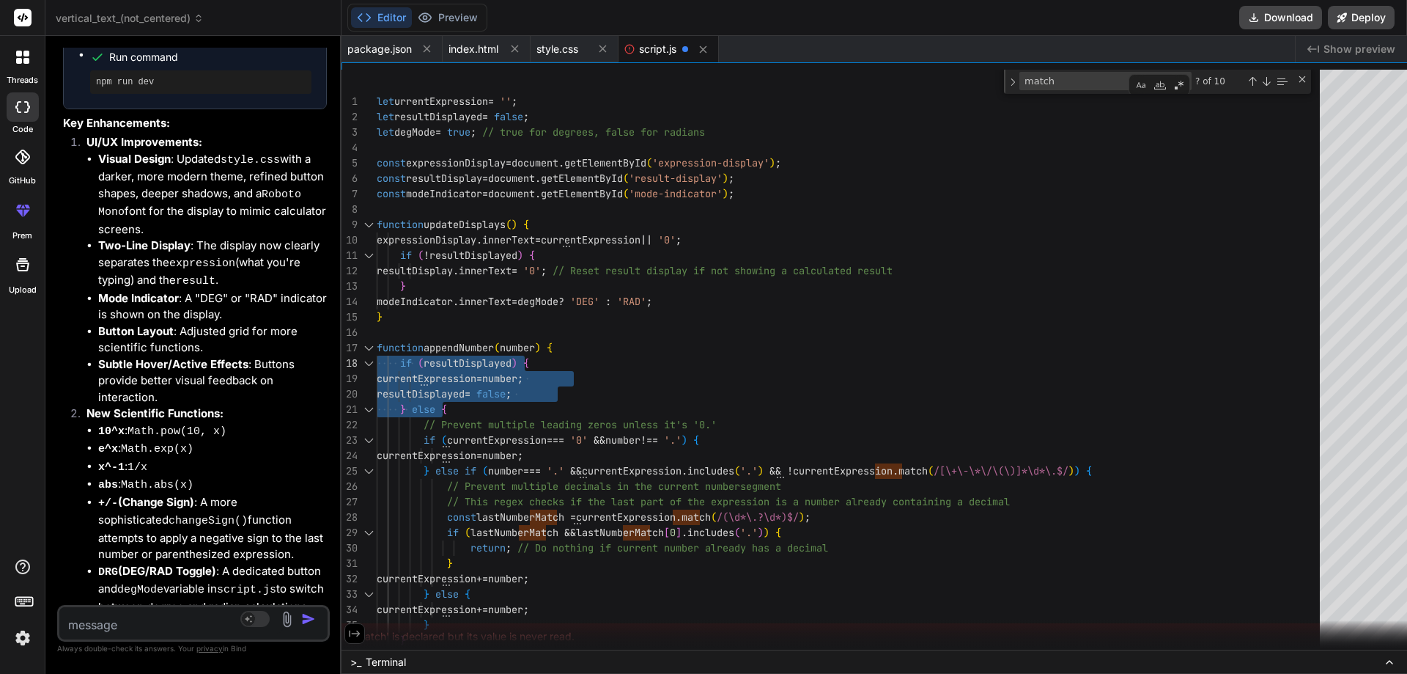
drag, startPoint x: 445, startPoint y: 407, endPoint x: 369, endPoint y: 360, distance: 88.9
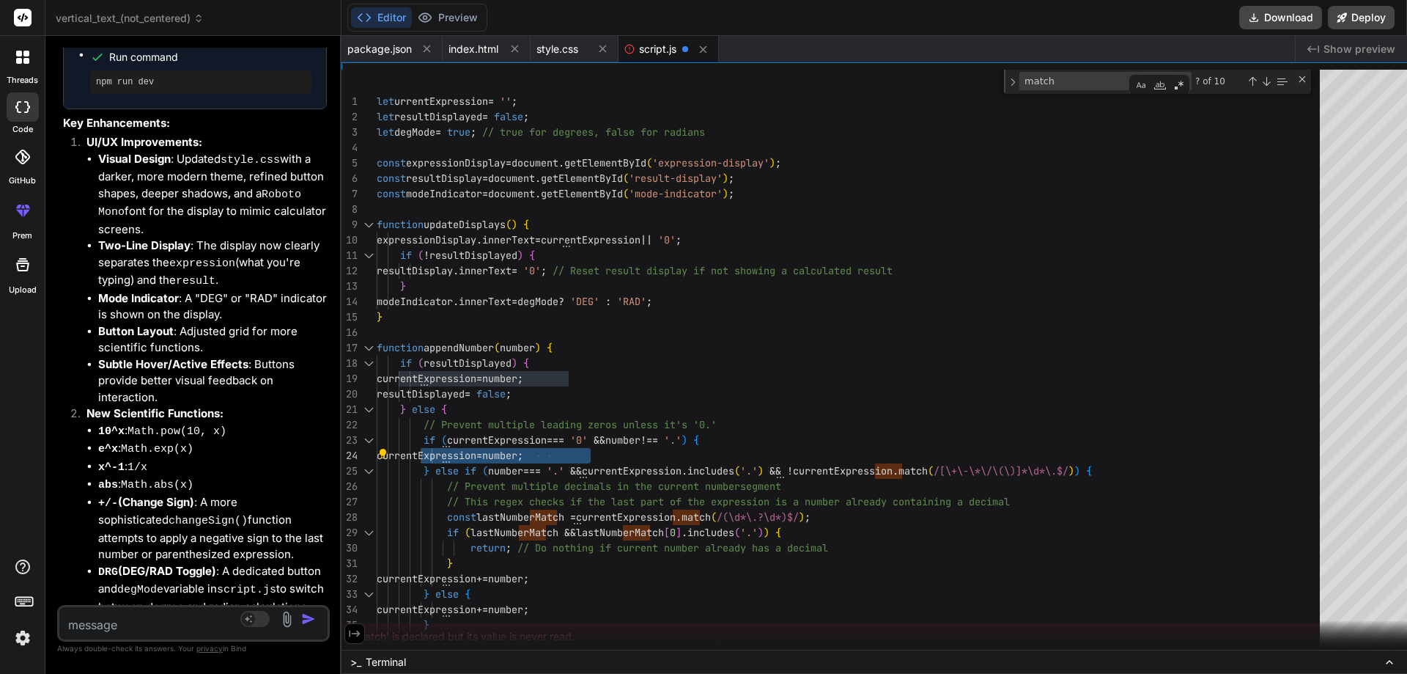
drag, startPoint x: 413, startPoint y: 442, endPoint x: 612, endPoint y: 453, distance: 198.9
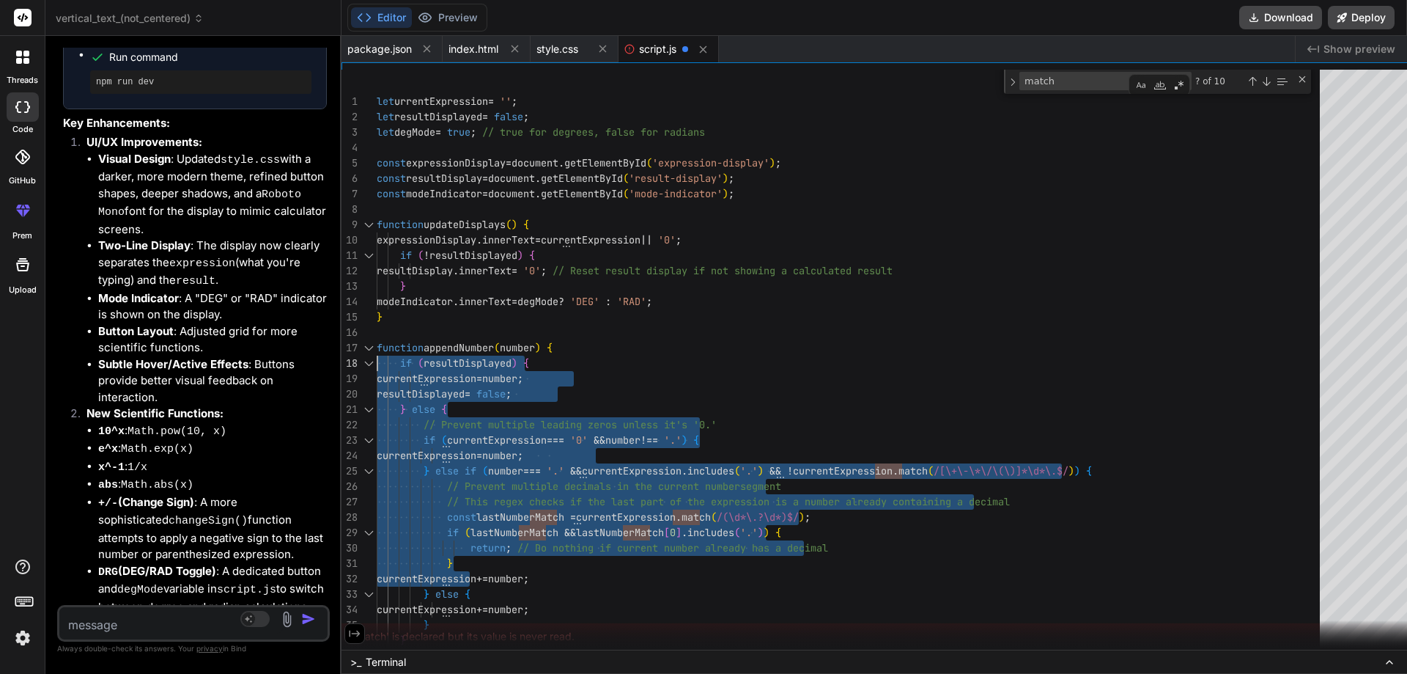
drag, startPoint x: 470, startPoint y: 564, endPoint x: 232, endPoint y: 351, distance: 318.7
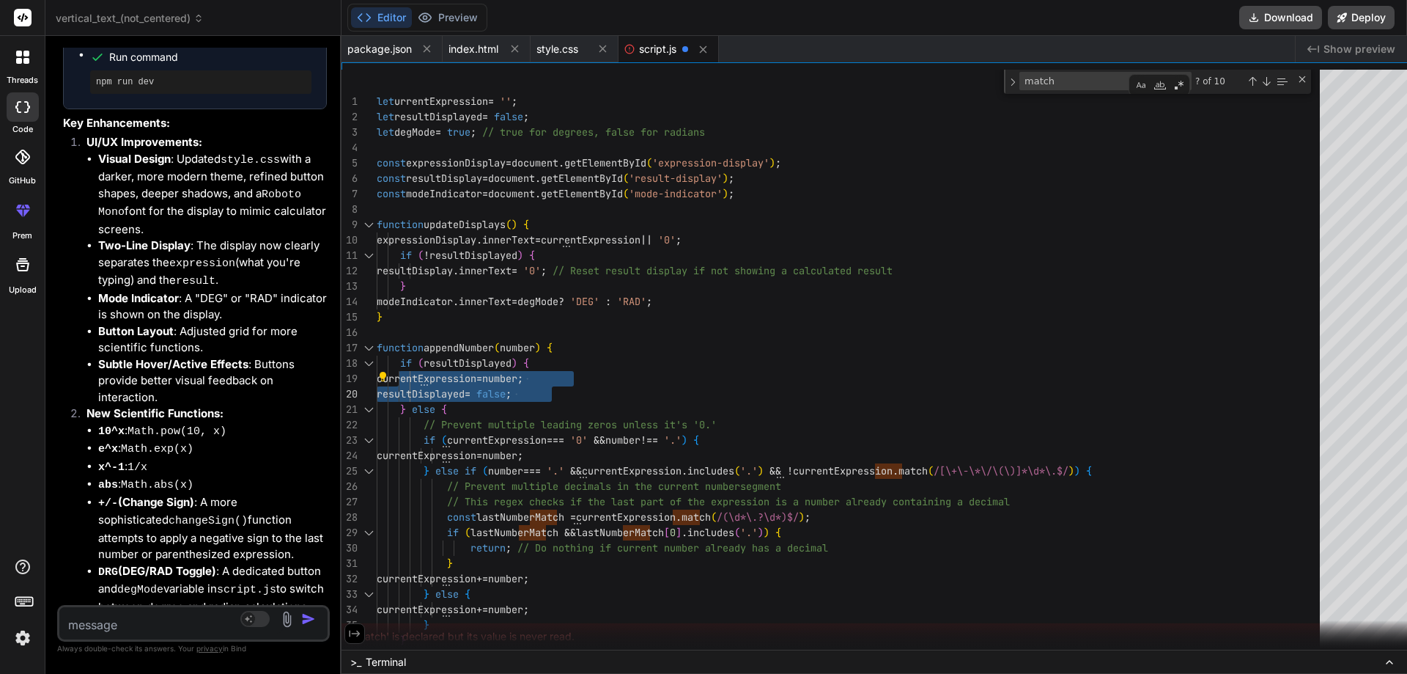
drag, startPoint x: 389, startPoint y: 366, endPoint x: 567, endPoint y: 382, distance: 178.1
drag, startPoint x: 390, startPoint y: 364, endPoint x: 562, endPoint y: 383, distance: 173.2
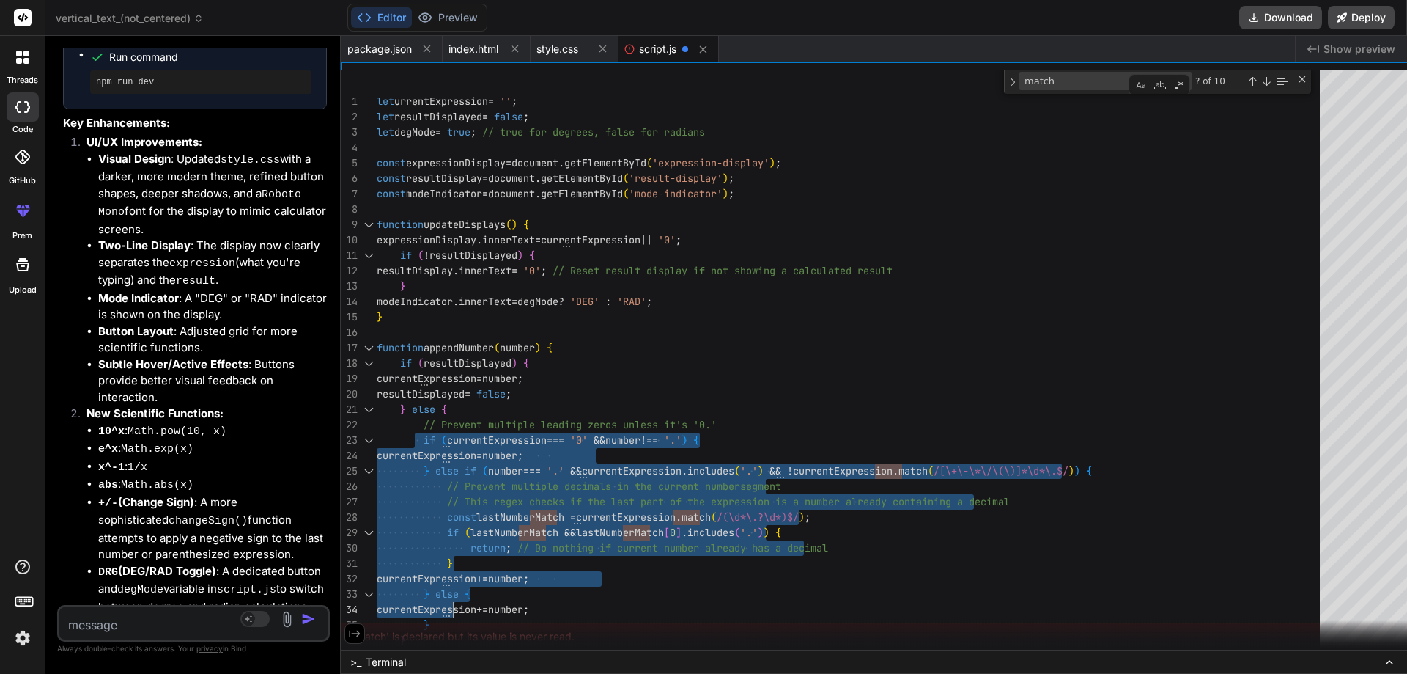
drag, startPoint x: 412, startPoint y: 436, endPoint x: 454, endPoint y: 606, distance: 175.1
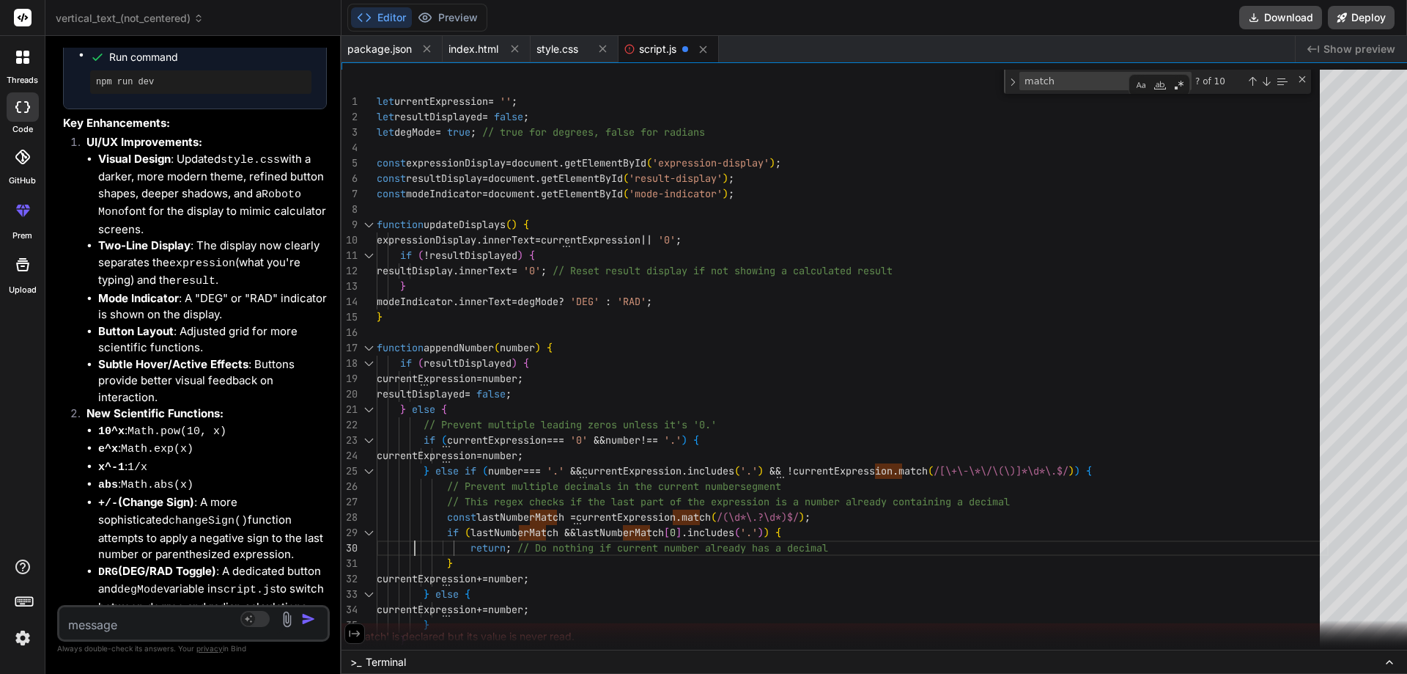
type textarea "currentExpression = number; } else if (number === '.' && currentExpression.incl…"
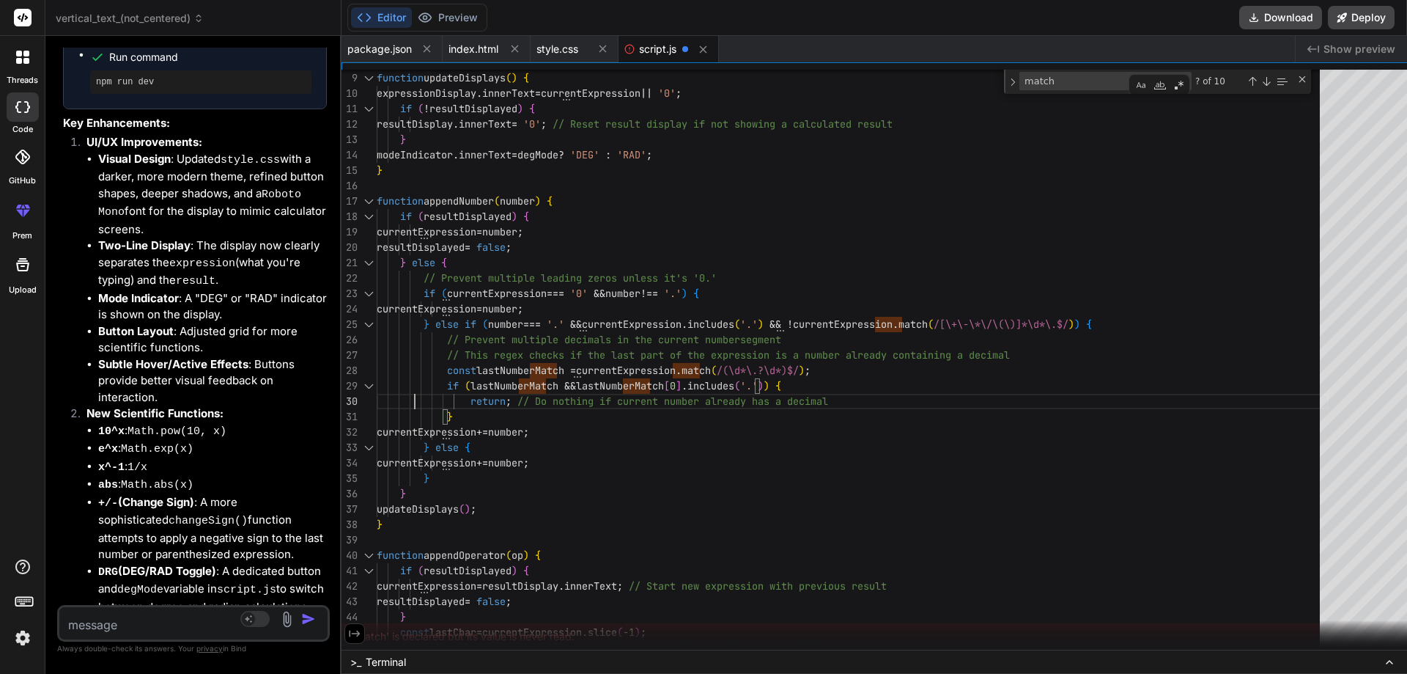
click at [359, 326] on div at bounding box center [368, 324] width 19 height 15
